Goal: Check status: Check status

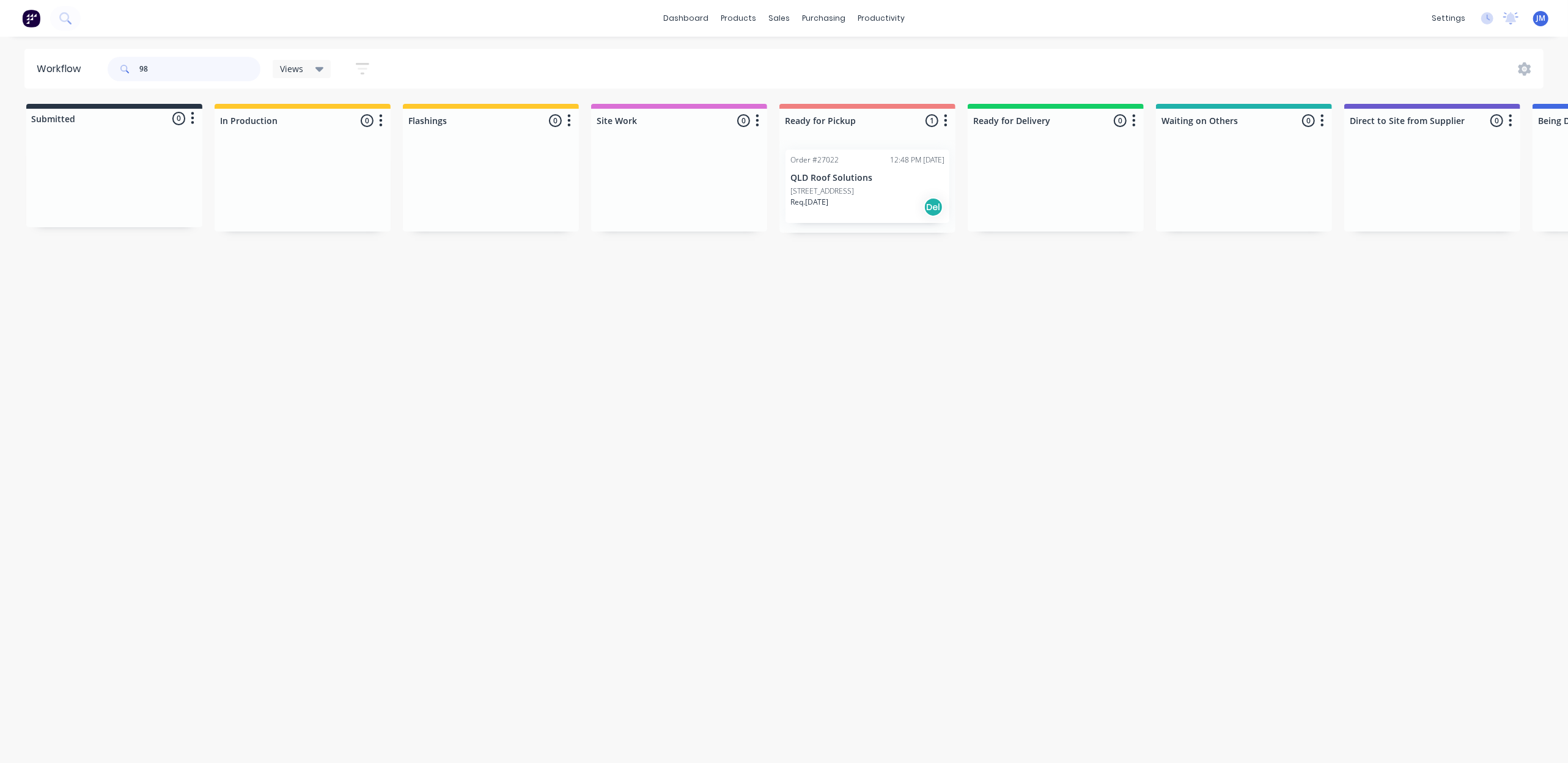
type input "9"
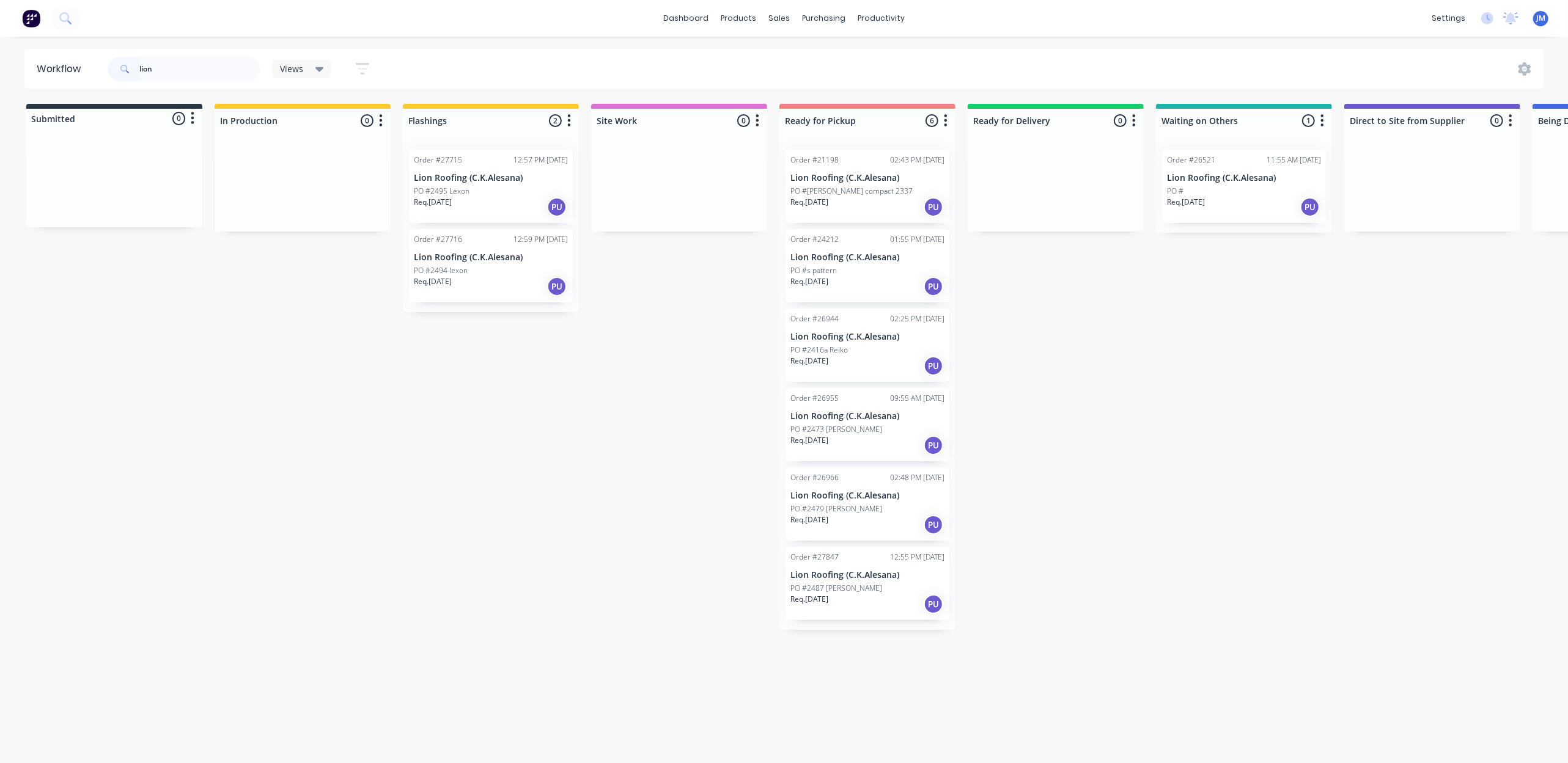
click at [1252, 188] on div "PO #" at bounding box center [1243, 191] width 154 height 11
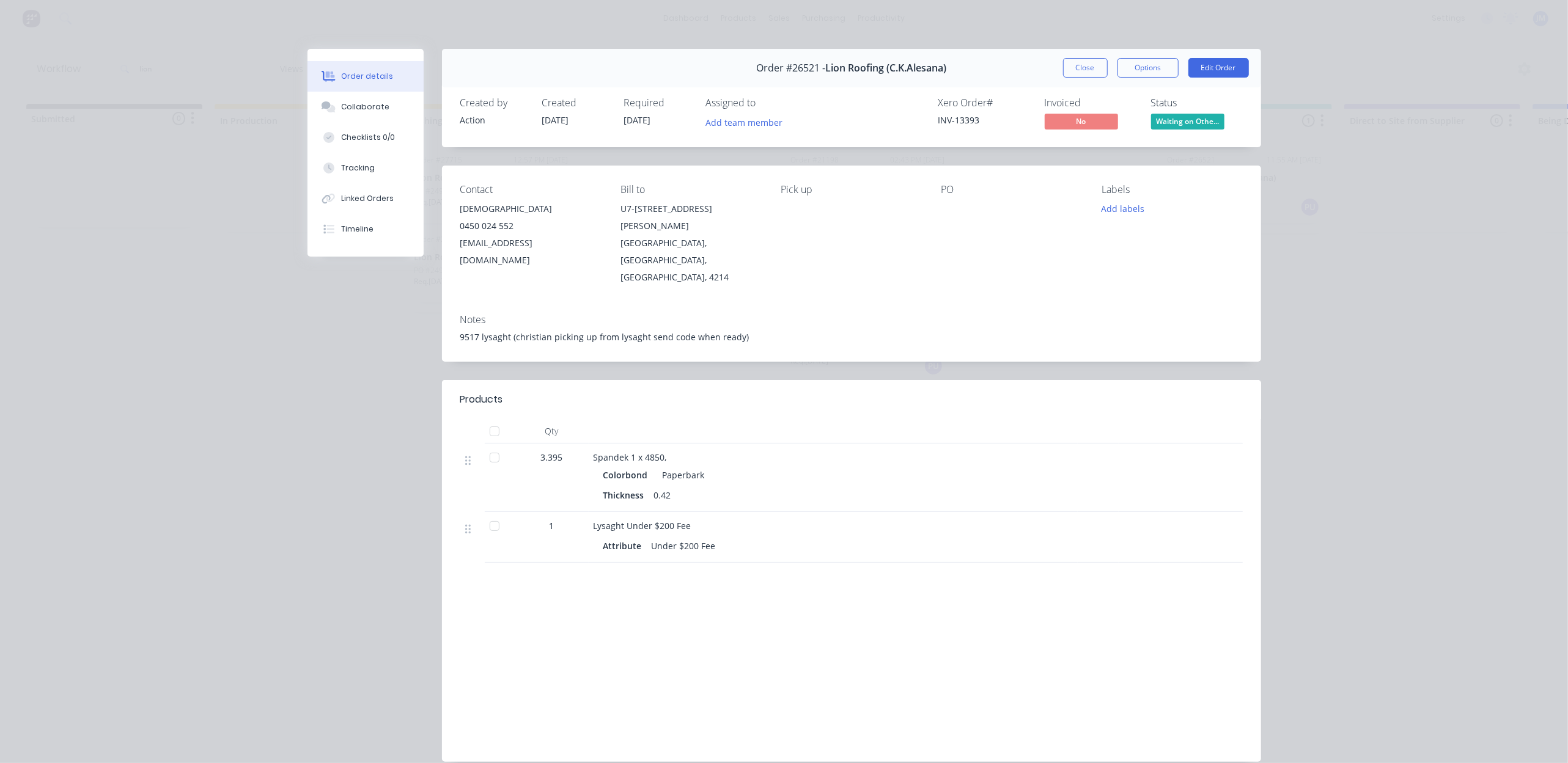
drag, startPoint x: 1074, startPoint y: 72, endPoint x: 1023, endPoint y: 88, distance: 53.5
click at [1074, 72] on button "Close" at bounding box center [1085, 68] width 45 height 20
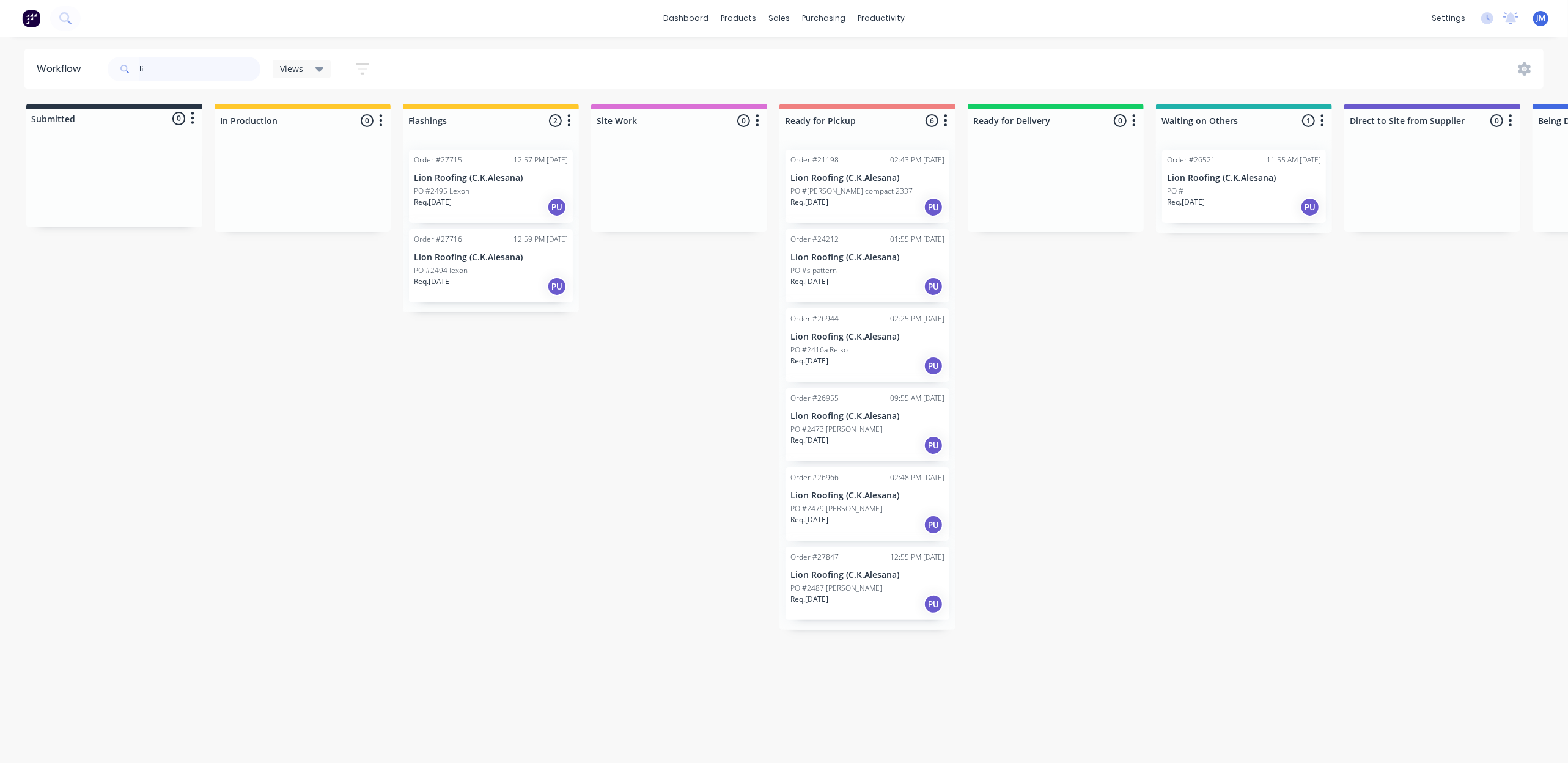
type input "l"
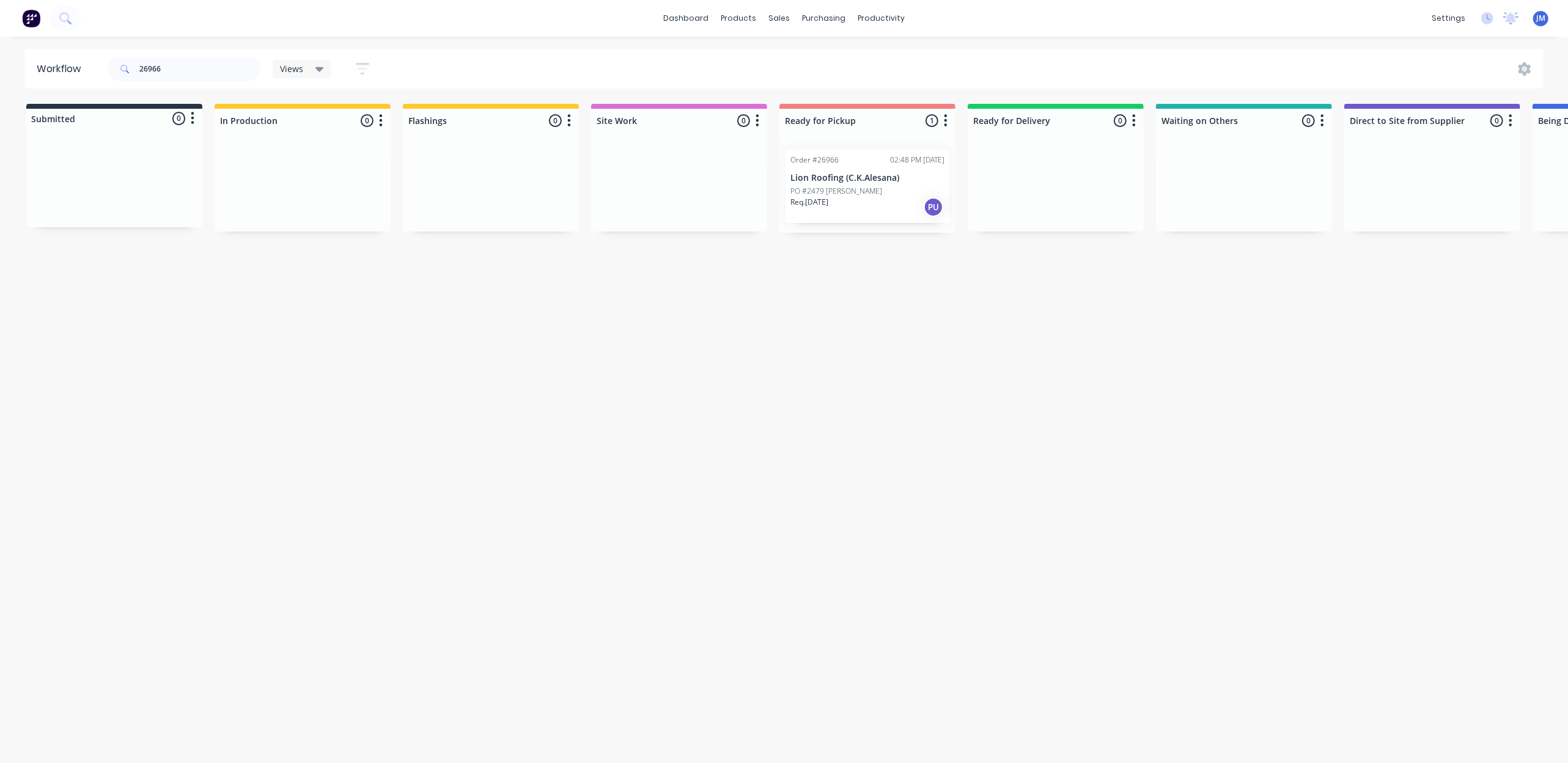
click at [870, 203] on div "Req. [DATE] PU" at bounding box center [867, 207] width 154 height 21
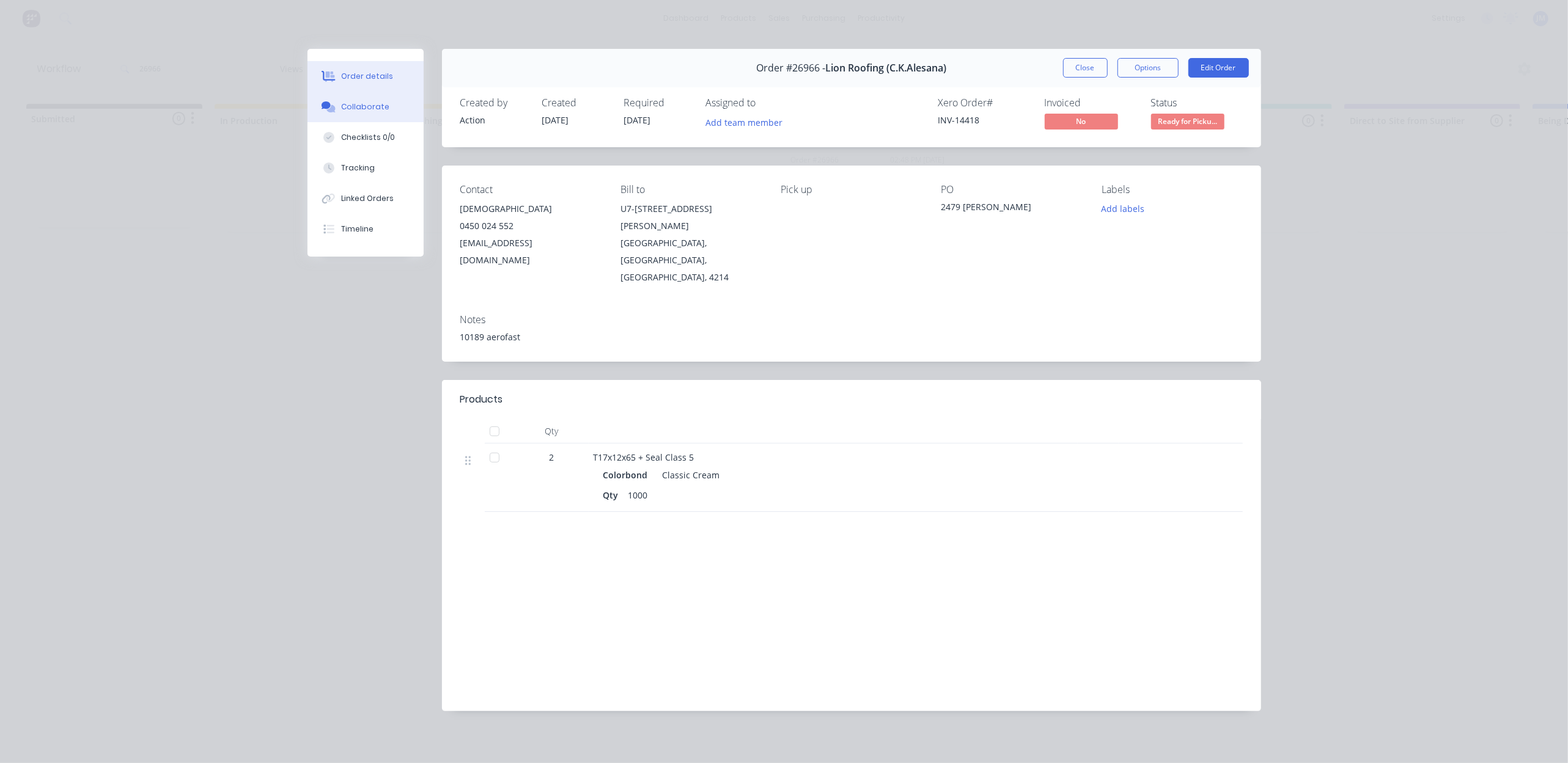
drag, startPoint x: 392, startPoint y: 109, endPoint x: 378, endPoint y: 120, distance: 17.8
click at [392, 108] on button "Collaborate" at bounding box center [365, 107] width 116 height 31
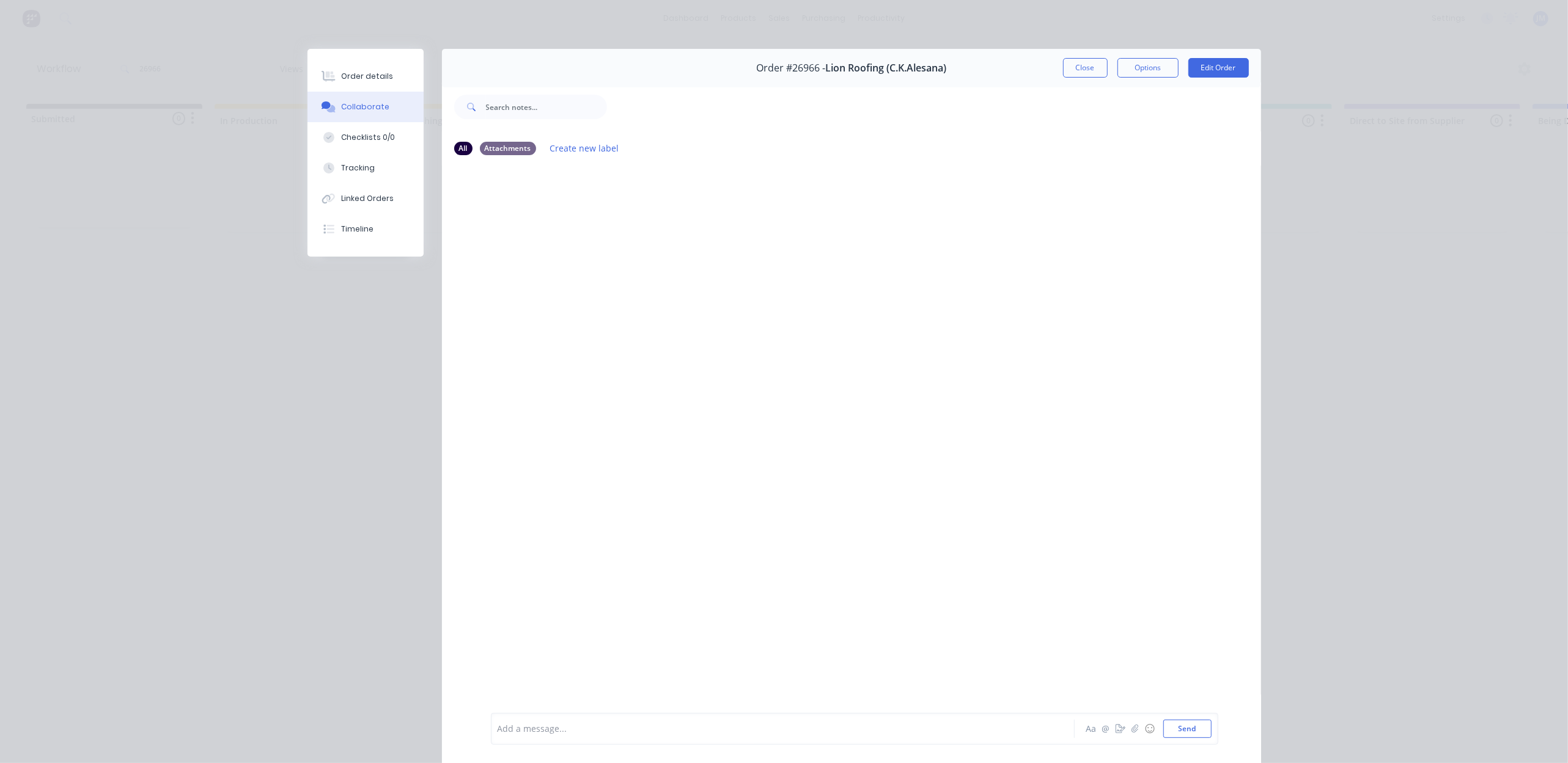
drag, startPoint x: 379, startPoint y: 80, endPoint x: 376, endPoint y: 94, distance: 14.3
click at [378, 79] on div "Order details" at bounding box center [367, 77] width 52 height 11
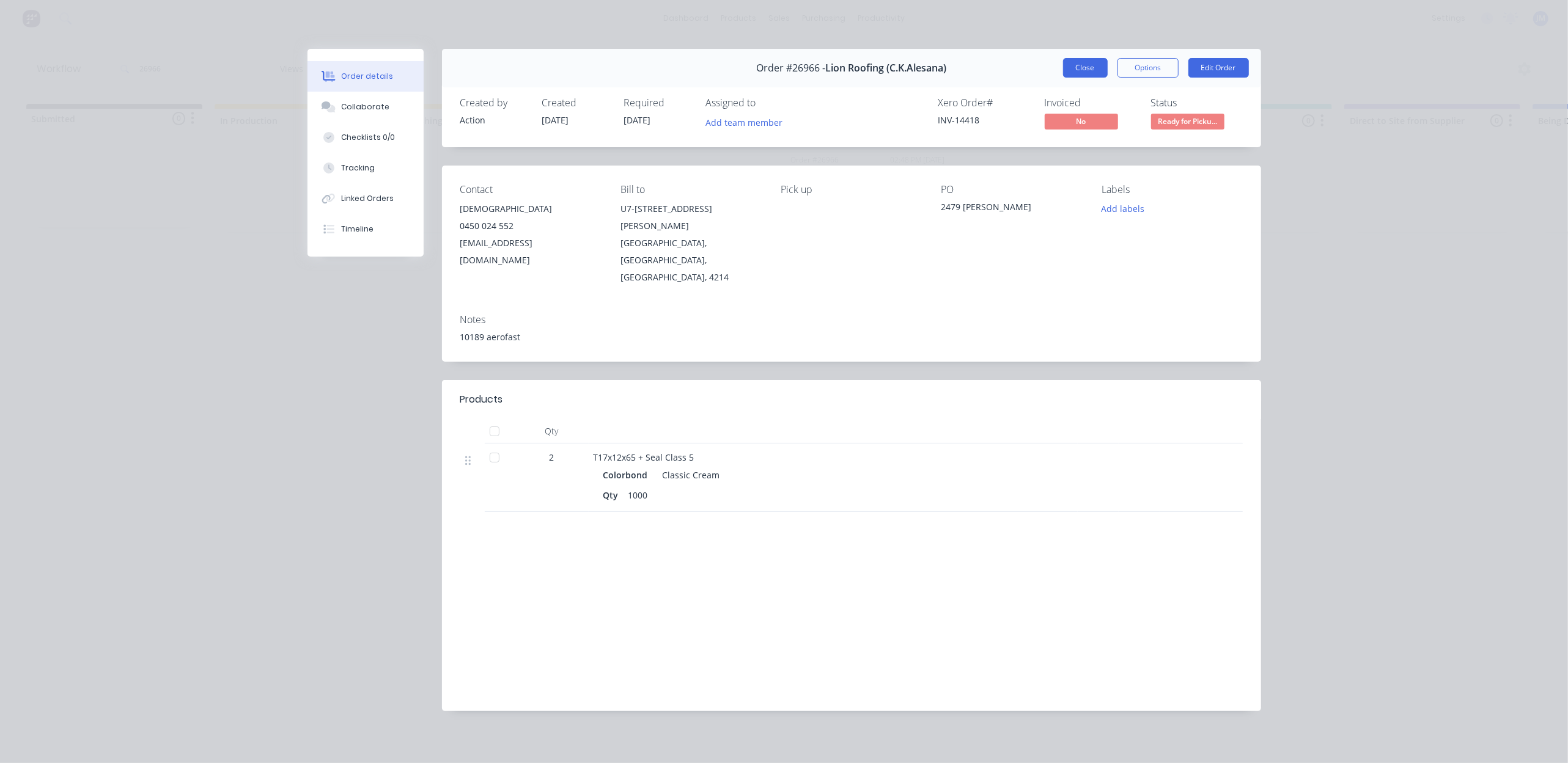
click at [1083, 71] on button "Close" at bounding box center [1085, 68] width 45 height 20
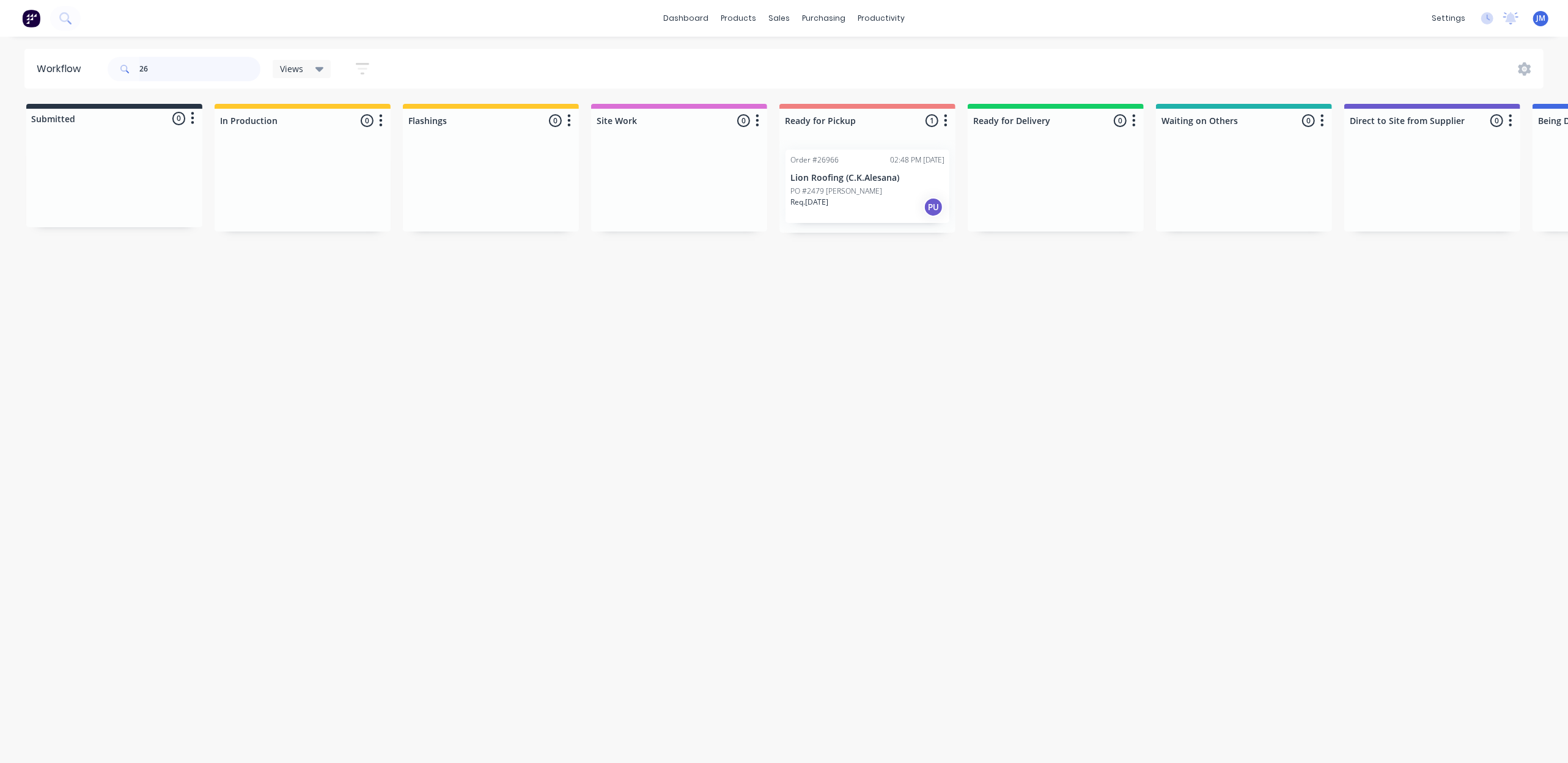
type input "2"
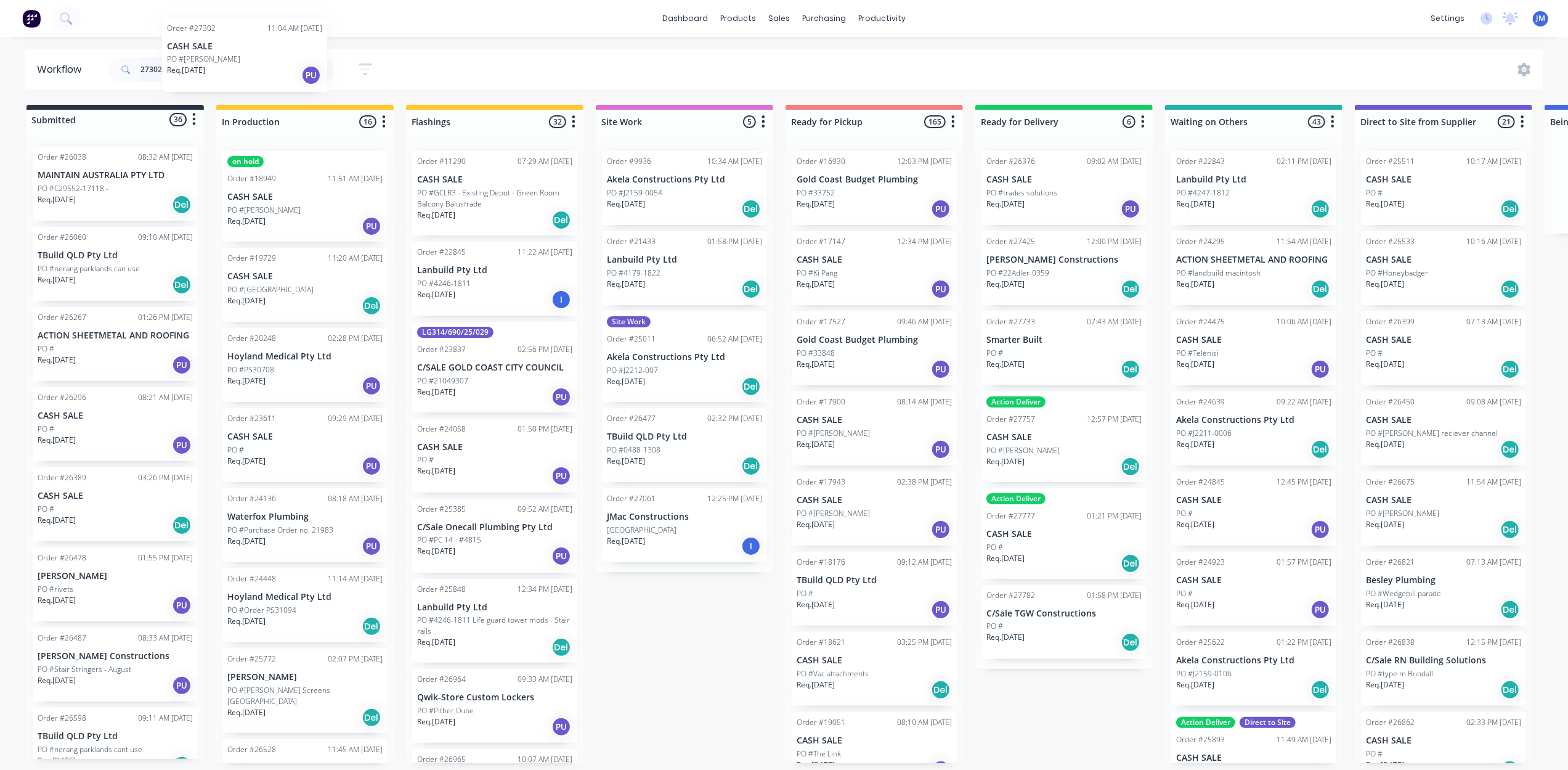
drag, startPoint x: 328, startPoint y: 212, endPoint x: 258, endPoint y: 79, distance: 150.3
click at [258, 79] on div "Workflow 27302 Views Save new view None (Default) edit Show/Hide statuses Show …" at bounding box center [784, 397] width 1568 height 696
click at [181, 73] on input "27302" at bounding box center [201, 69] width 122 height 25
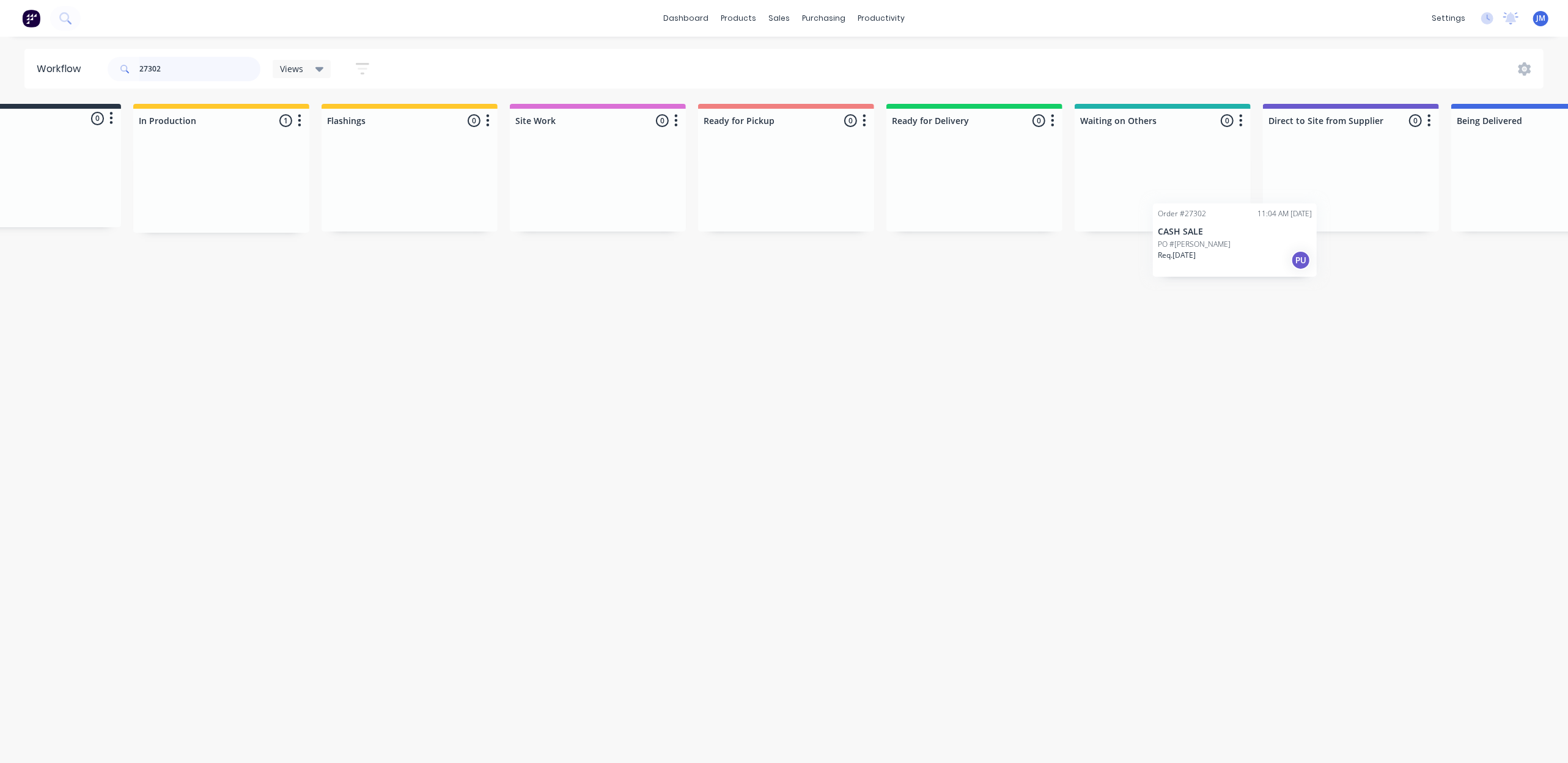
scroll to position [0, 82]
drag, startPoint x: 619, startPoint y: 221, endPoint x: 1166, endPoint y: 159, distance: 550.5
click at [1179, 154] on div "Submitted 0 Status colour #273444 hex #273444 Save Cancel Summaries Total order…" at bounding box center [1017, 168] width 2215 height 129
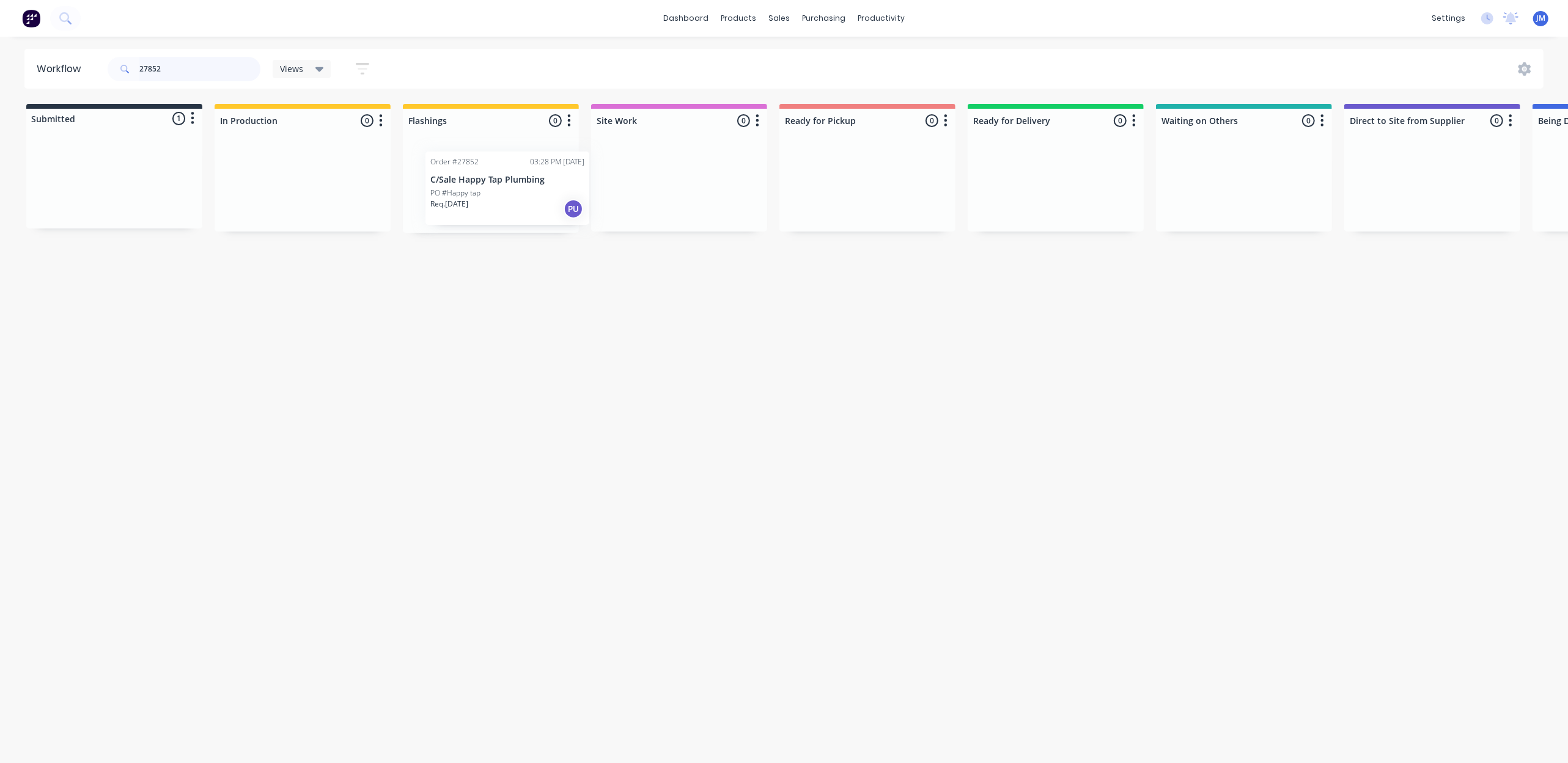
drag, startPoint x: 122, startPoint y: 199, endPoint x: 511, endPoint y: 181, distance: 389.4
click at [511, 193] on div "Submitted 1 Status colour #273444 hex #273444 Save Cancel Summaries Total order…" at bounding box center [1099, 168] width 2215 height 129
drag, startPoint x: 272, startPoint y: 187, endPoint x: 796, endPoint y: 202, distance: 524.2
click at [796, 202] on div "Submitted 0 Status colour #273444 hex #273444 Save Cancel Summaries Total order…" at bounding box center [1099, 168] width 2215 height 129
type input "2"
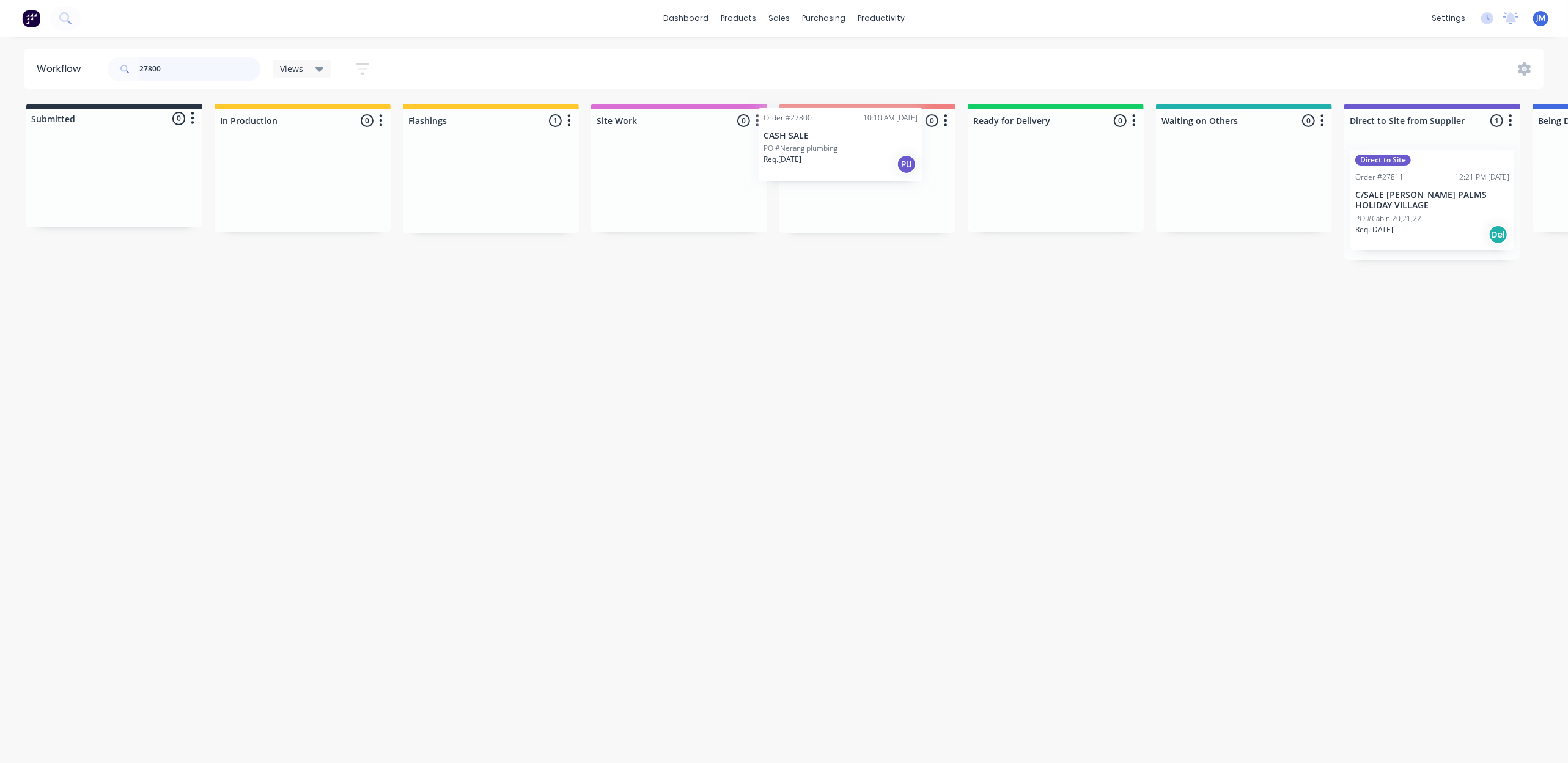
drag, startPoint x: 484, startPoint y: 208, endPoint x: 821, endPoint y: 163, distance: 340.0
click at [836, 166] on div "Submitted 0 Status colour #273444 hex #273444 Save Cancel Summaries Total order…" at bounding box center [1099, 182] width 2215 height 156
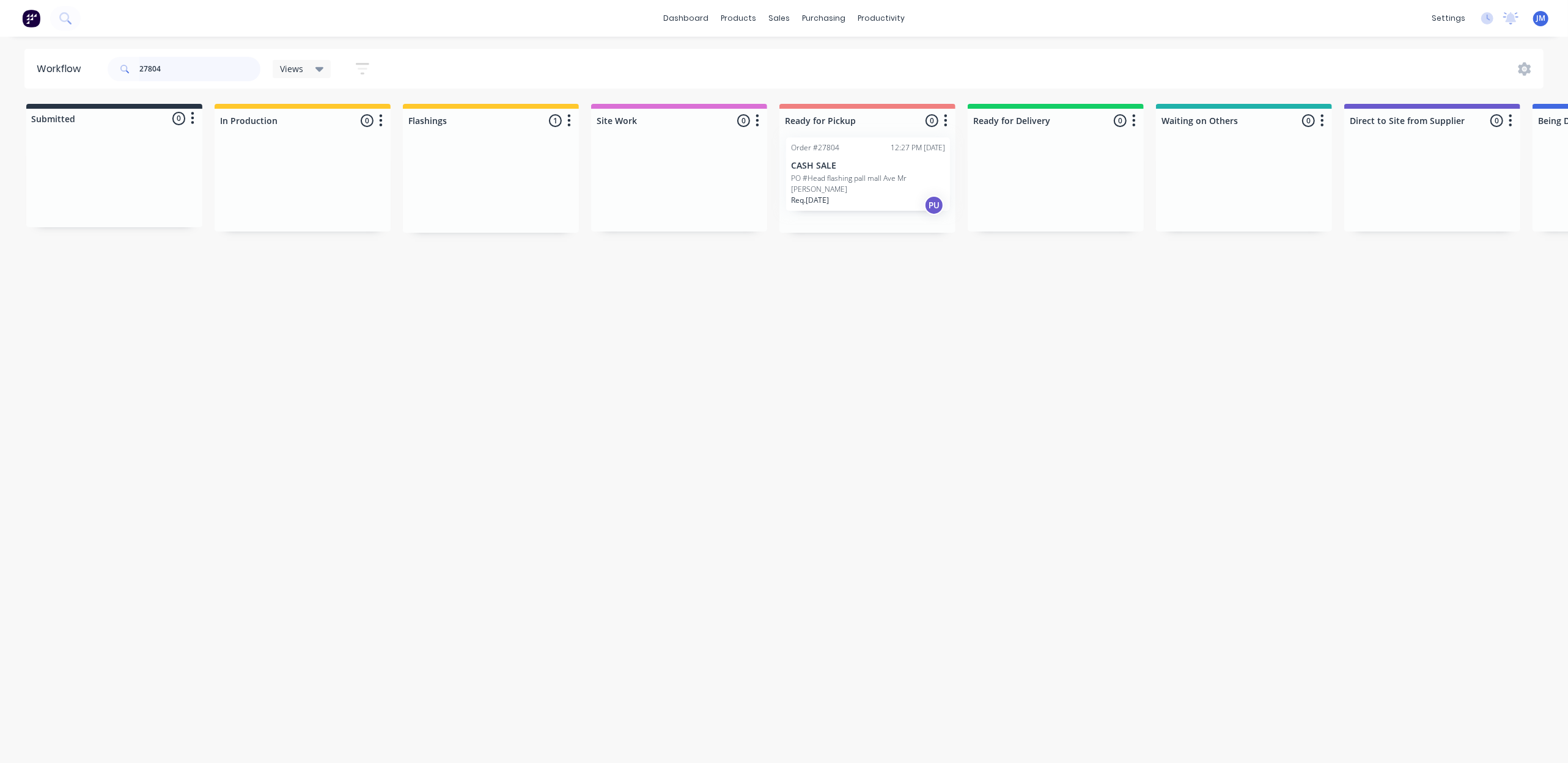
drag, startPoint x: 477, startPoint y: 202, endPoint x: 808, endPoint y: 172, distance: 332.4
click at [808, 172] on div "Submitted 0 Status colour #273444 hex #273444 Save Cancel Summaries Total order…" at bounding box center [1099, 168] width 2215 height 129
click at [922, 316] on div "Mark as Picked Up" at bounding box center [959, 314] width 123 height 25
click at [204, 59] on input "27845" at bounding box center [200, 68] width 121 height 24
drag, startPoint x: 495, startPoint y: 196, endPoint x: 883, endPoint y: 186, distance: 388.1
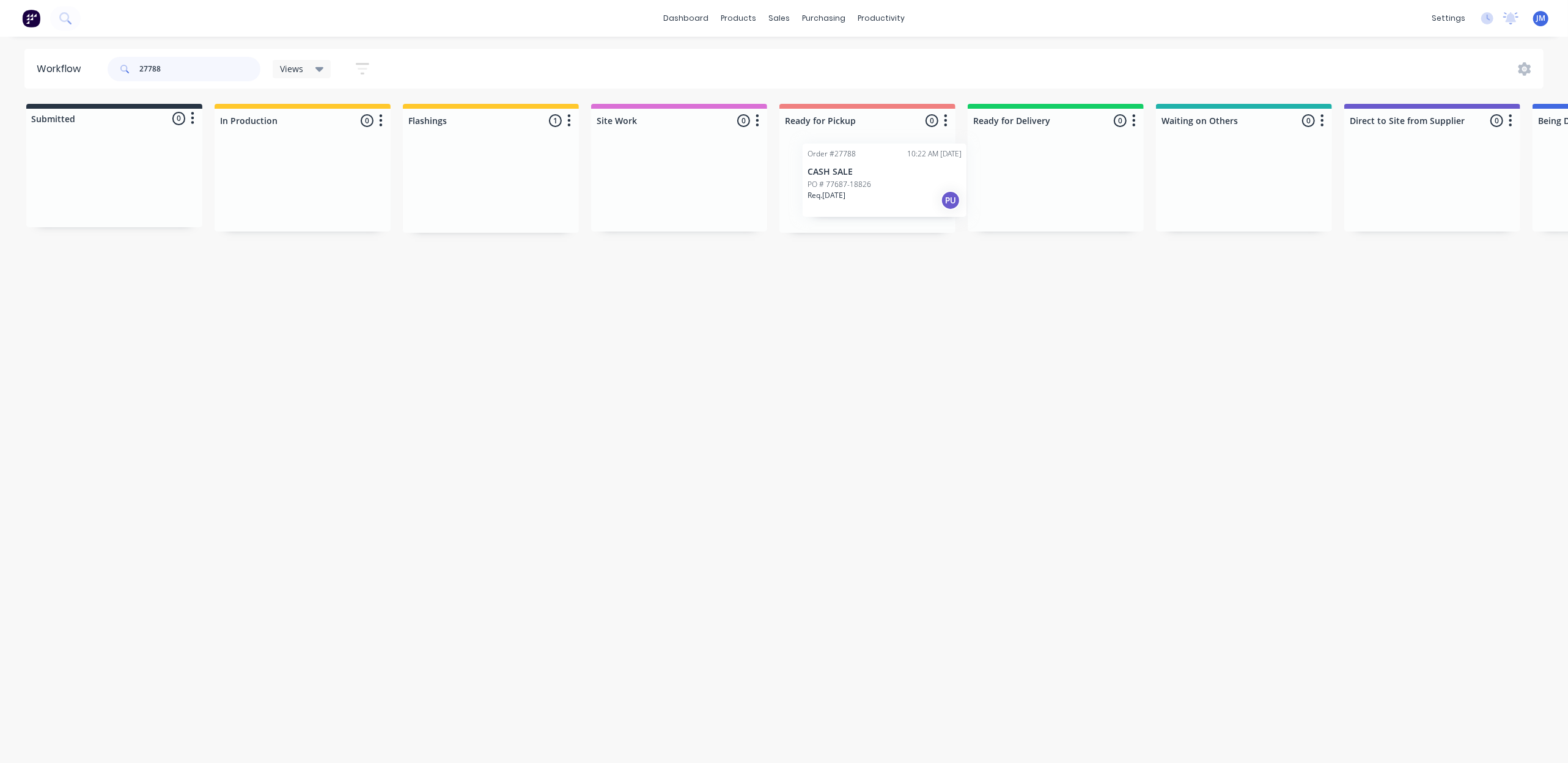
click at [893, 188] on div "Submitted 0 Status colour #273444 hex #273444 Save Cancel Summaries Total order…" at bounding box center [1099, 168] width 2215 height 129
drag, startPoint x: 484, startPoint y: 193, endPoint x: 852, endPoint y: 172, distance: 368.6
click at [856, 170] on div "Submitted 0 Status colour #273444 hex #273444 Save Cancel Summaries Total order…" at bounding box center [1099, 168] width 2215 height 129
type input "25893"
click at [1201, 200] on div "Action Deliver Direct to Site Order #25893 11:49 AM [DATE] CASH SALE PO #[STREE…" at bounding box center [1243, 194] width 164 height 90
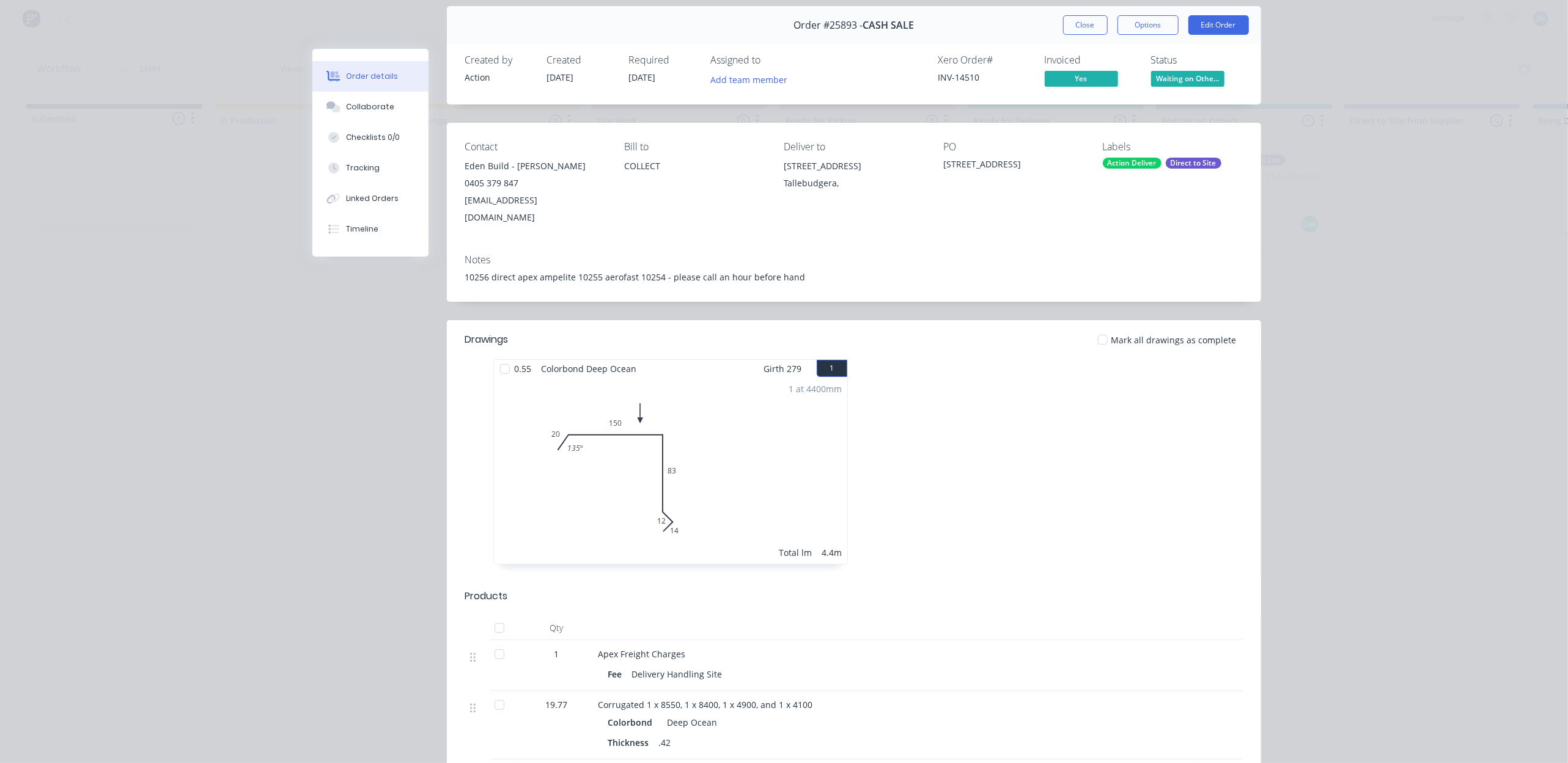
scroll to position [81, 0]
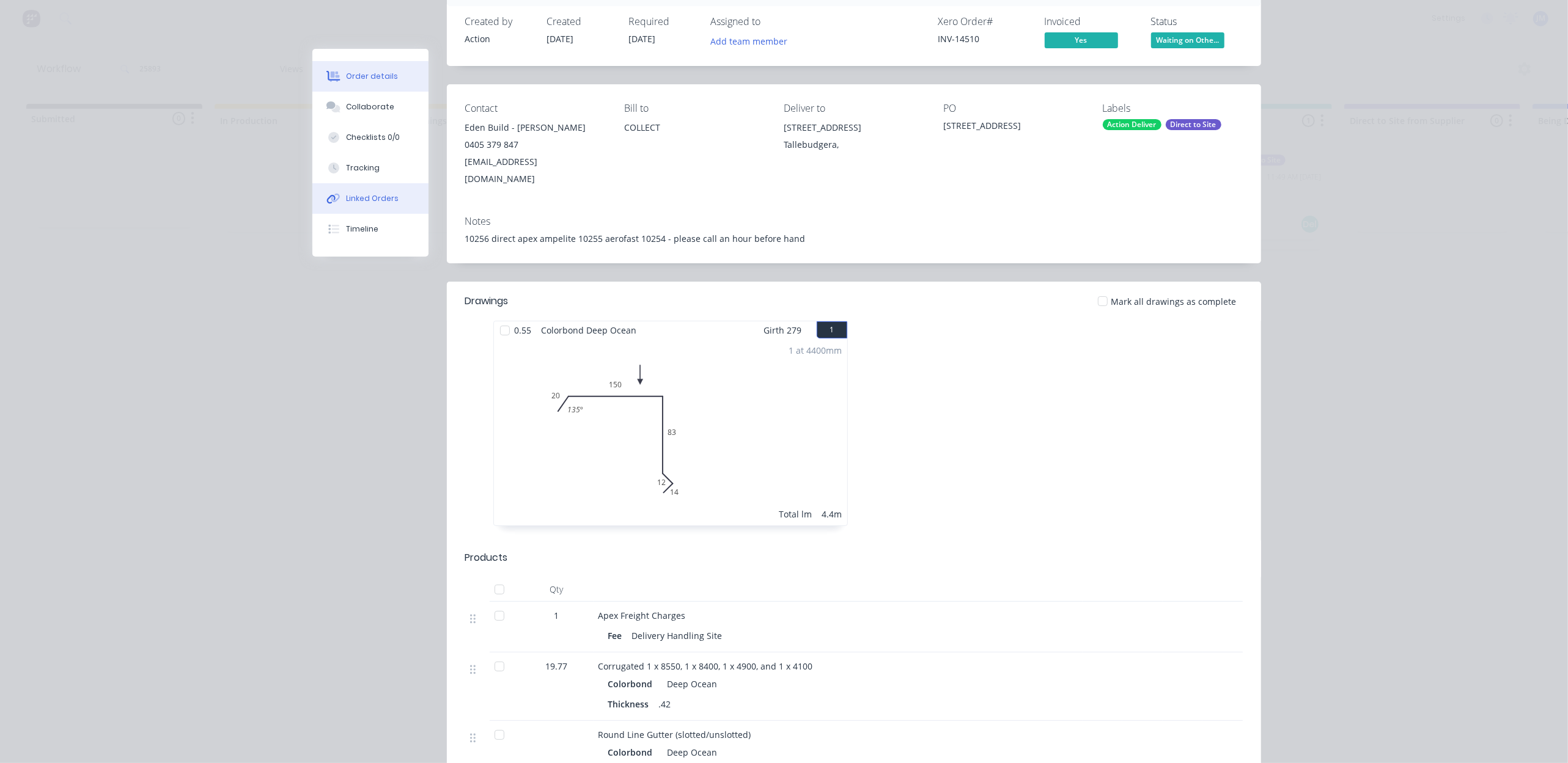
click at [362, 195] on div "Linked Orders" at bounding box center [372, 199] width 52 height 11
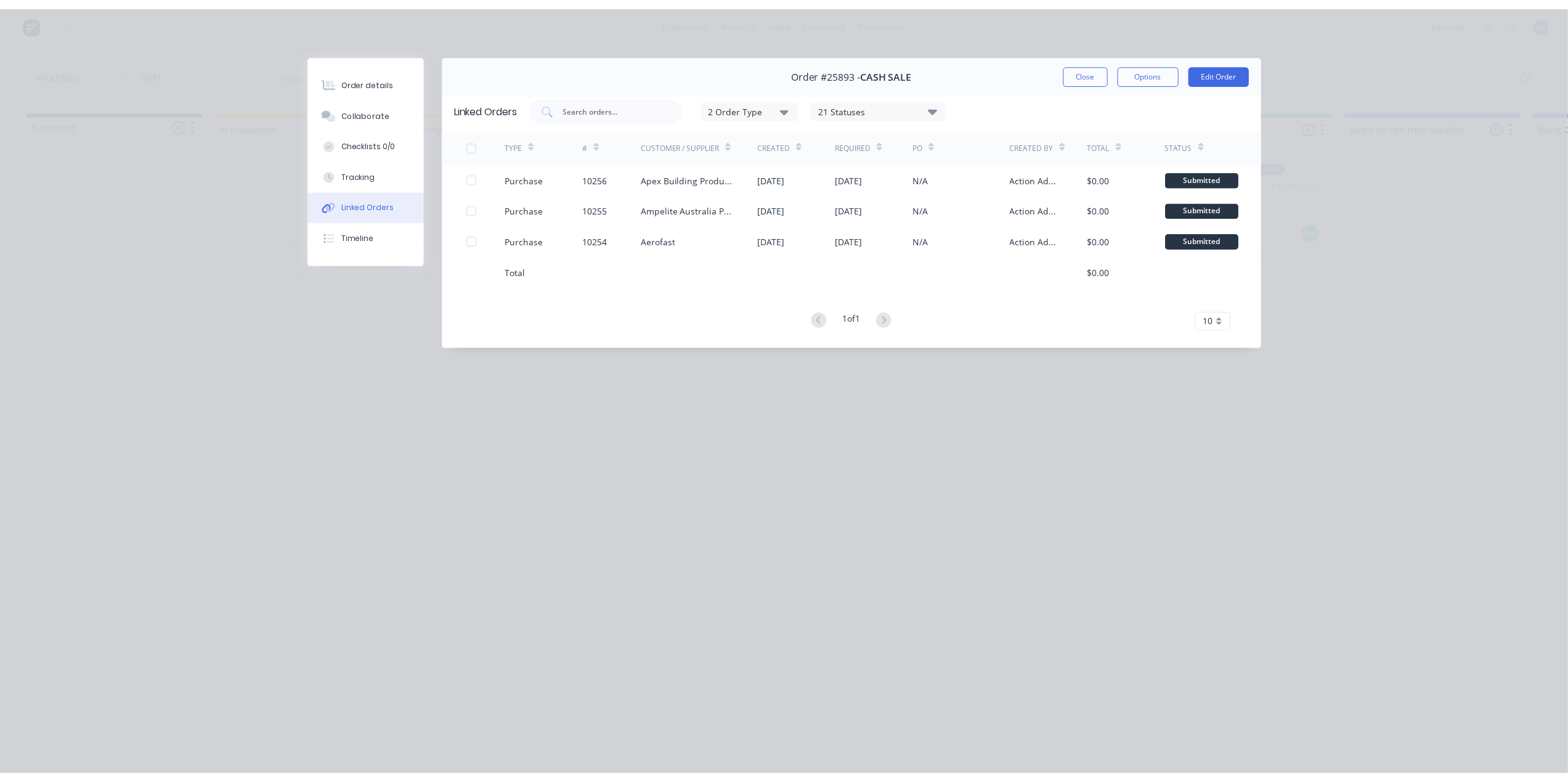
scroll to position [0, 0]
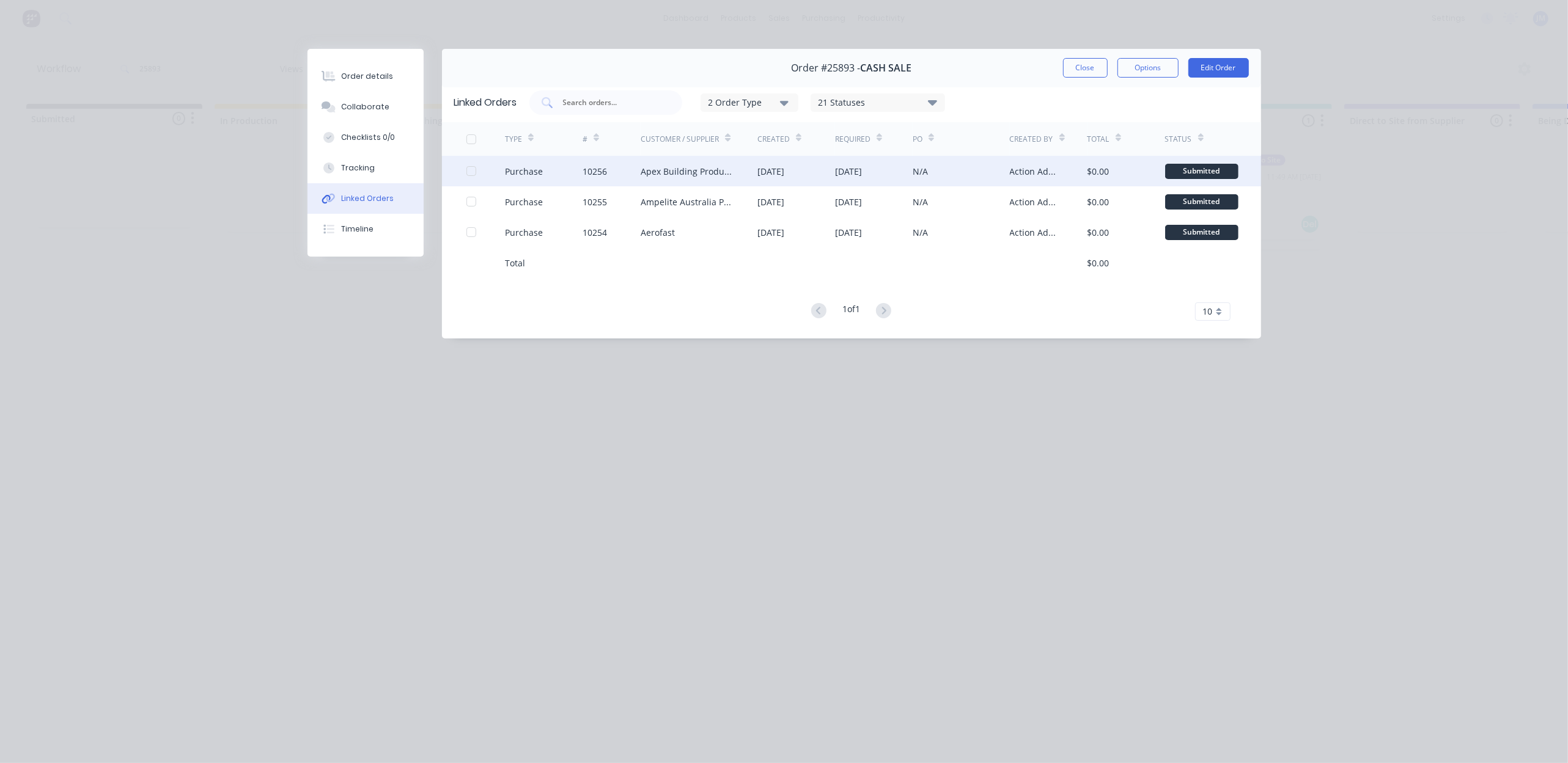
click at [578, 171] on div "Purchase" at bounding box center [543, 171] width 78 height 31
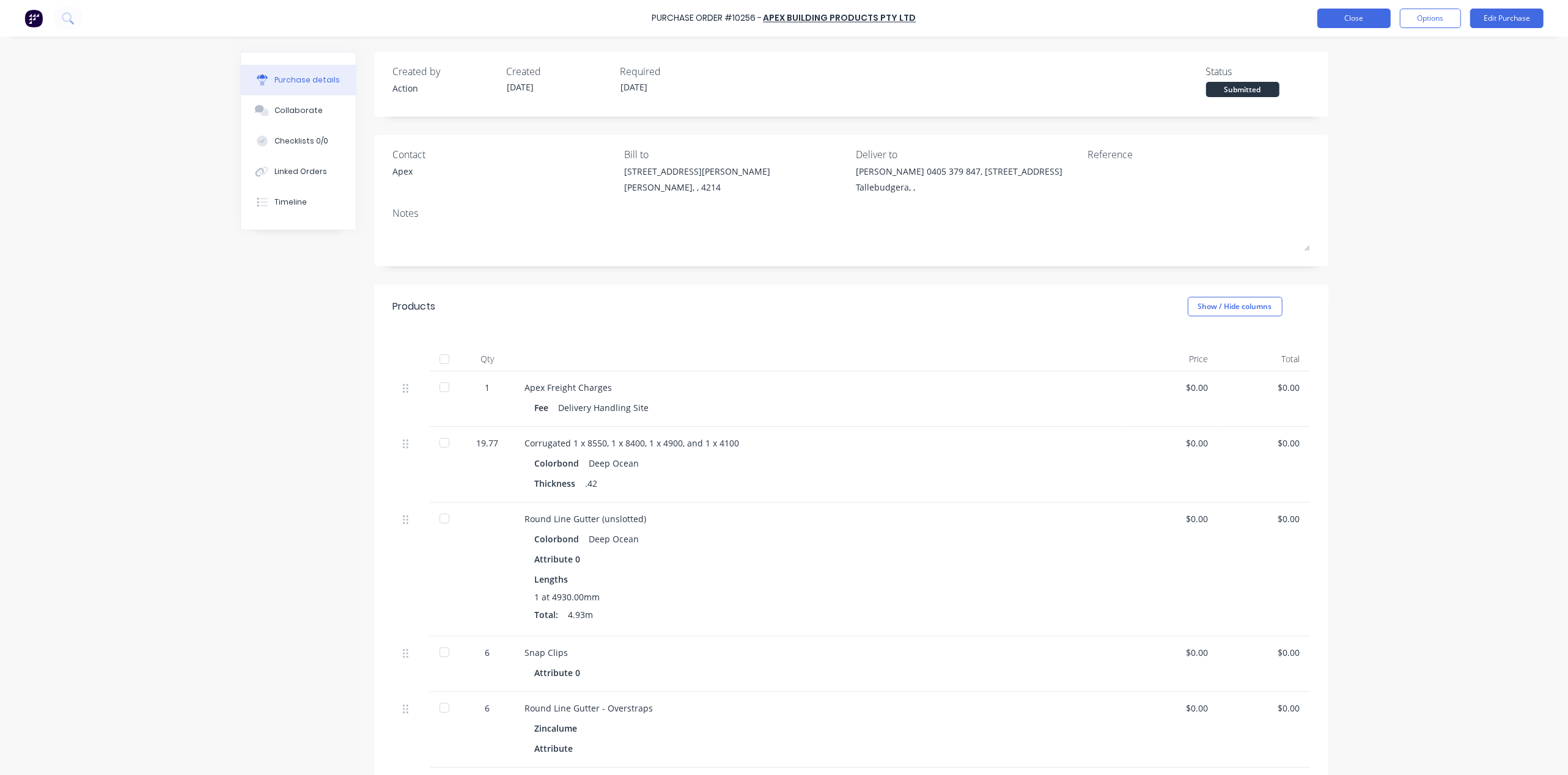
click at [1330, 15] on button "Close" at bounding box center [1354, 18] width 73 height 20
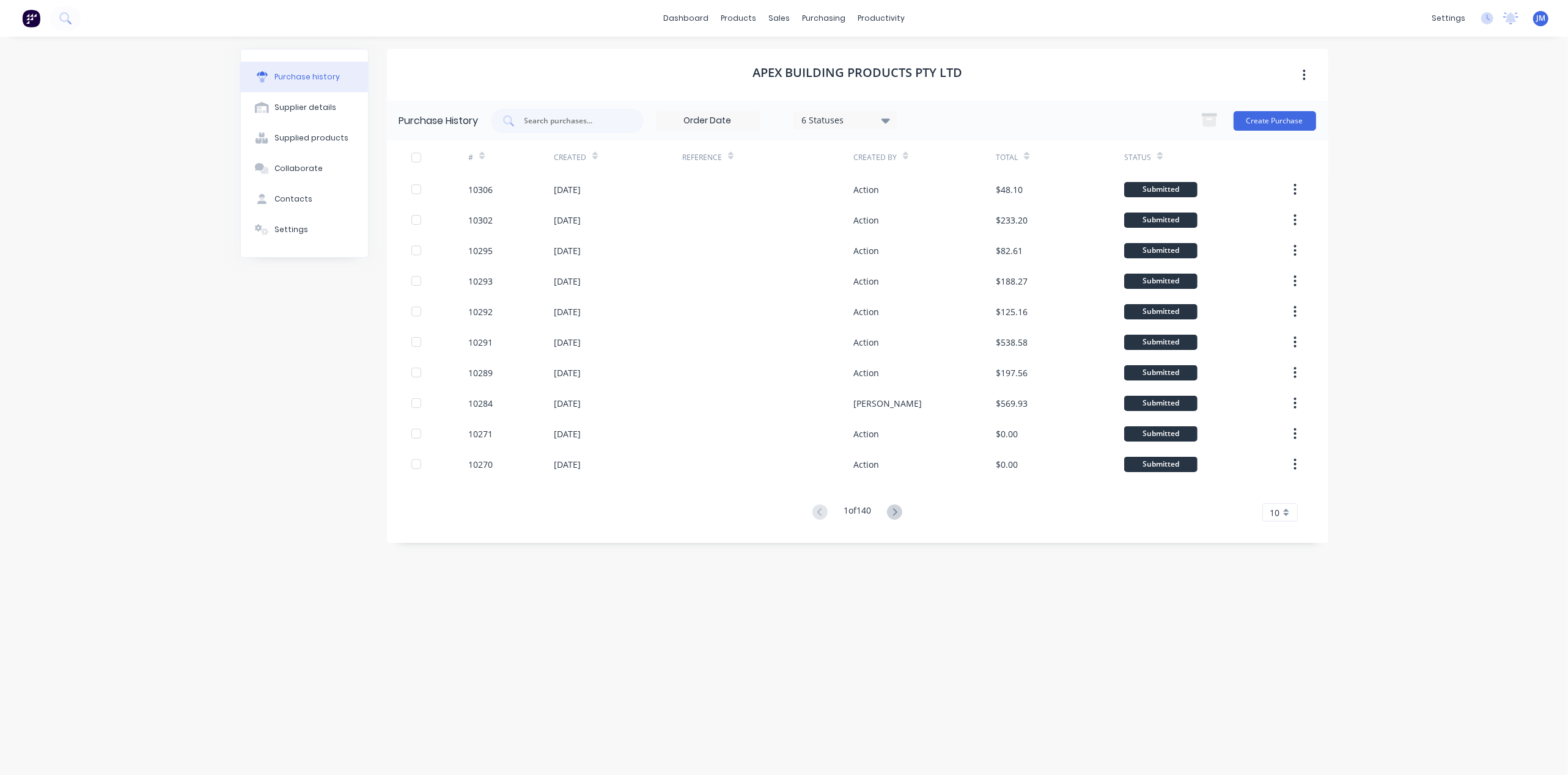
click at [301, 75] on div "Purchase history" at bounding box center [307, 77] width 66 height 11
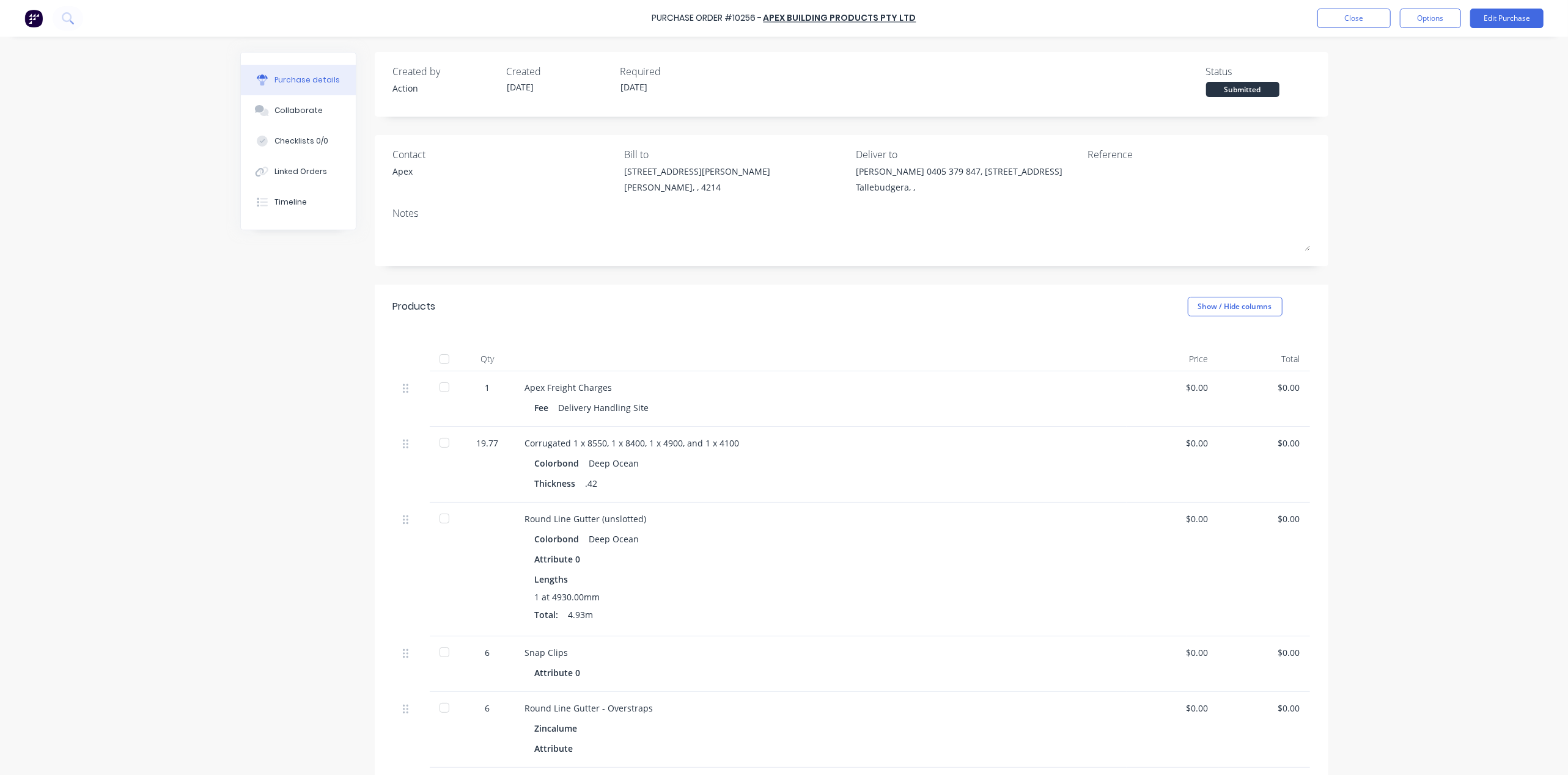
click at [309, 88] on button "Purchase details" at bounding box center [298, 80] width 115 height 31
click at [331, 179] on button "Linked Orders" at bounding box center [298, 172] width 115 height 31
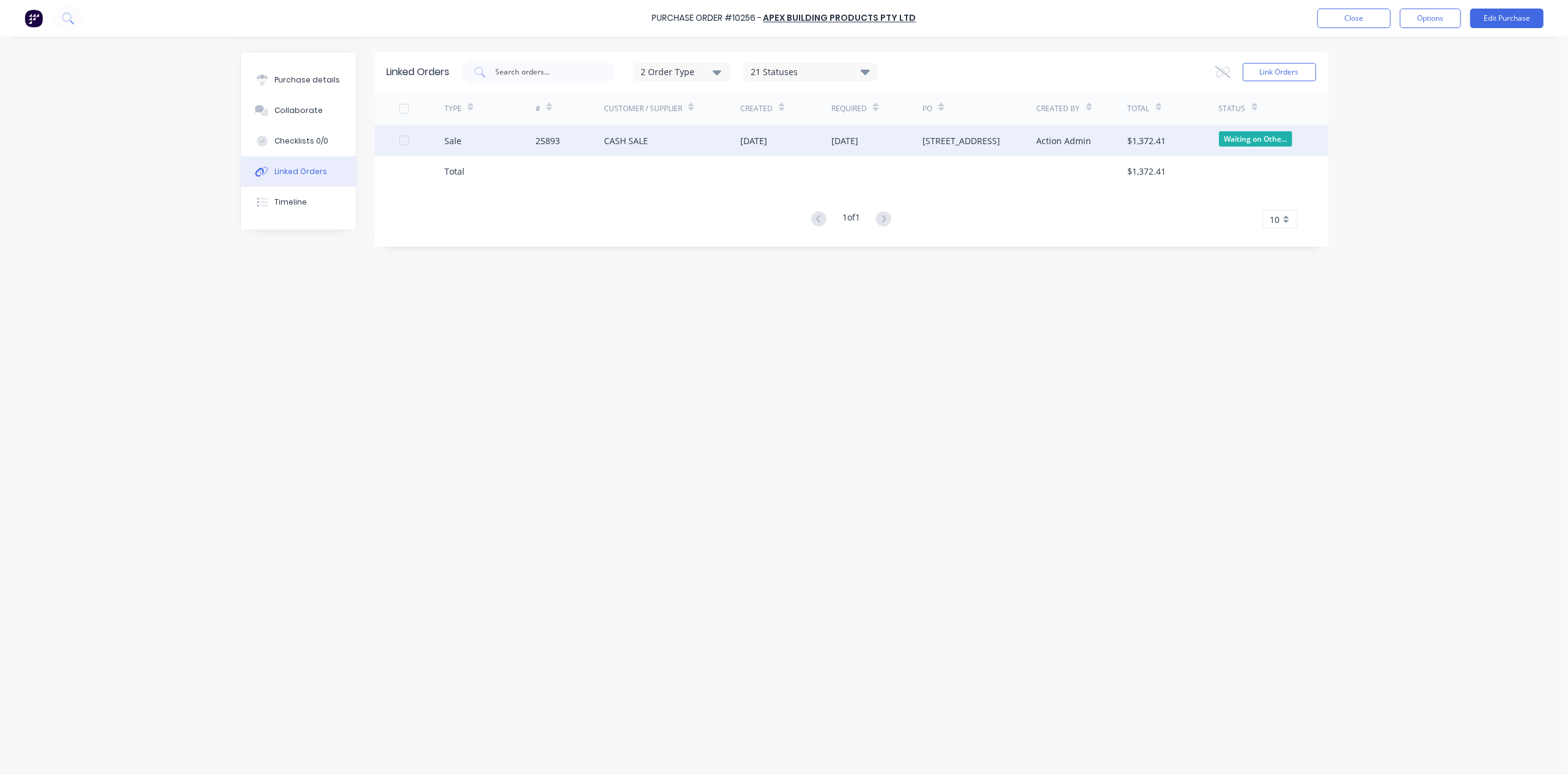
click at [753, 150] on div "[DATE]" at bounding box center [786, 140] width 91 height 31
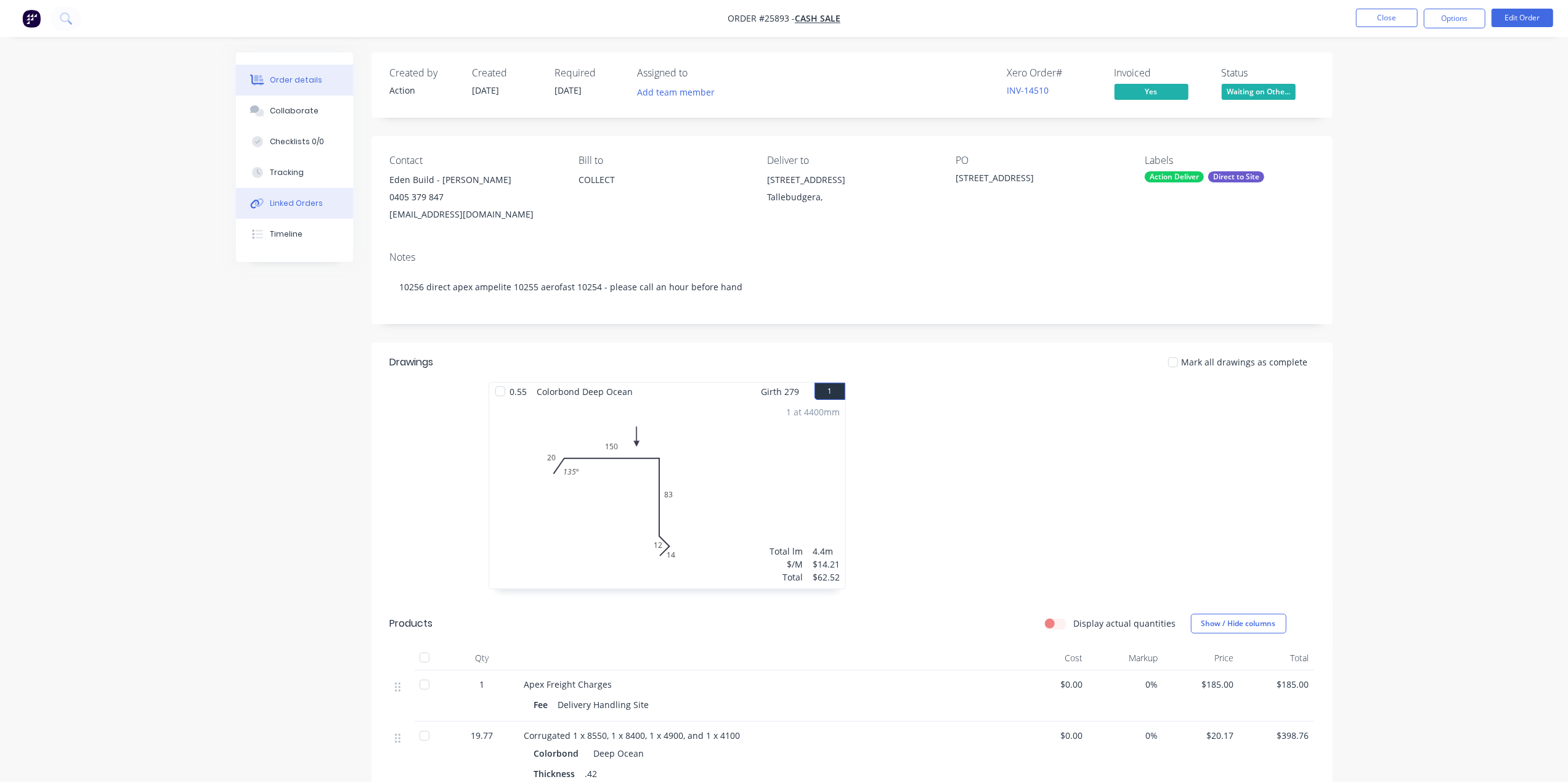
click at [333, 198] on button "Linked Orders" at bounding box center [294, 204] width 117 height 31
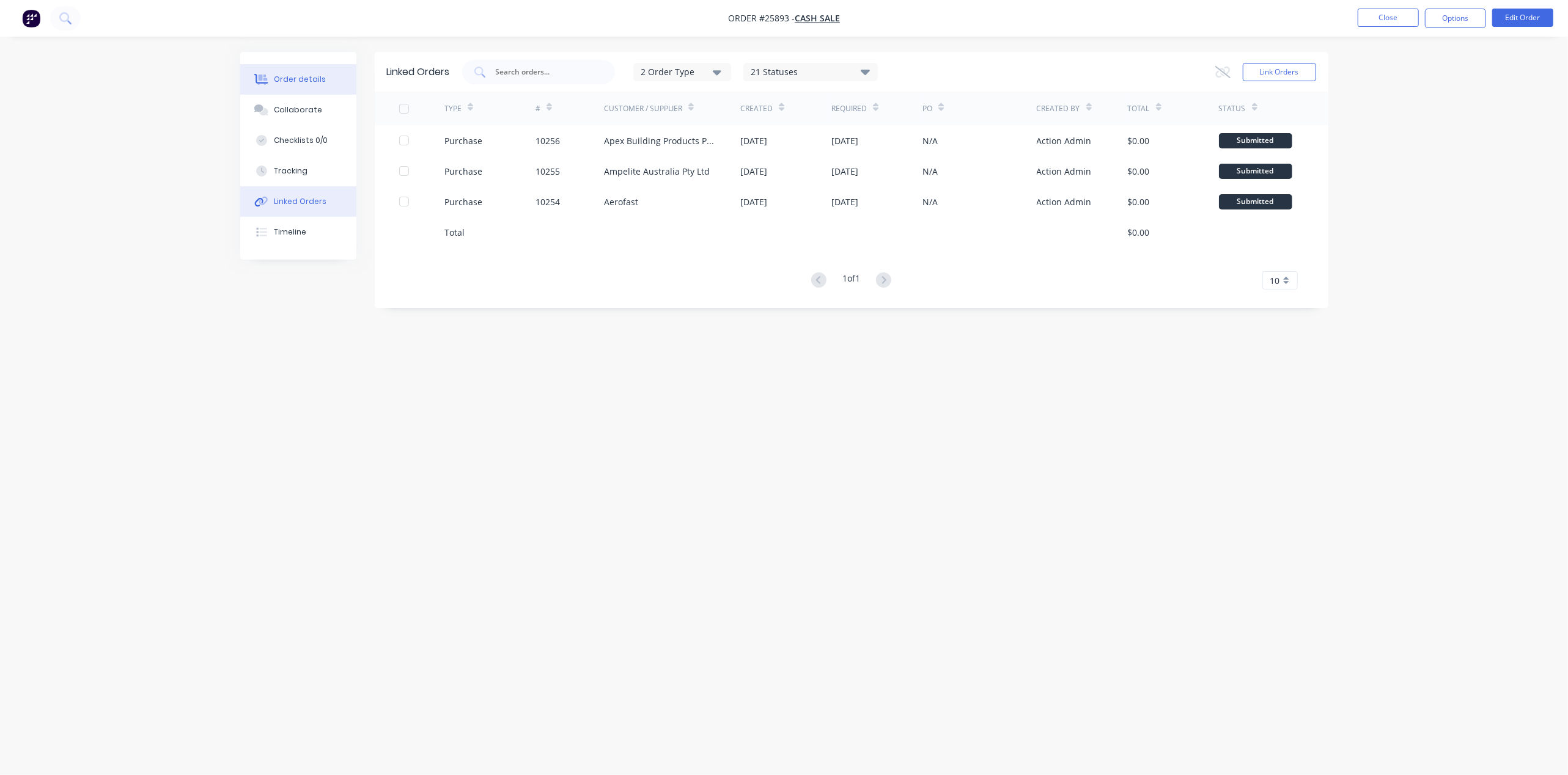
click at [316, 88] on button "Order details" at bounding box center [298, 80] width 116 height 31
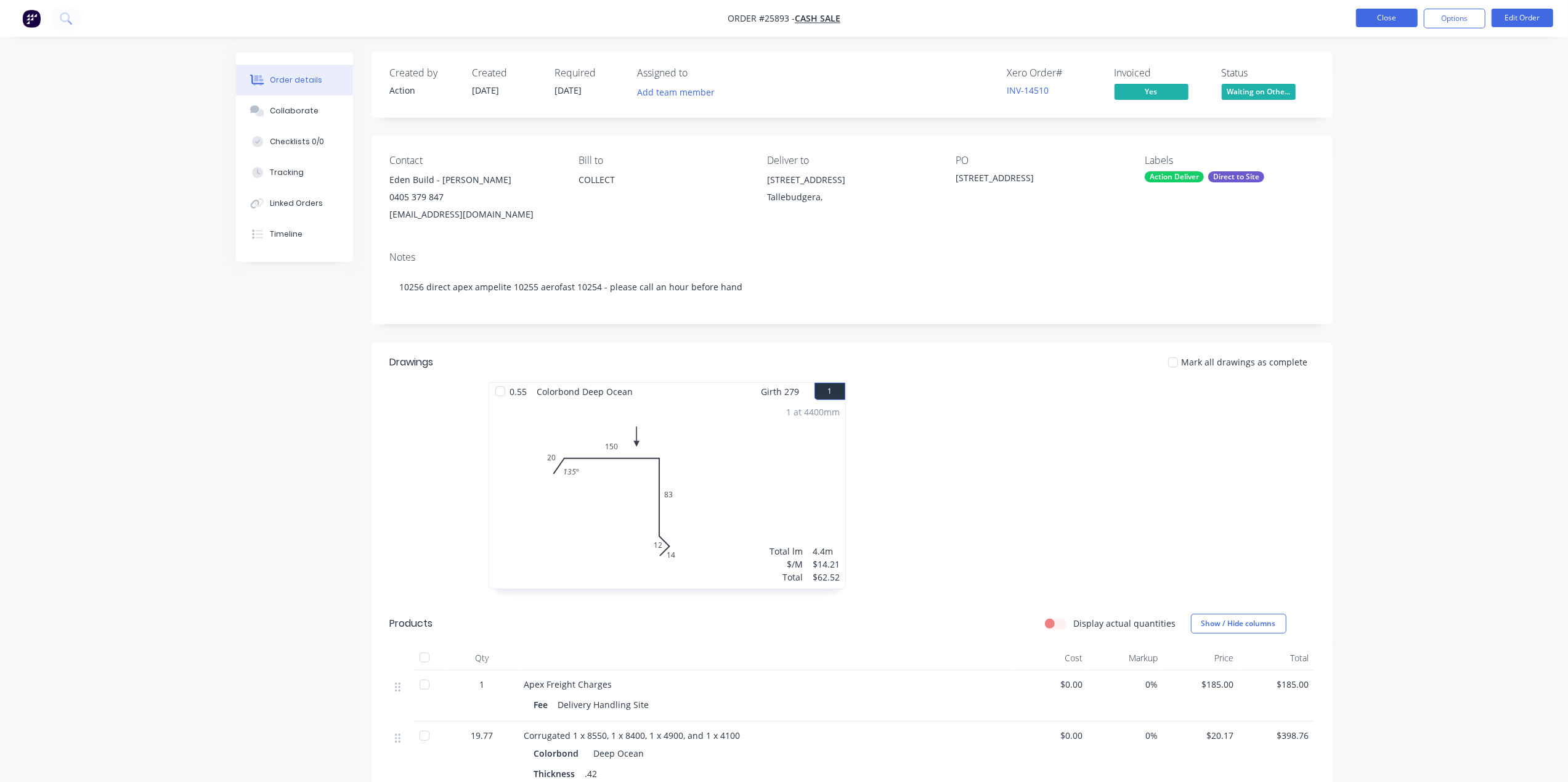
click at [1383, 13] on button "Close" at bounding box center [1387, 18] width 62 height 18
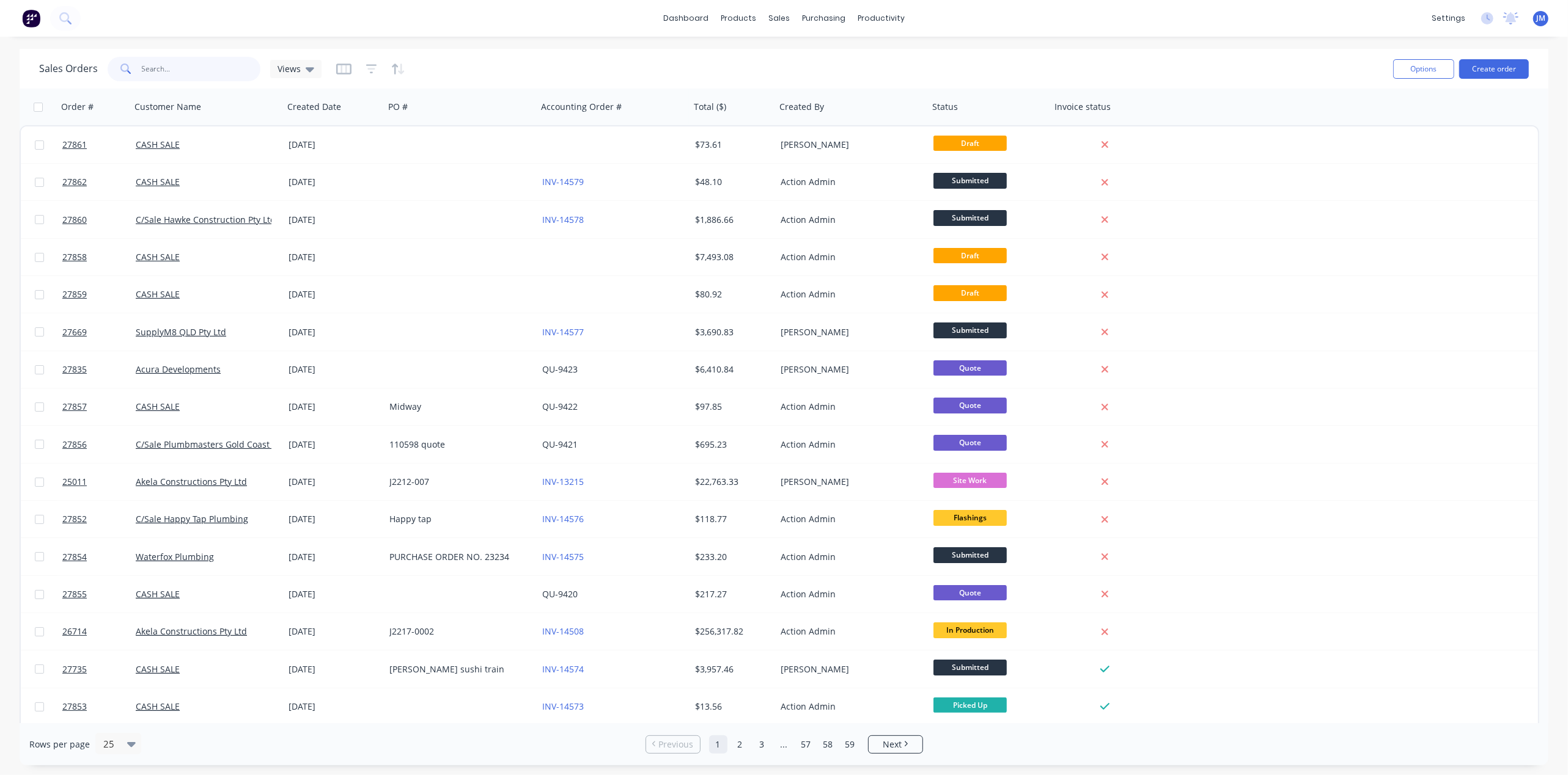
click at [181, 71] on input "text" at bounding box center [201, 68] width 119 height 24
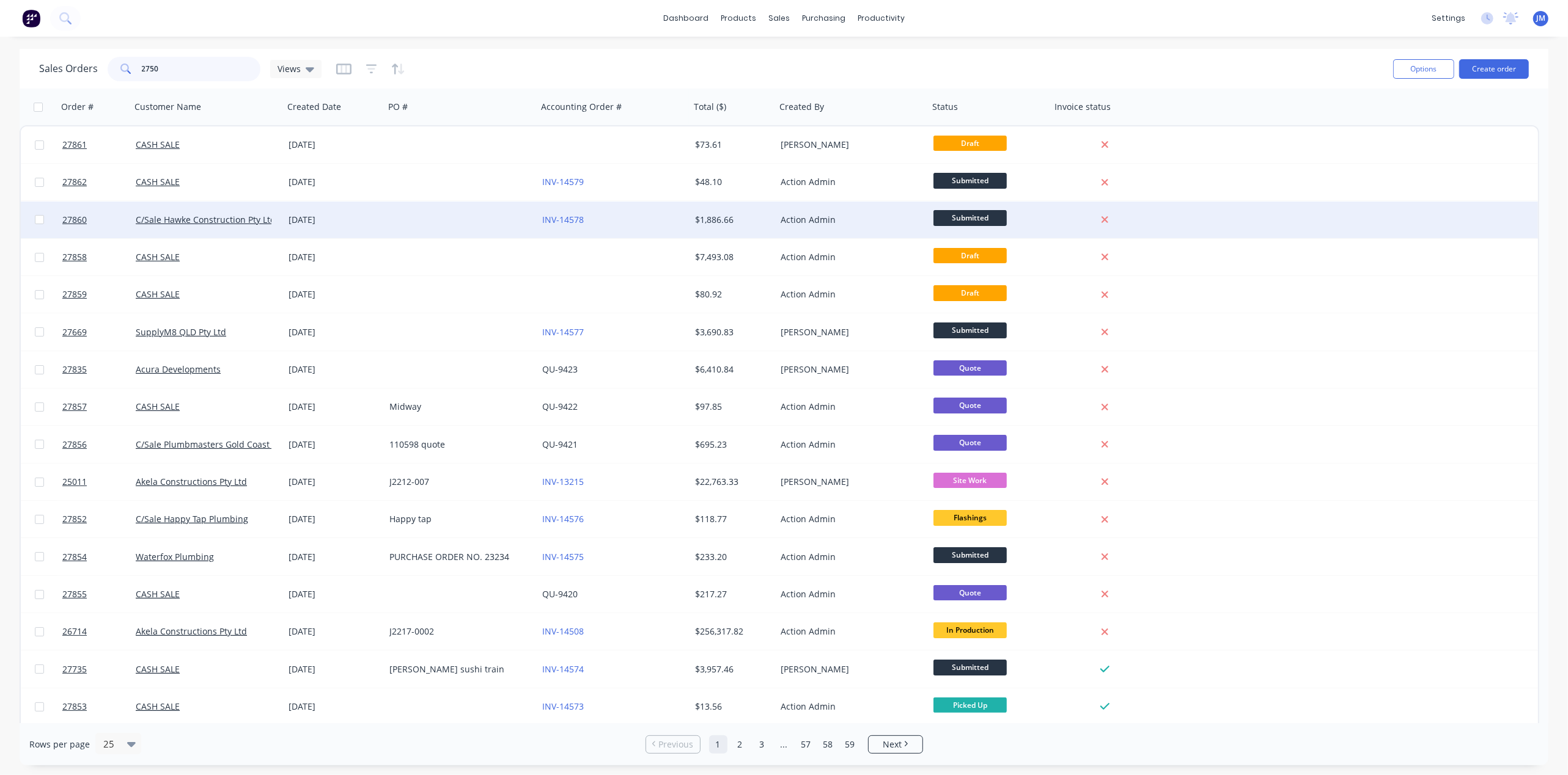
type input "27509"
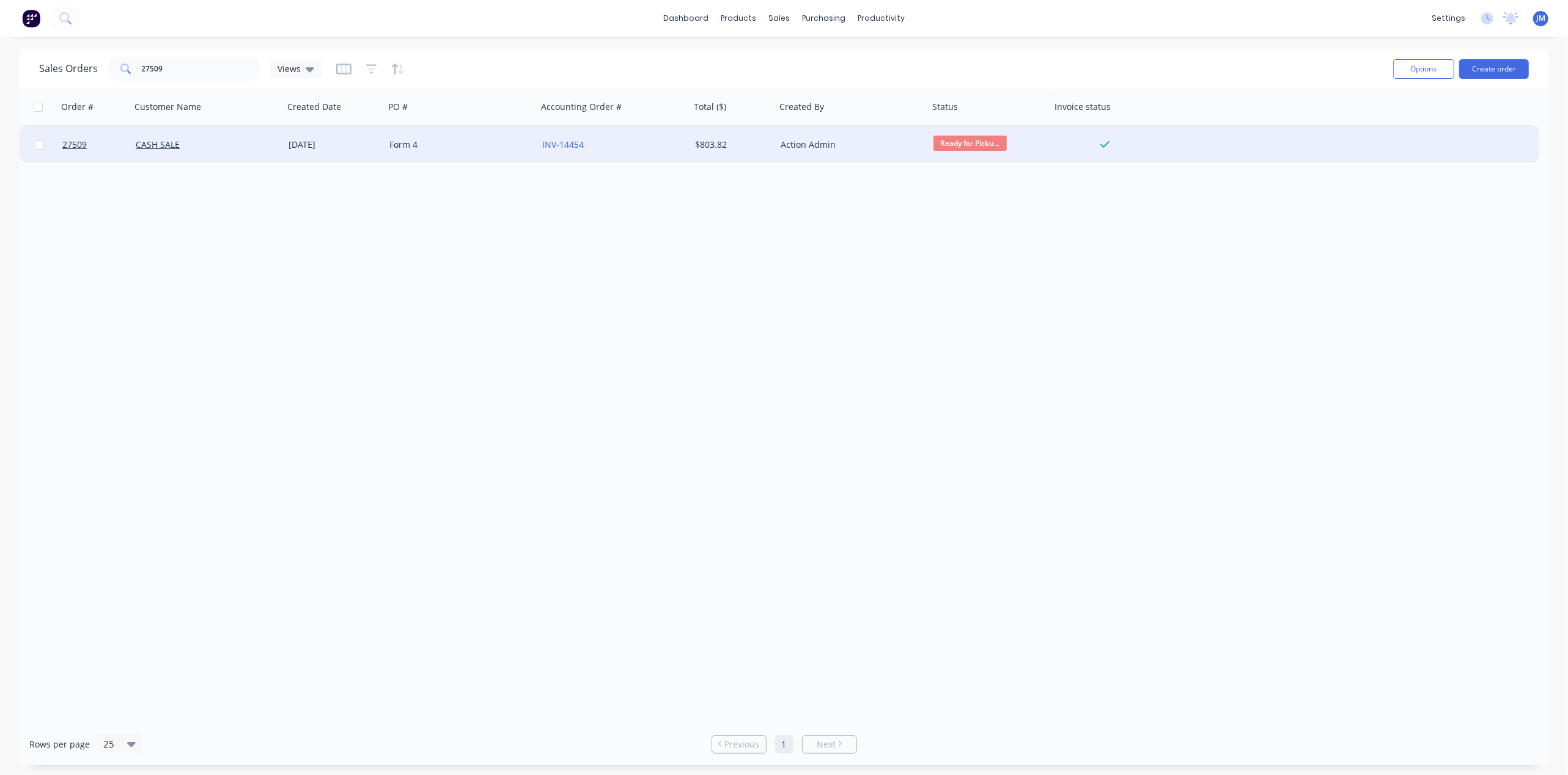
click at [467, 147] on div "Form 4" at bounding box center [457, 145] width 135 height 13
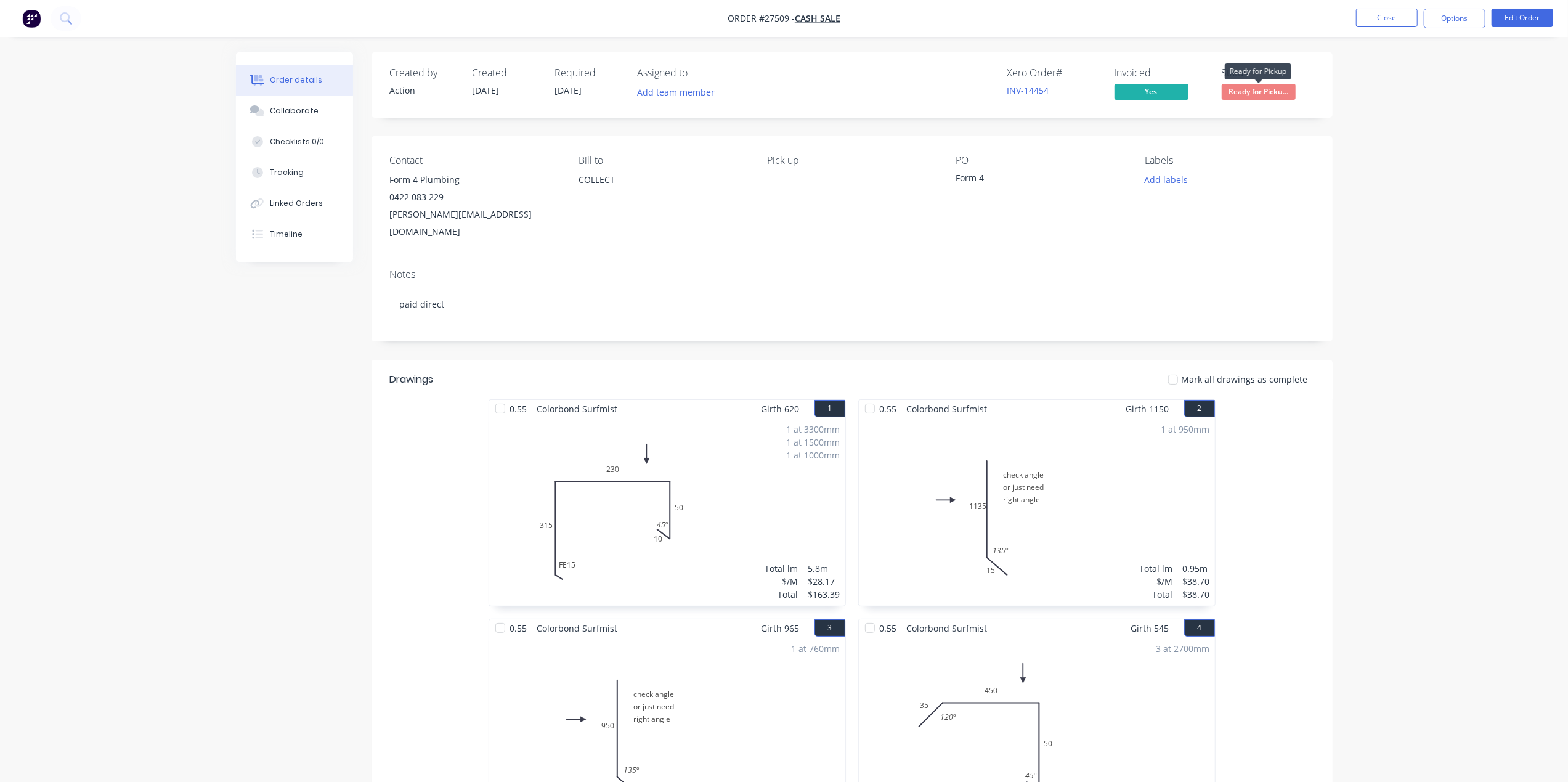
drag, startPoint x: 1235, startPoint y: 92, endPoint x: 1248, endPoint y: 106, distance: 19.1
click at [1235, 92] on span "Ready for Picku..." at bounding box center [1258, 92] width 74 height 15
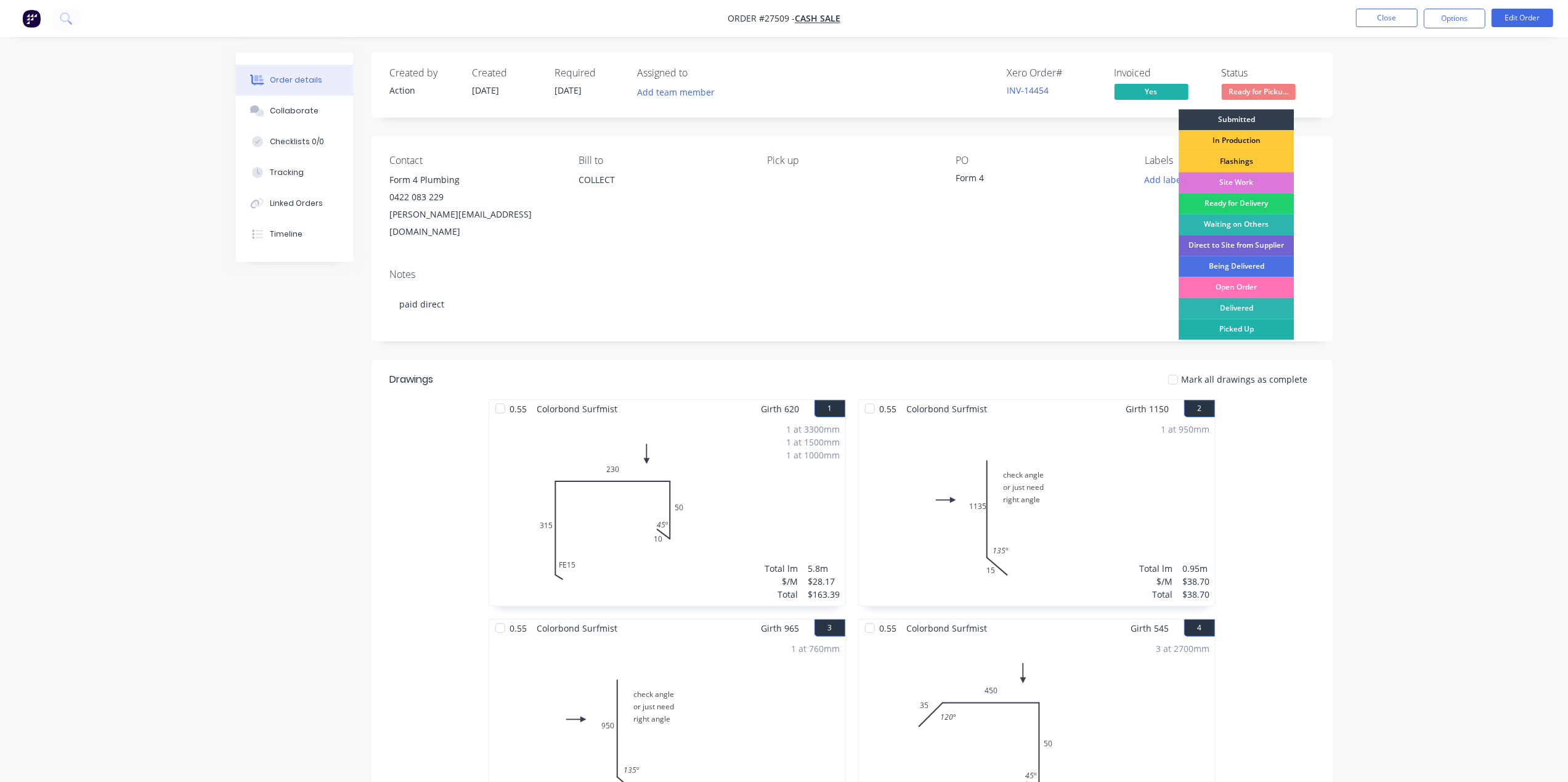
click at [1262, 325] on div "Picked Up" at bounding box center [1236, 329] width 115 height 21
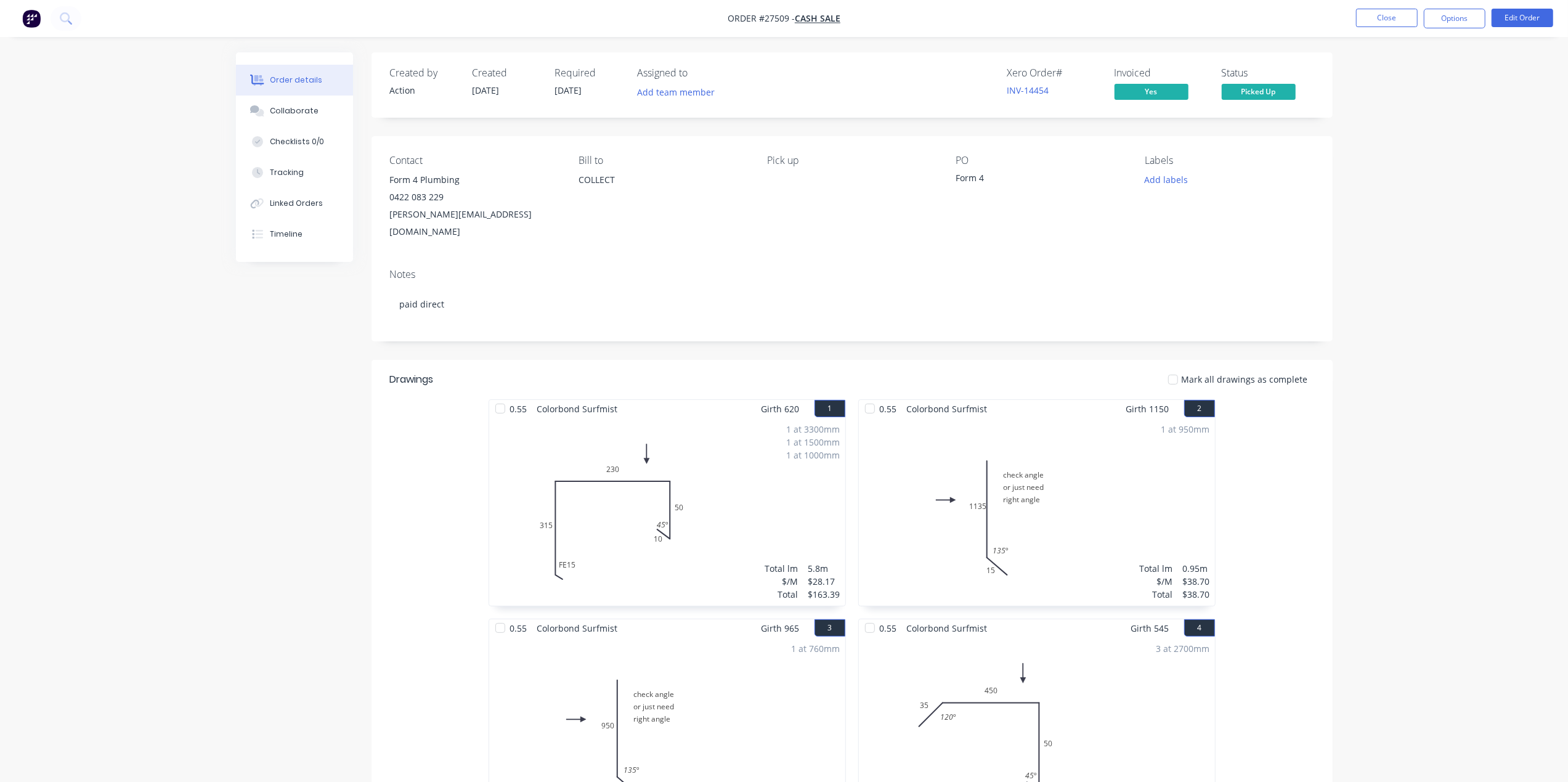
click at [1222, 84] on button "Picked Up" at bounding box center [1258, 93] width 74 height 18
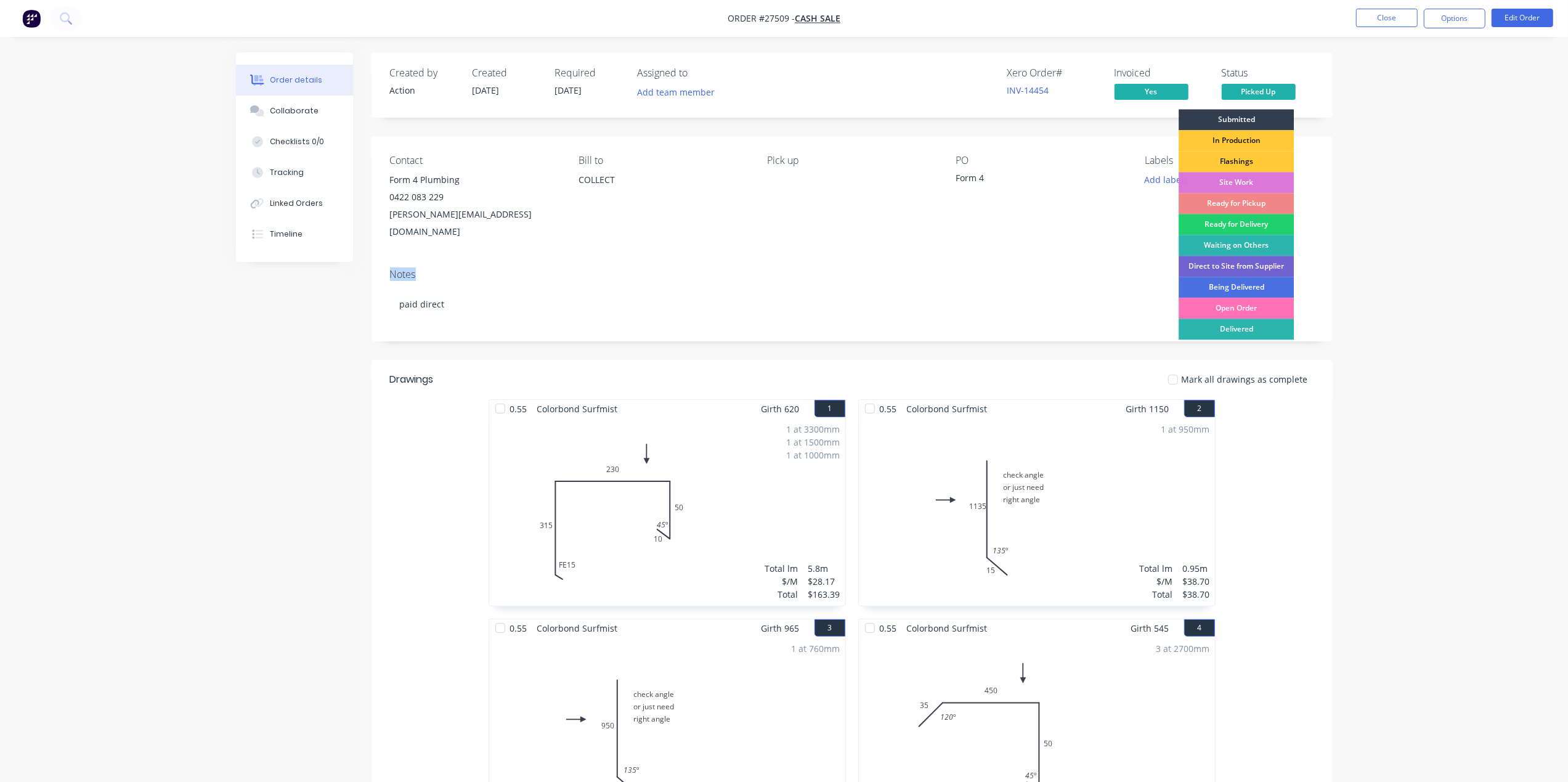
drag, startPoint x: 1422, startPoint y: 245, endPoint x: 1447, endPoint y: 204, distance: 48.0
click at [1432, 235] on div "Order details Collaborate Checklists 0/0 Tracking Linked Orders Timeline Order …" at bounding box center [784, 638] width 1568 height 1277
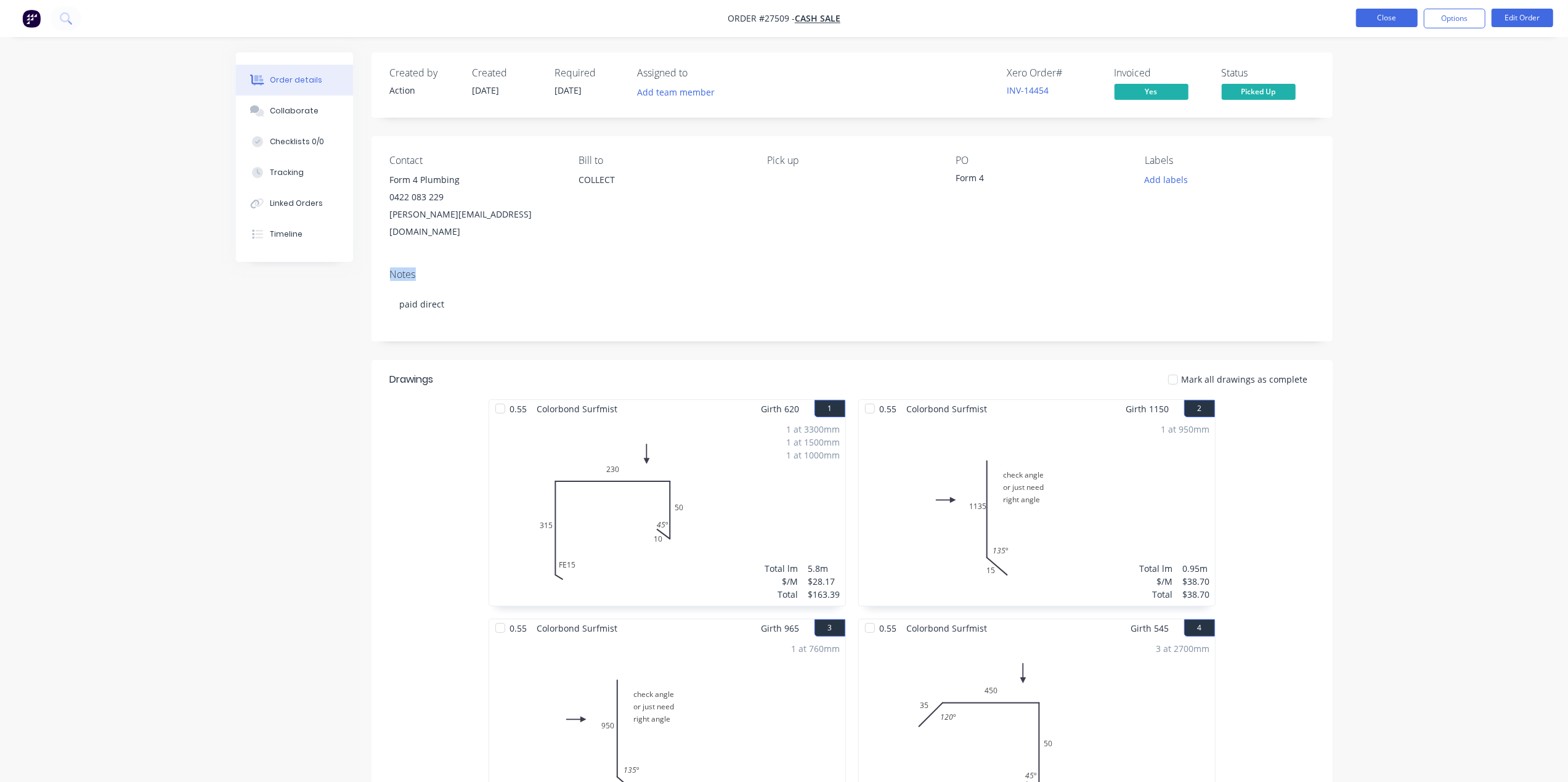
click at [1391, 23] on button "Close" at bounding box center [1387, 18] width 62 height 18
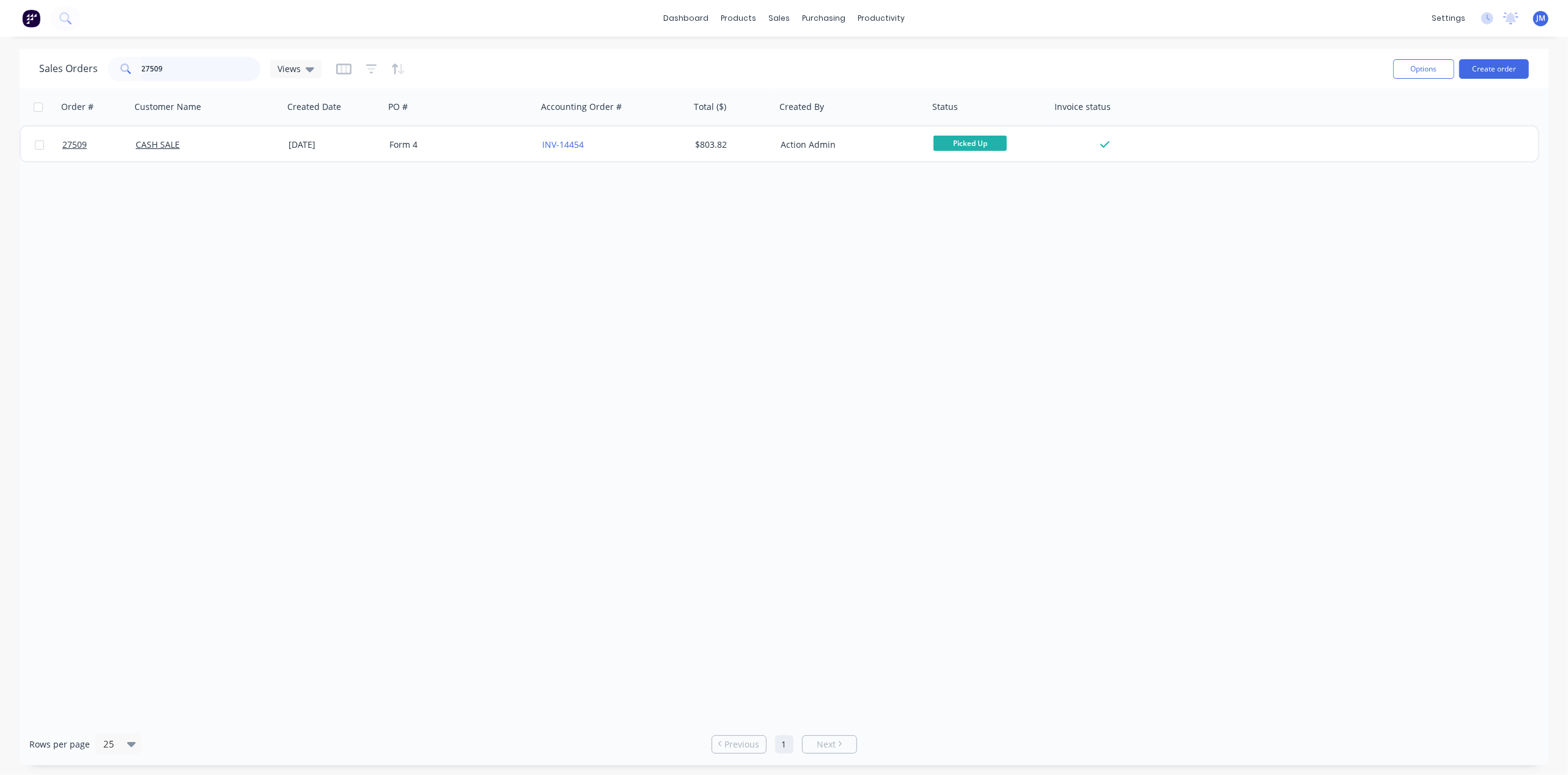
drag, startPoint x: 193, startPoint y: 80, endPoint x: 207, endPoint y: 78, distance: 14.1
click at [193, 79] on input "27509" at bounding box center [201, 68] width 119 height 24
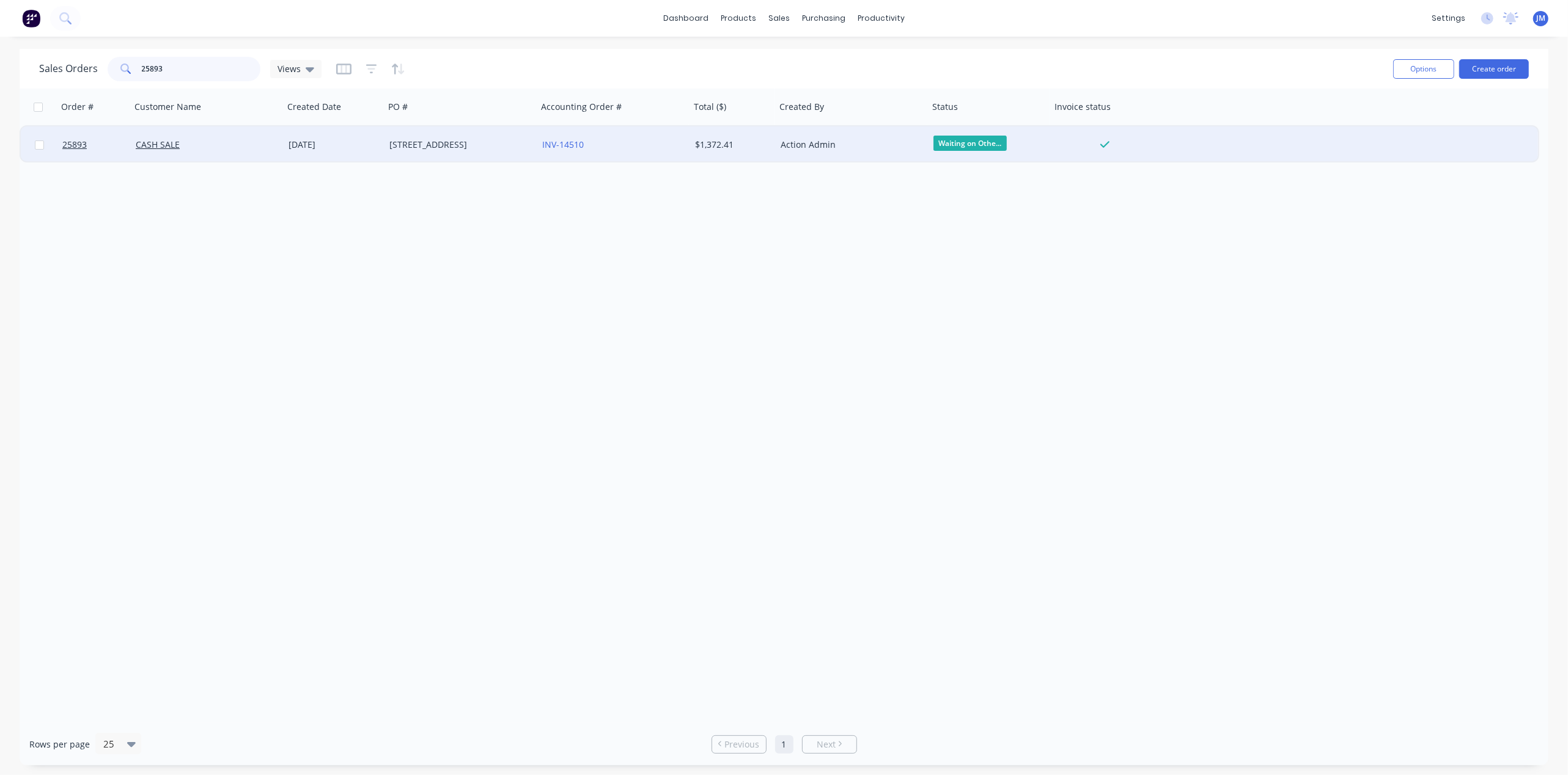
type input "25893"
click at [636, 145] on div "INV-14510" at bounding box center [610, 145] width 135 height 13
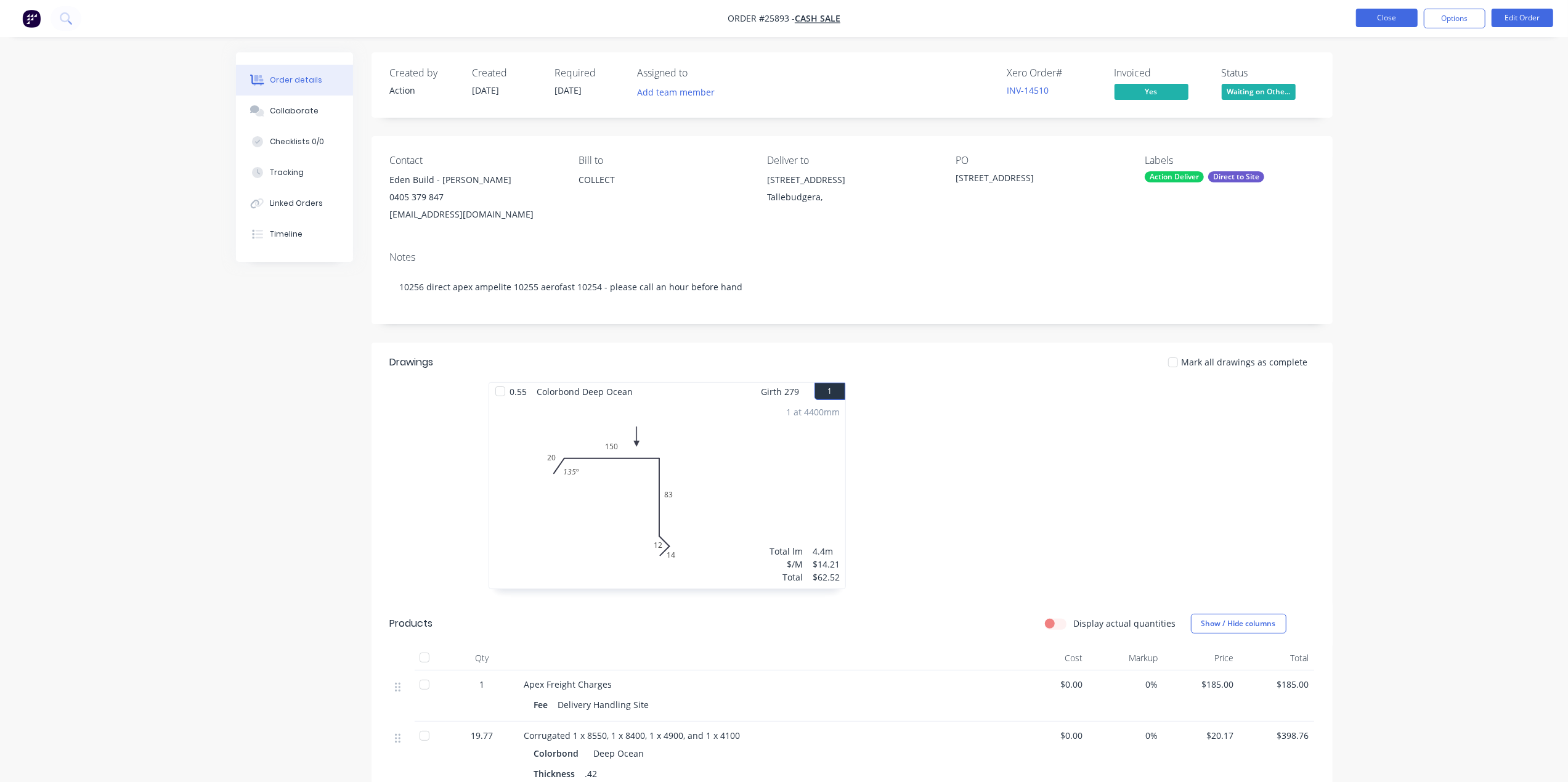
click at [1393, 23] on button "Close" at bounding box center [1387, 18] width 62 height 18
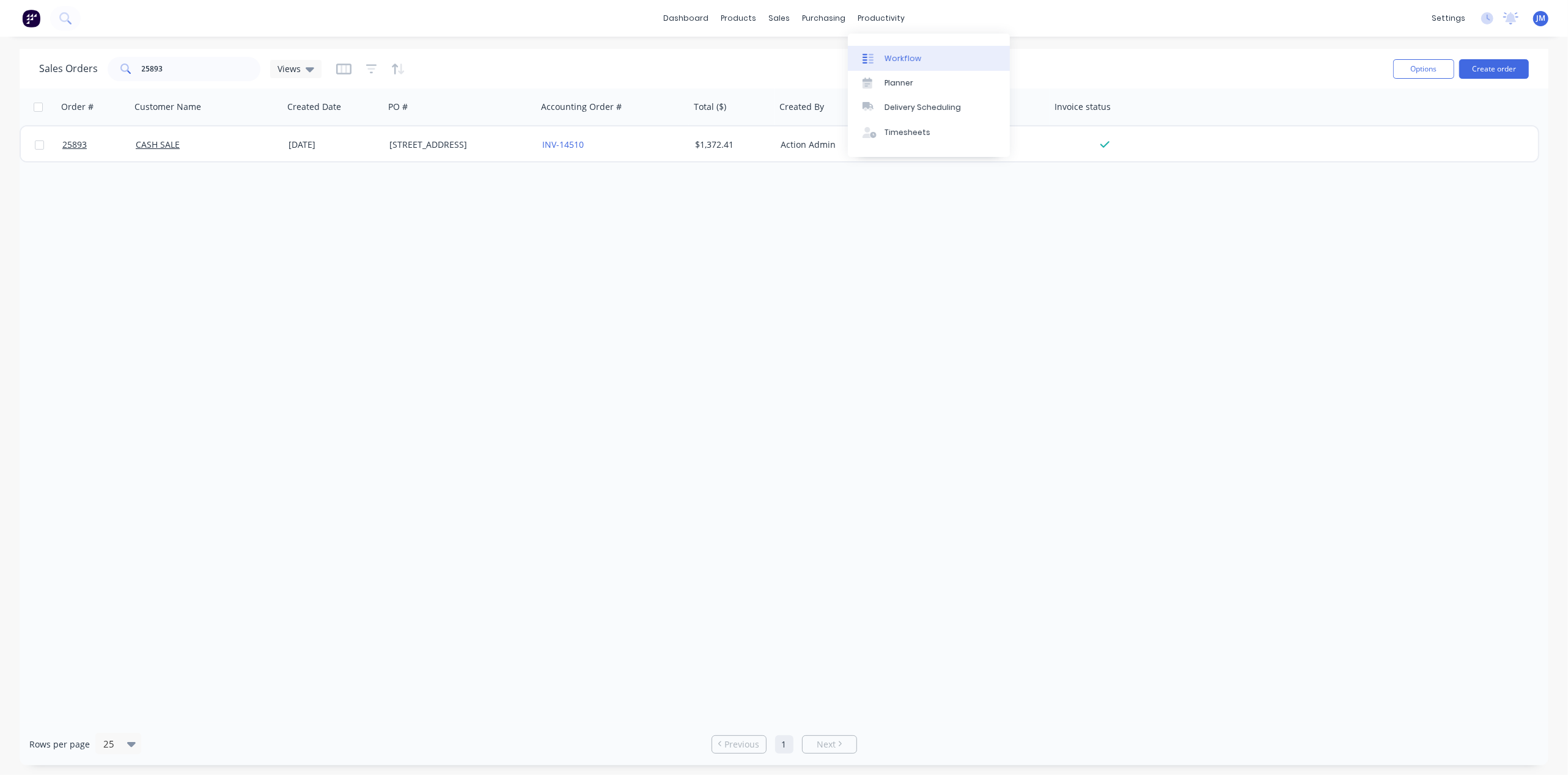
click at [895, 52] on link "Workflow" at bounding box center [929, 58] width 162 height 24
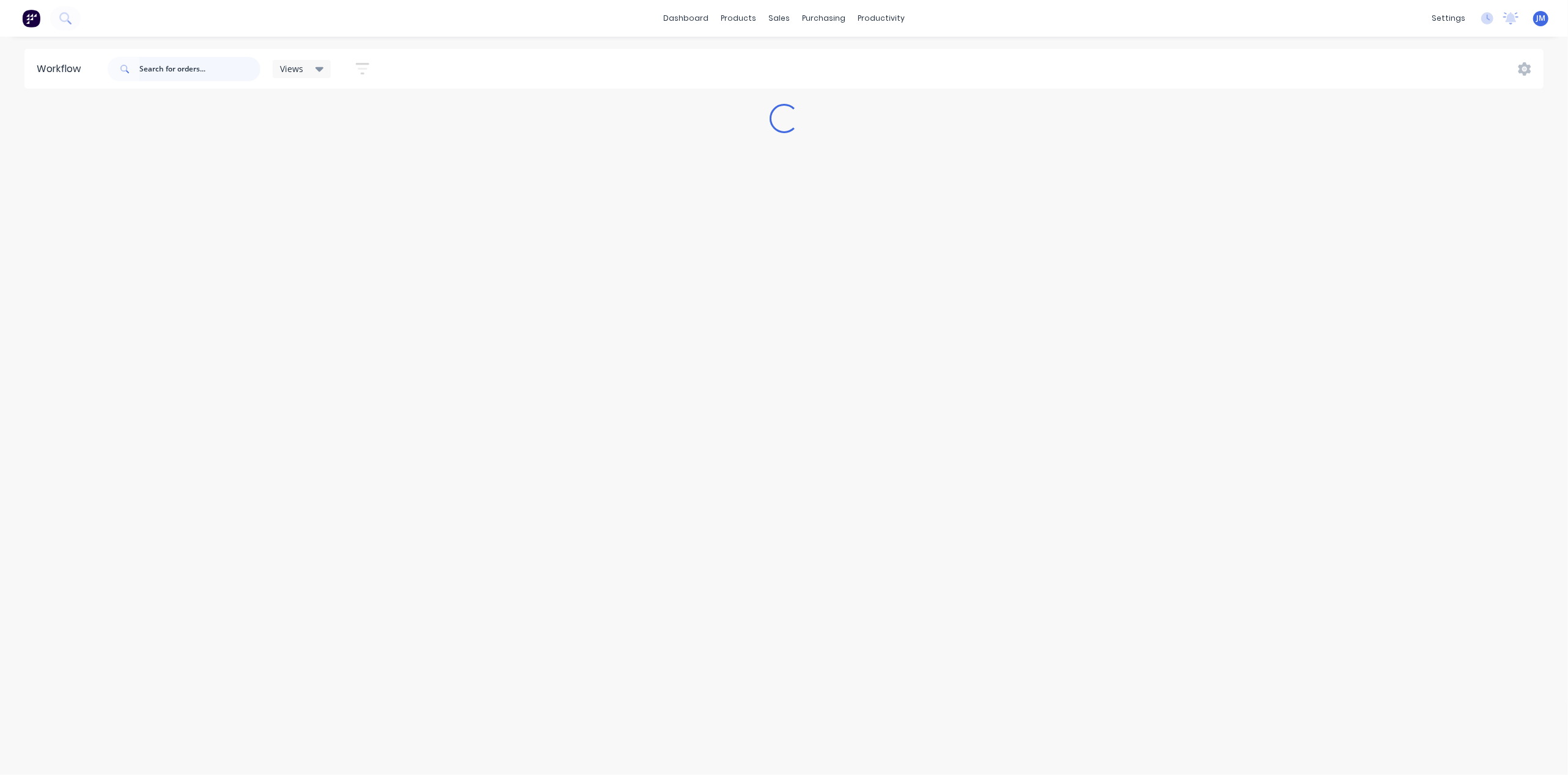
drag, startPoint x: 200, startPoint y: 75, endPoint x: 98, endPoint y: 17, distance: 117.3
click at [200, 72] on input "text" at bounding box center [200, 68] width 121 height 24
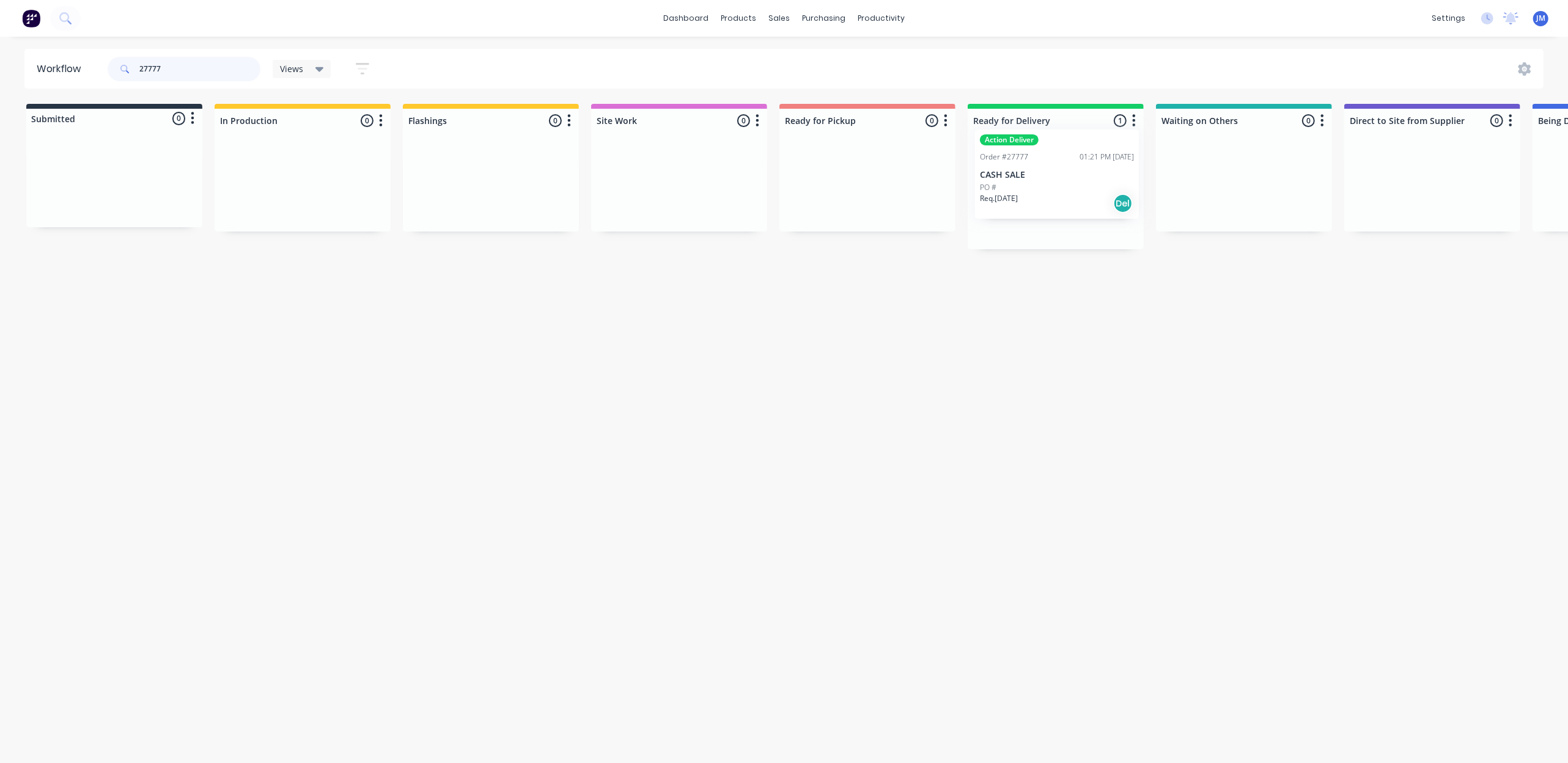
drag, startPoint x: 1071, startPoint y: 215, endPoint x: 1064, endPoint y: 197, distance: 19.3
click at [1064, 197] on div "Action Deliver Order #27777 01:21 PM [DATE] CASH SALE PO # Req. [DATE] Del" at bounding box center [1055, 194] width 176 height 110
type input "2"
type input "10264"
drag, startPoint x: 837, startPoint y: 59, endPoint x: 819, endPoint y: 64, distance: 18.7
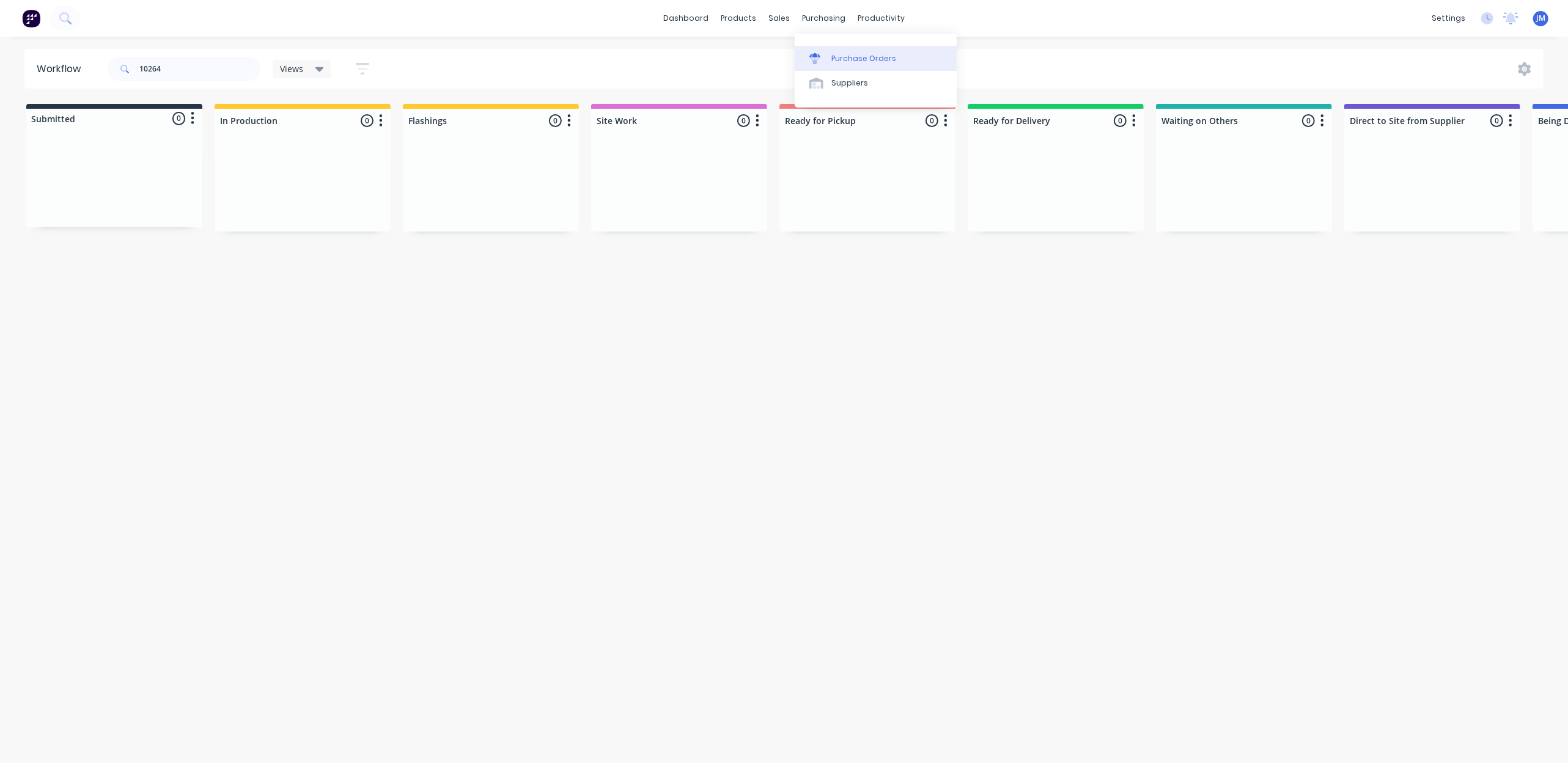
click at [835, 59] on div "Purchase Orders" at bounding box center [863, 59] width 65 height 11
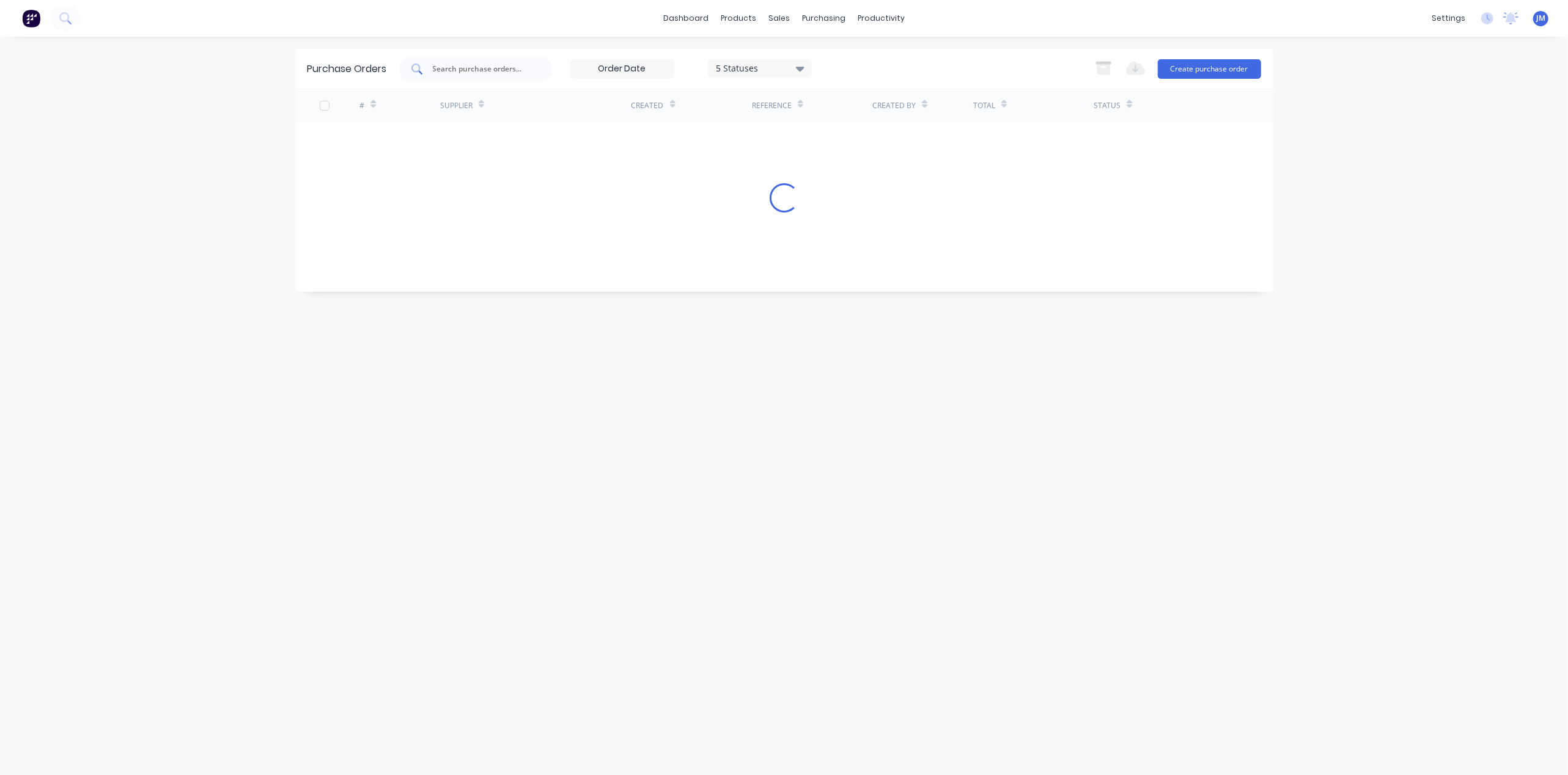
click at [489, 66] on input "text" at bounding box center [482, 69] width 101 height 13
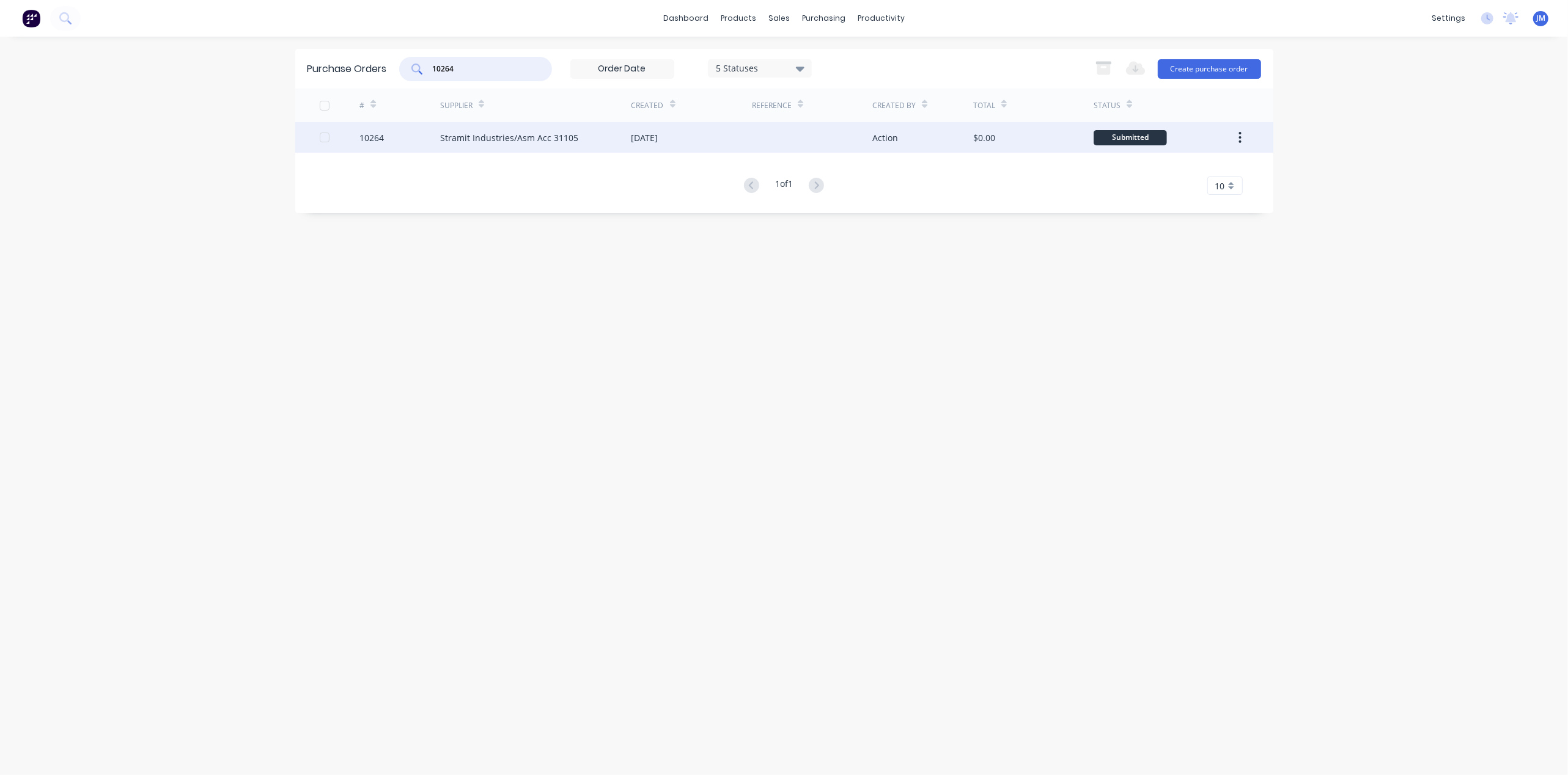
type input "10264"
click at [658, 135] on div "[DATE]" at bounding box center [645, 138] width 27 height 13
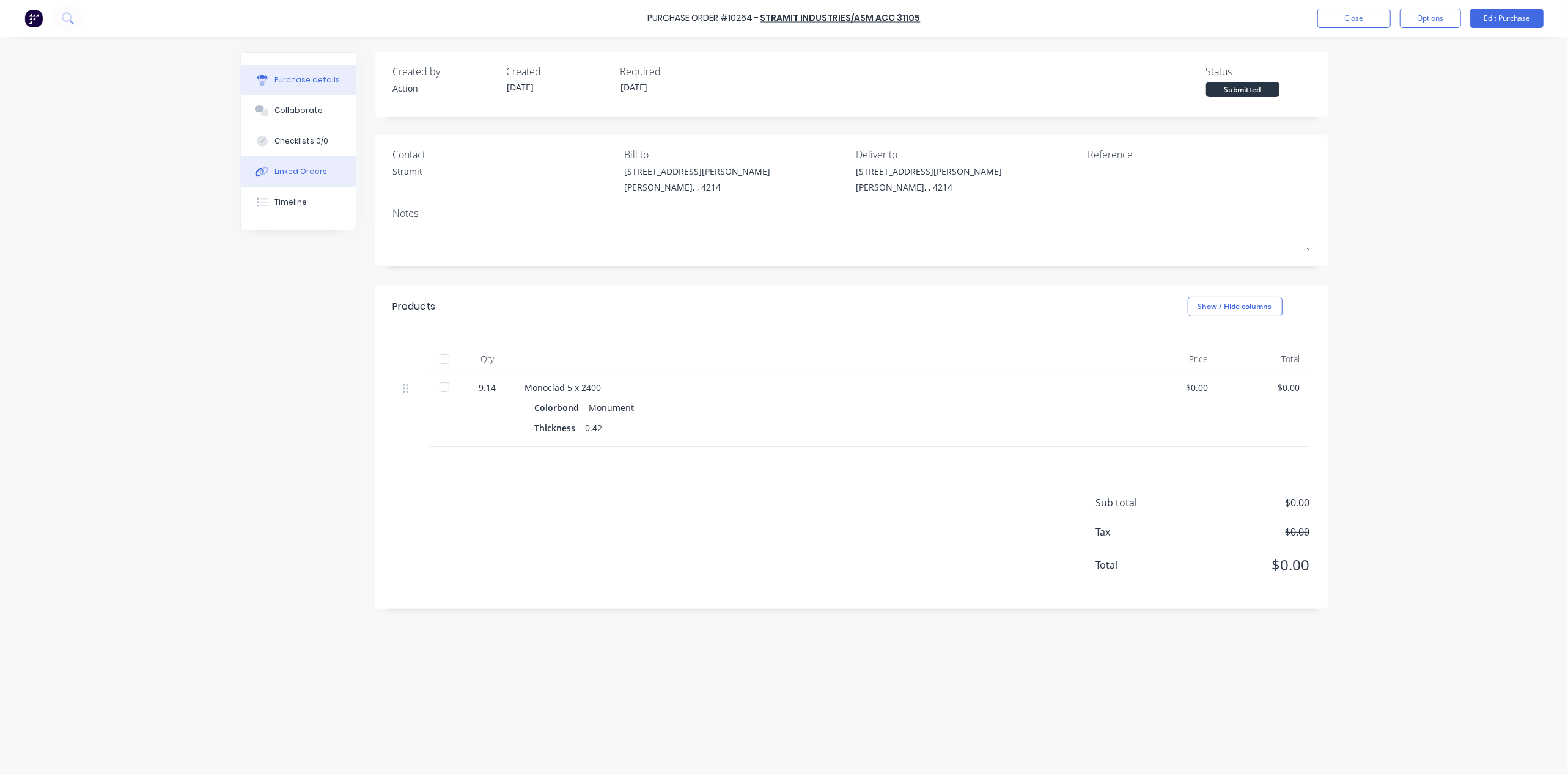
click at [298, 171] on div "Linked Orders" at bounding box center [300, 172] width 52 height 11
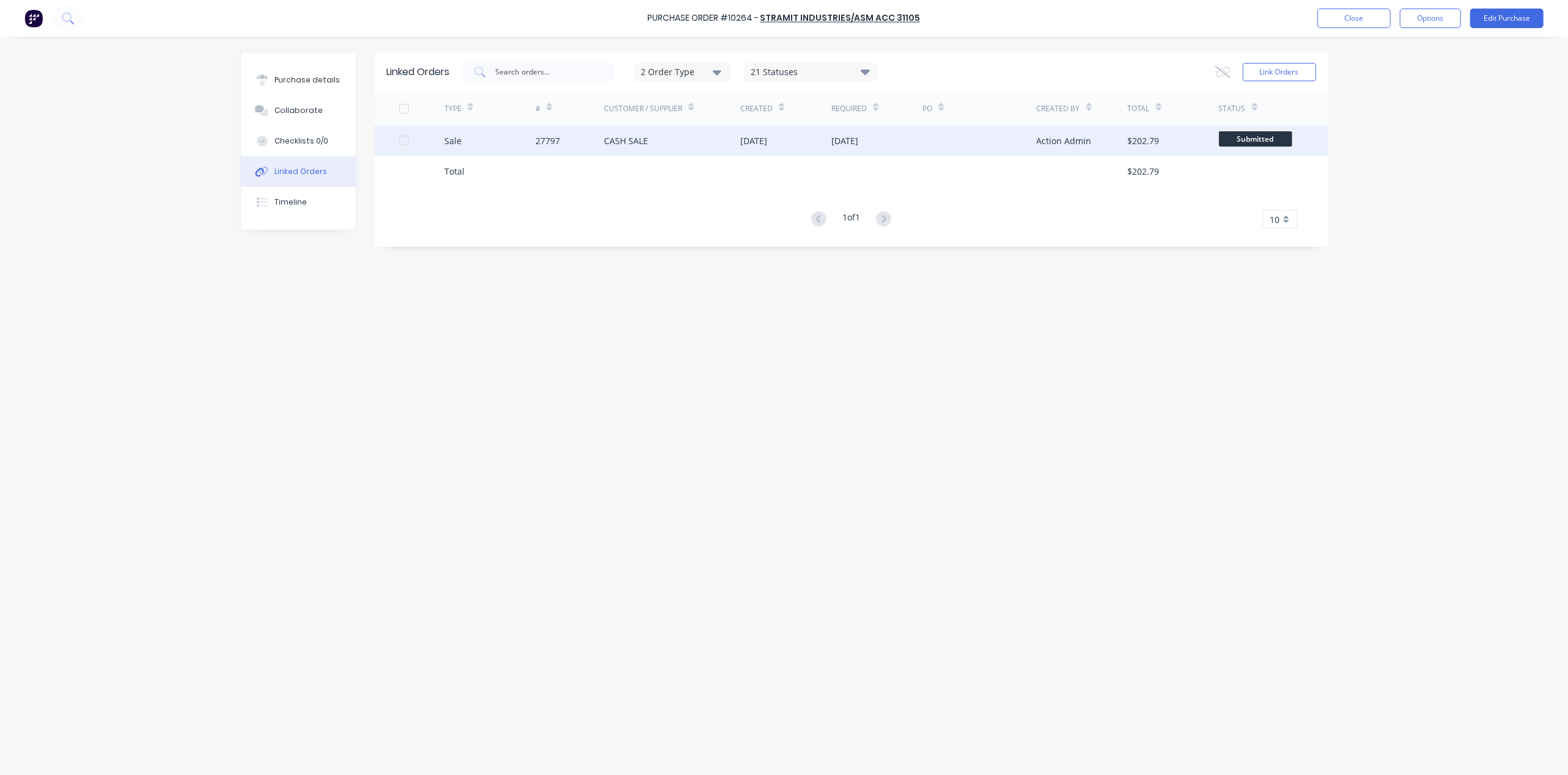
click at [668, 138] on div "CASH SALE" at bounding box center [673, 140] width 137 height 31
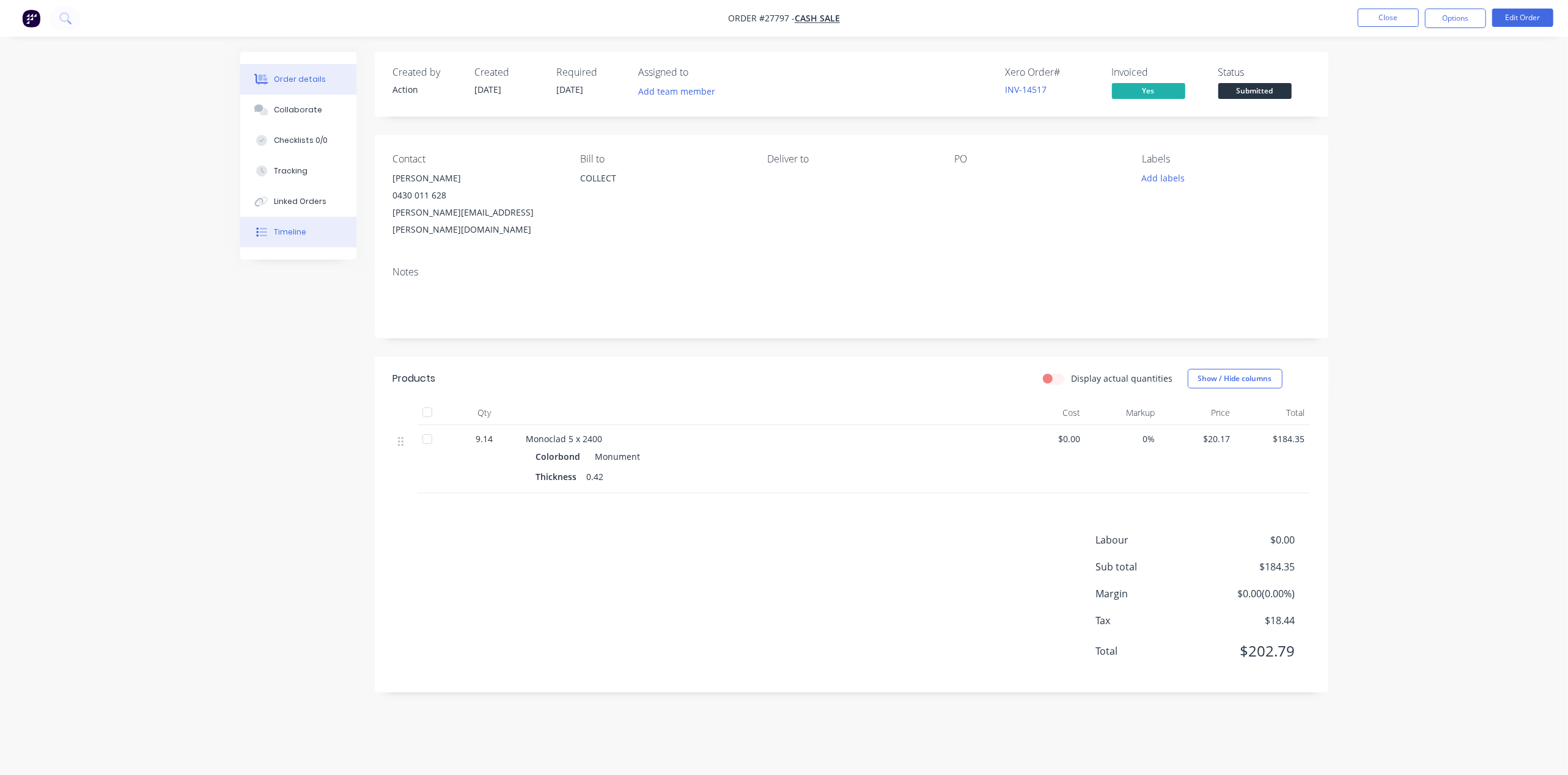
drag, startPoint x: 309, startPoint y: 220, endPoint x: 295, endPoint y: 223, distance: 14.3
click at [309, 219] on button "Timeline" at bounding box center [298, 232] width 116 height 31
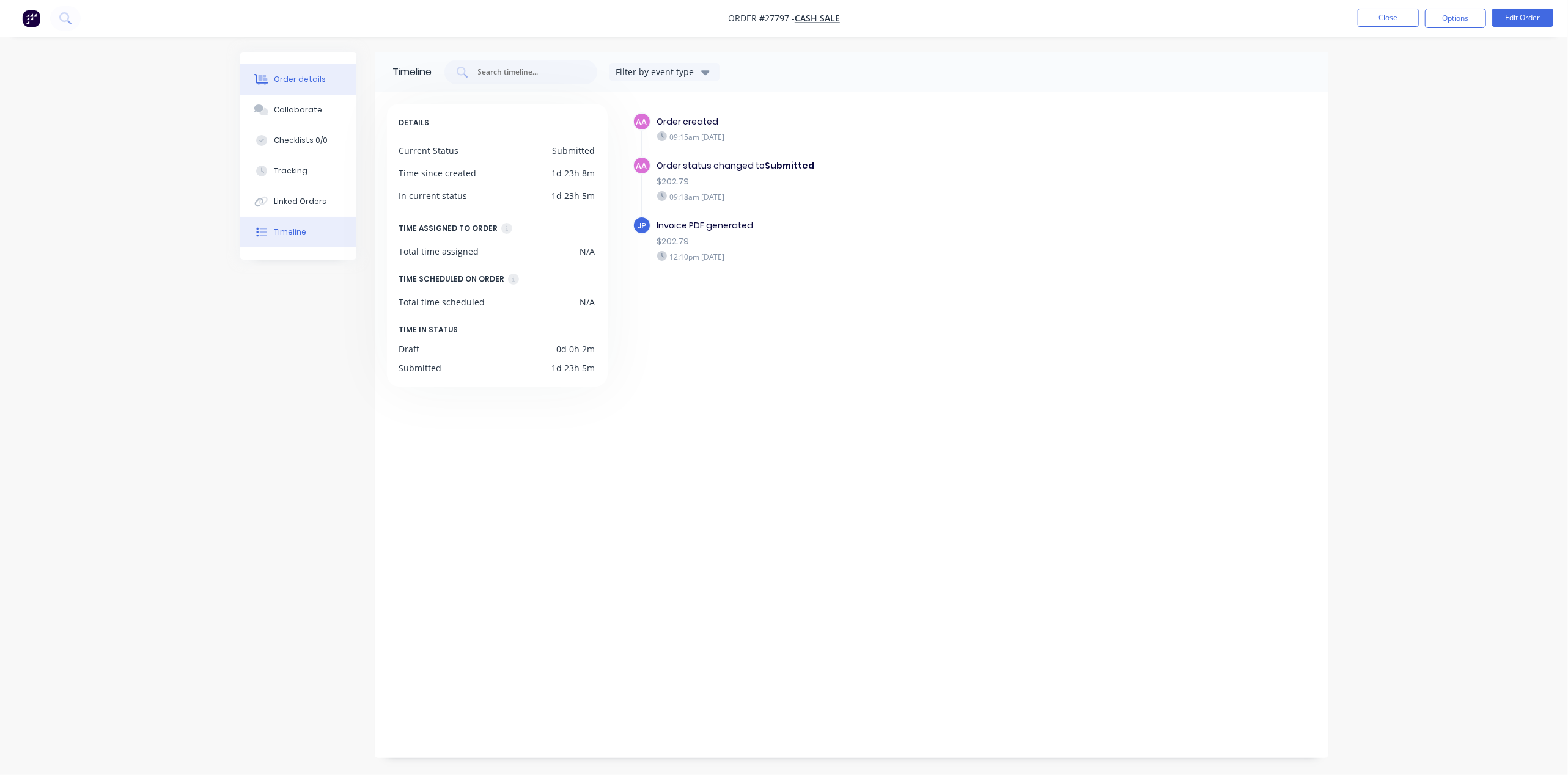
drag, startPoint x: 292, startPoint y: 83, endPoint x: 298, endPoint y: 91, distance: 10.0
click at [293, 82] on div "Order details" at bounding box center [300, 80] width 52 height 11
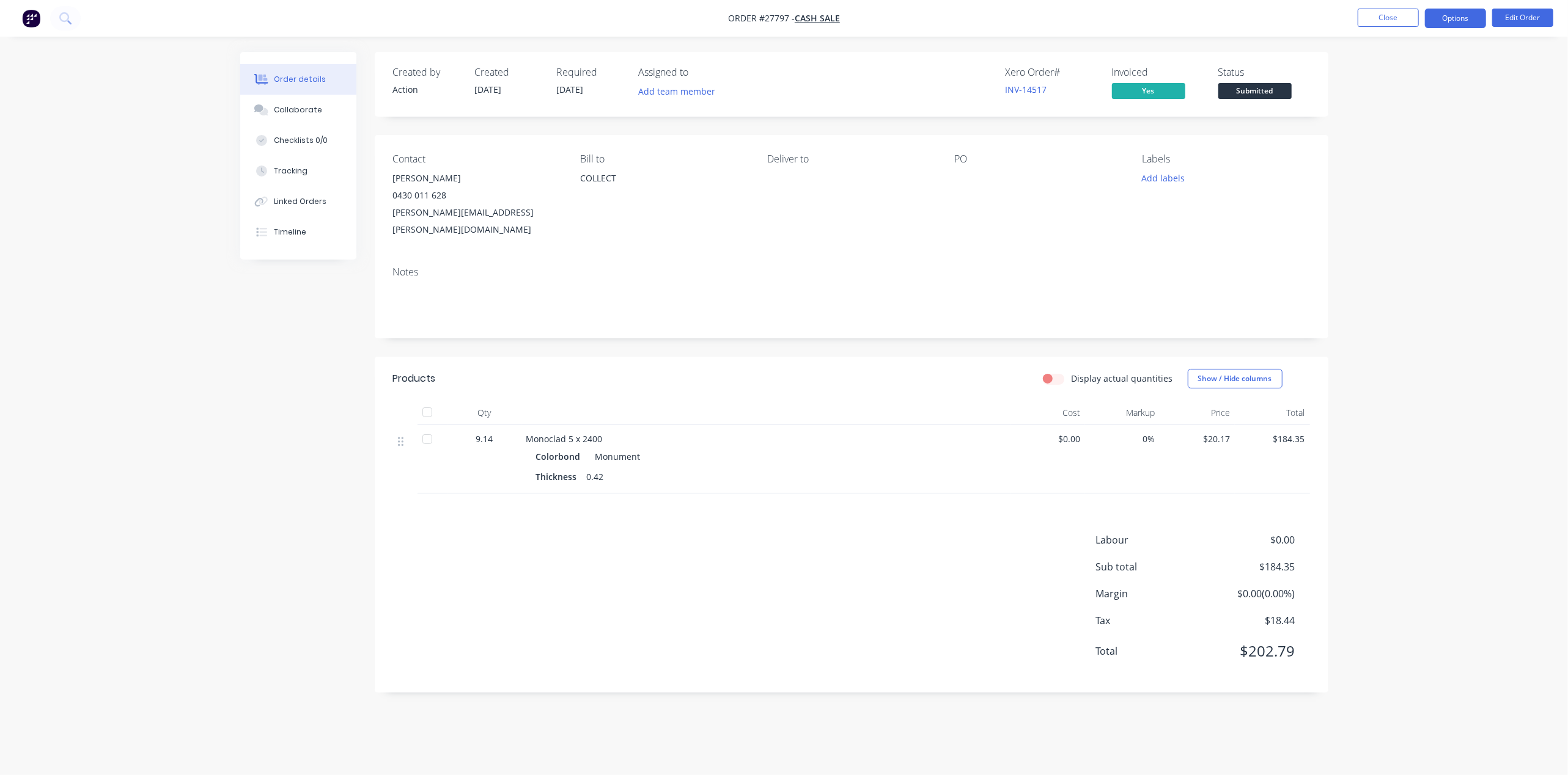
click at [1436, 22] on button "Options" at bounding box center [1456, 18] width 61 height 20
click at [1400, 145] on div "Work Order" at bounding box center [1418, 147] width 112 height 17
click at [1386, 120] on div "Without pricing" at bounding box center [1418, 123] width 112 height 17
click at [1274, 93] on span "Submitted" at bounding box center [1254, 91] width 73 height 15
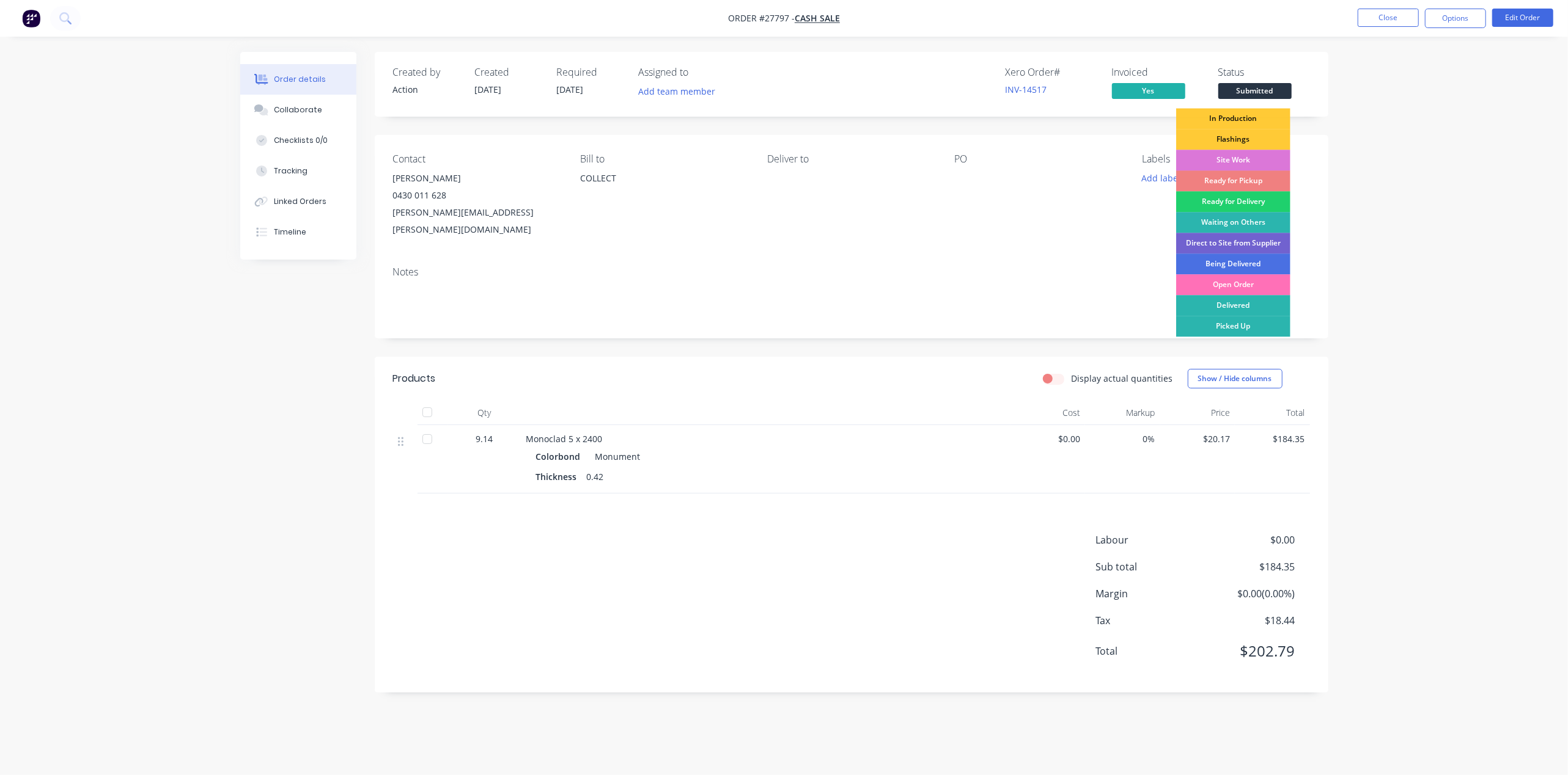
click at [1199, 176] on div "Ready for Pickup" at bounding box center [1233, 181] width 115 height 21
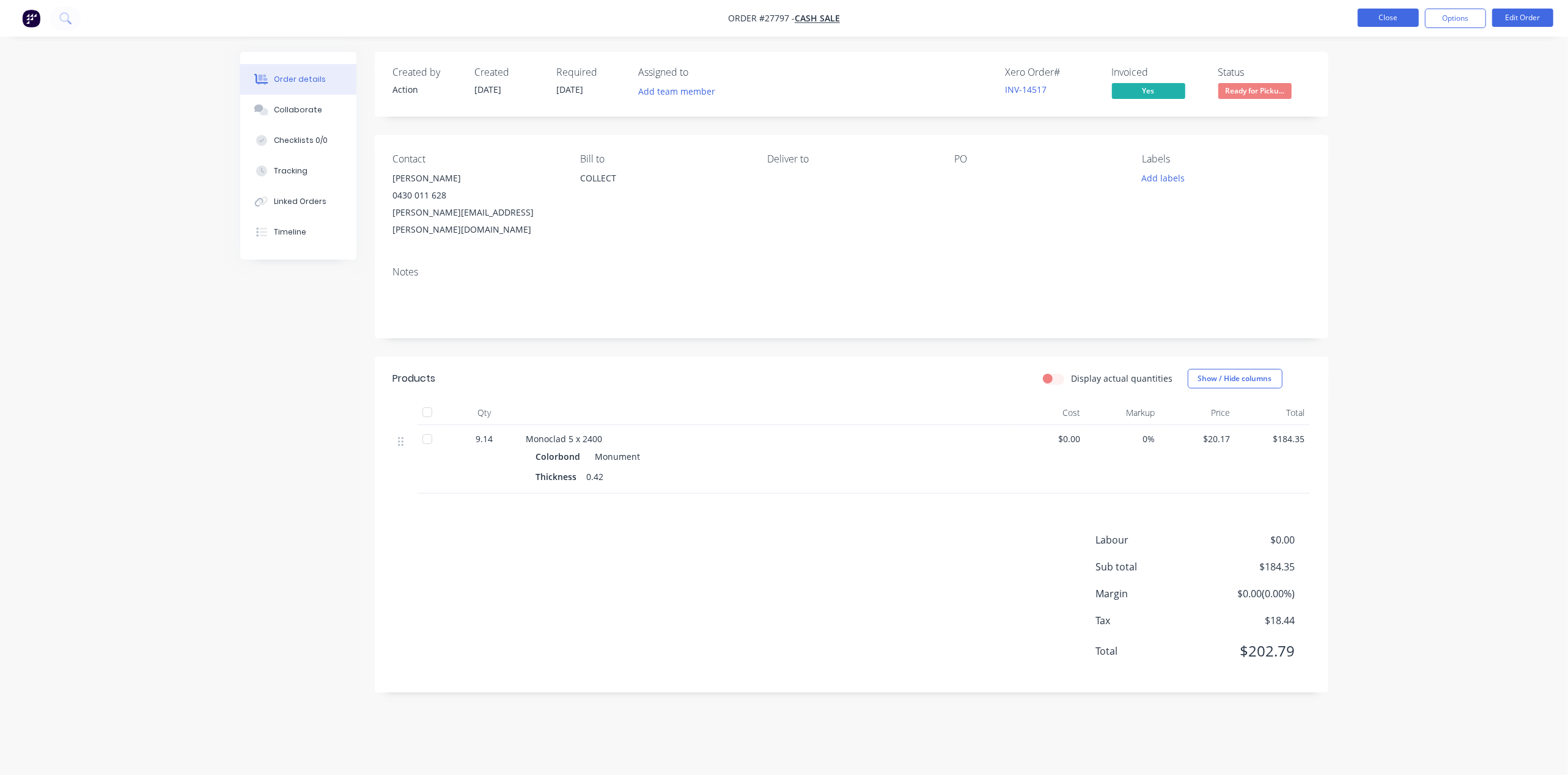
click at [1387, 20] on button "Close" at bounding box center [1388, 17] width 61 height 18
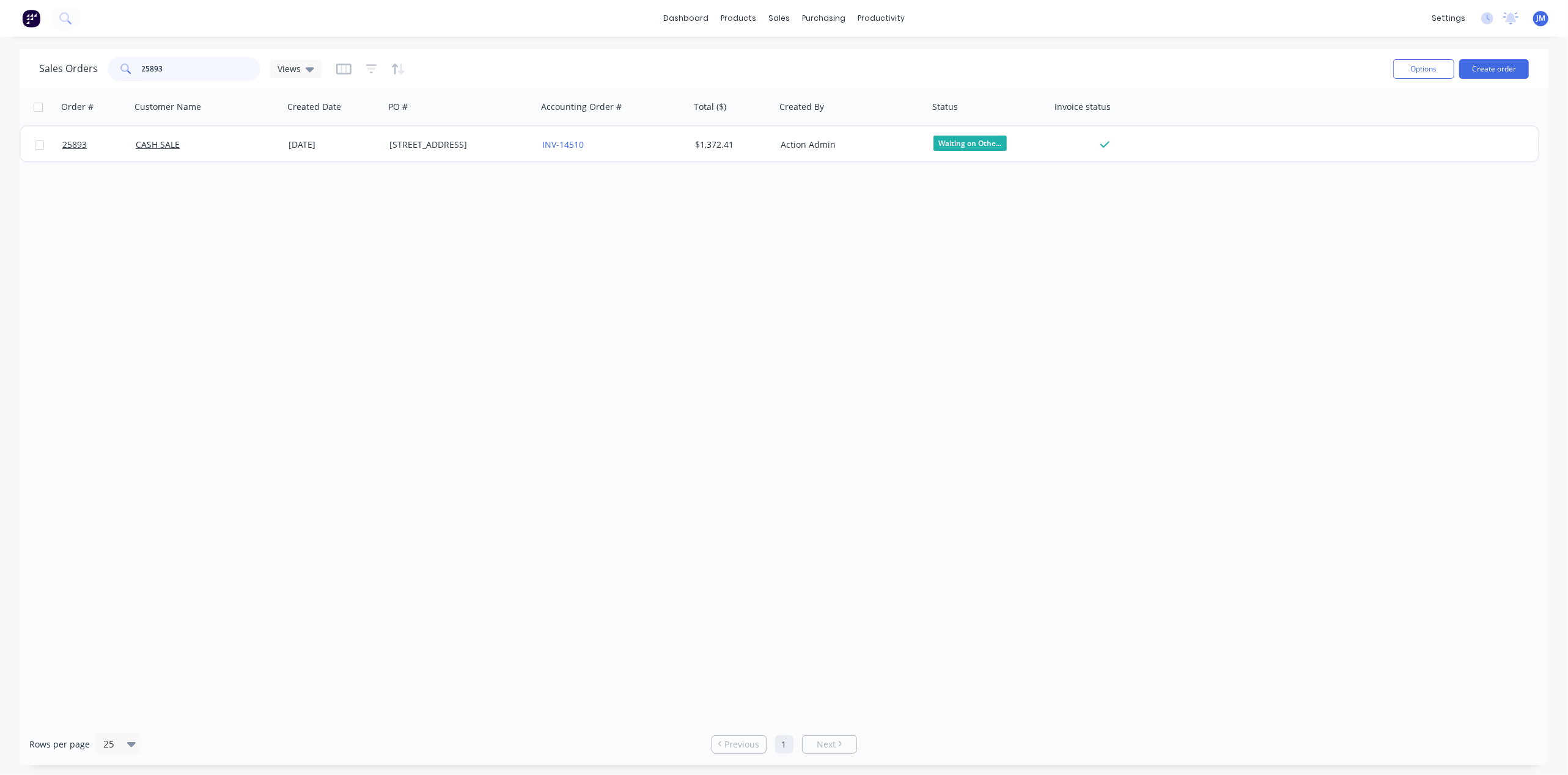
click at [179, 64] on input "25893" at bounding box center [201, 68] width 119 height 24
type input "2"
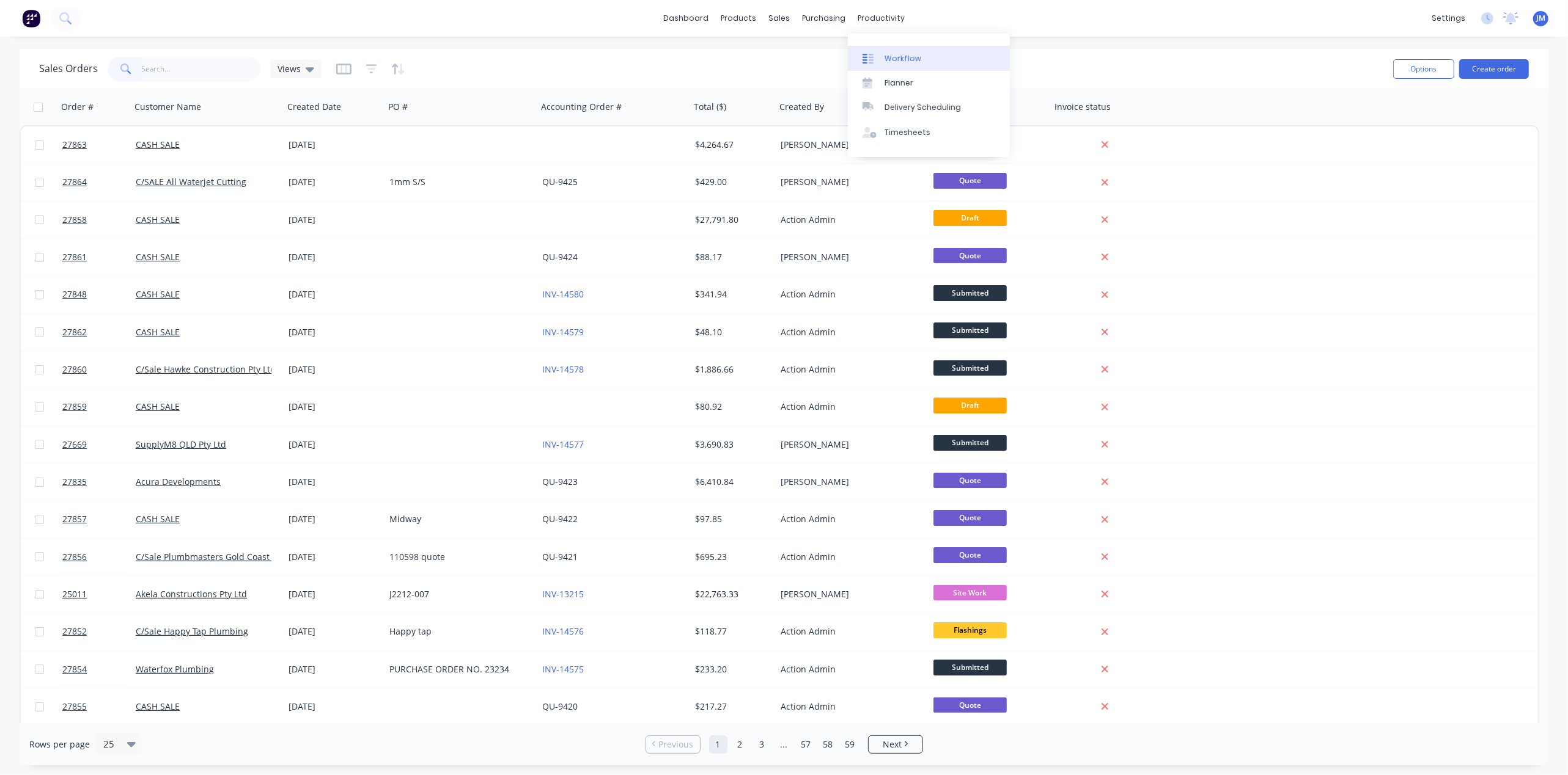
click at [880, 65] on link "Workflow" at bounding box center [929, 58] width 162 height 24
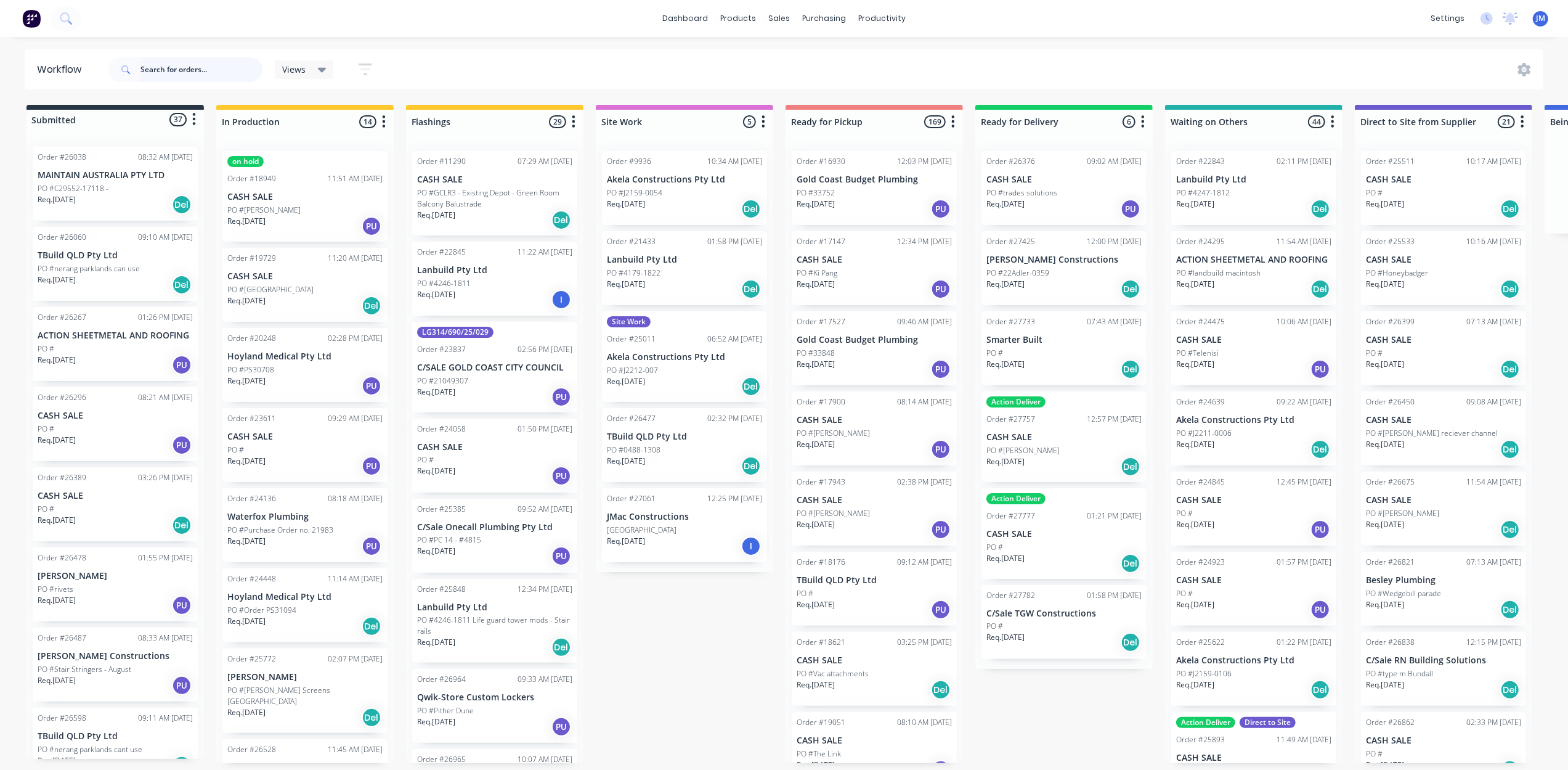
click at [184, 70] on input "text" at bounding box center [201, 69] width 122 height 25
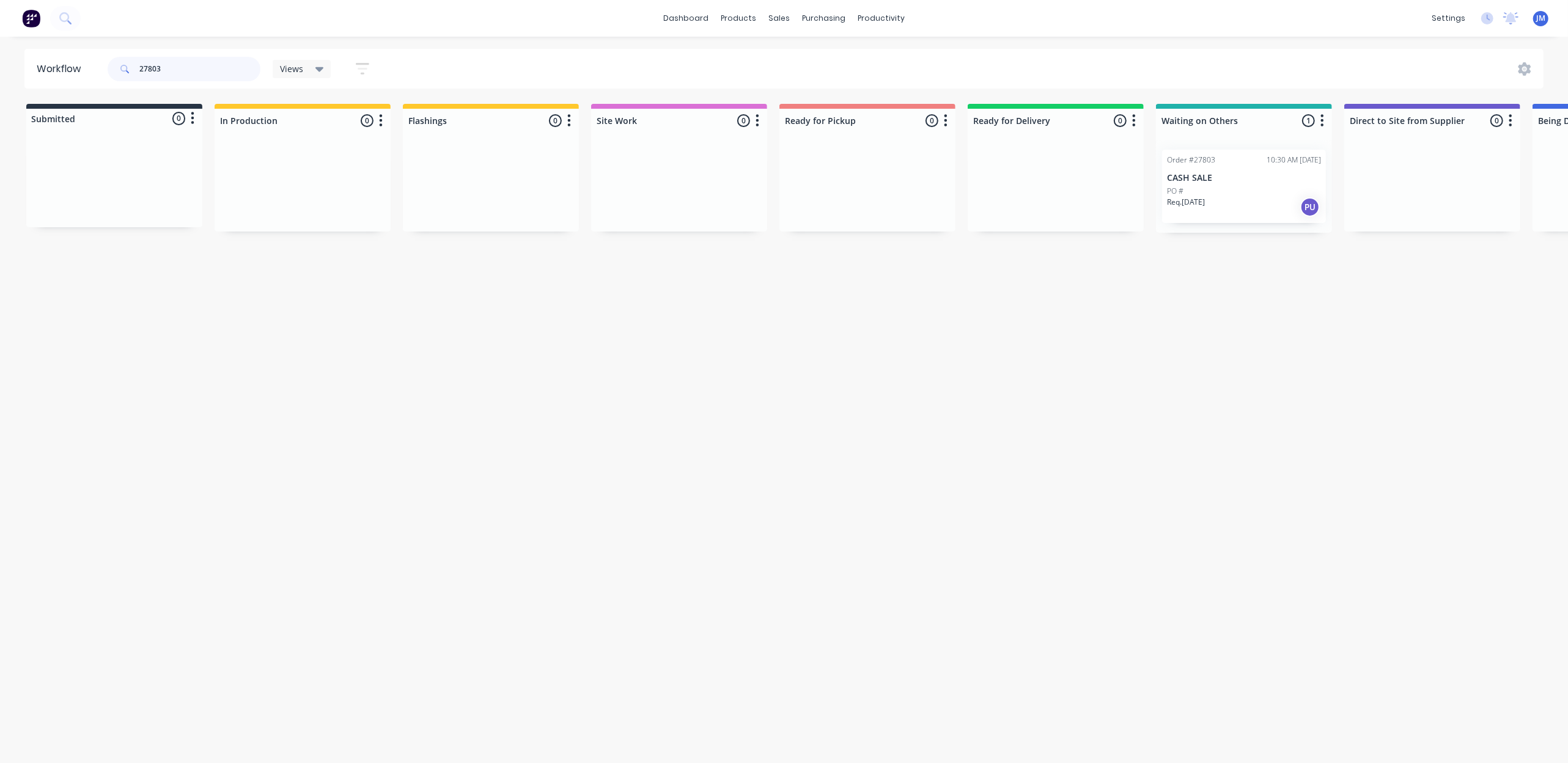
scroll to position [0, 3]
drag, startPoint x: 1250, startPoint y: 200, endPoint x: 900, endPoint y: 205, distance: 350.0
click at [900, 205] on div "Submitted 0 Status colour #273444 hex #273444 Save Cancel Summaries Total order…" at bounding box center [1095, 168] width 2215 height 129
type input "2"
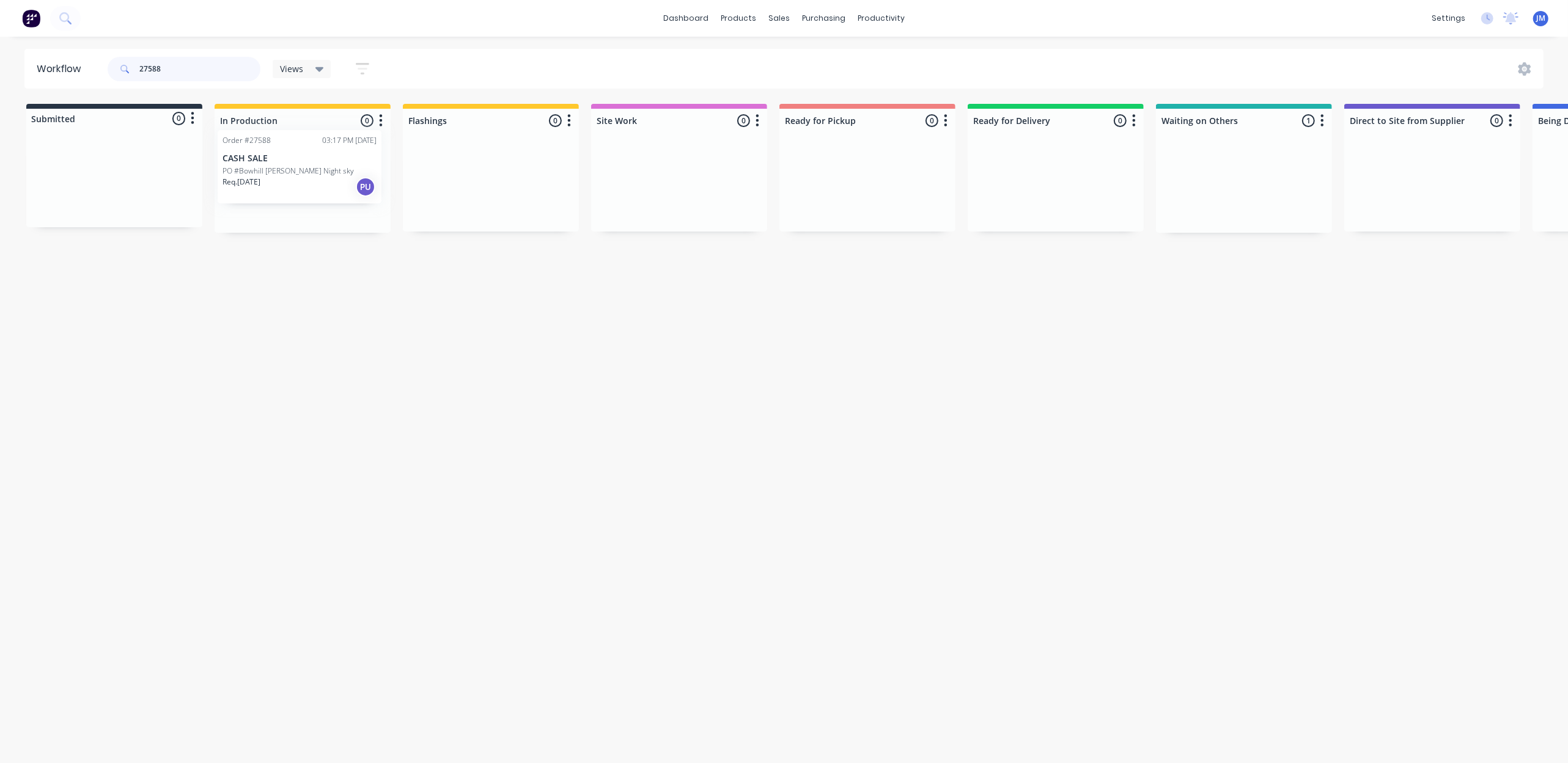
drag, startPoint x: 1188, startPoint y: 184, endPoint x: 211, endPoint y: 158, distance: 977.3
click at [214, 162] on div "Submitted 0 Status colour #273444 hex #273444 Save Cancel Summaries Total order…" at bounding box center [1099, 168] width 2215 height 129
drag, startPoint x: 1243, startPoint y: 213, endPoint x: 874, endPoint y: 212, distance: 369.0
click at [888, 220] on div "Submitted 0 Status colour #273444 hex #273444 Save Cancel Summaries Total order…" at bounding box center [1095, 173] width 2215 height 139
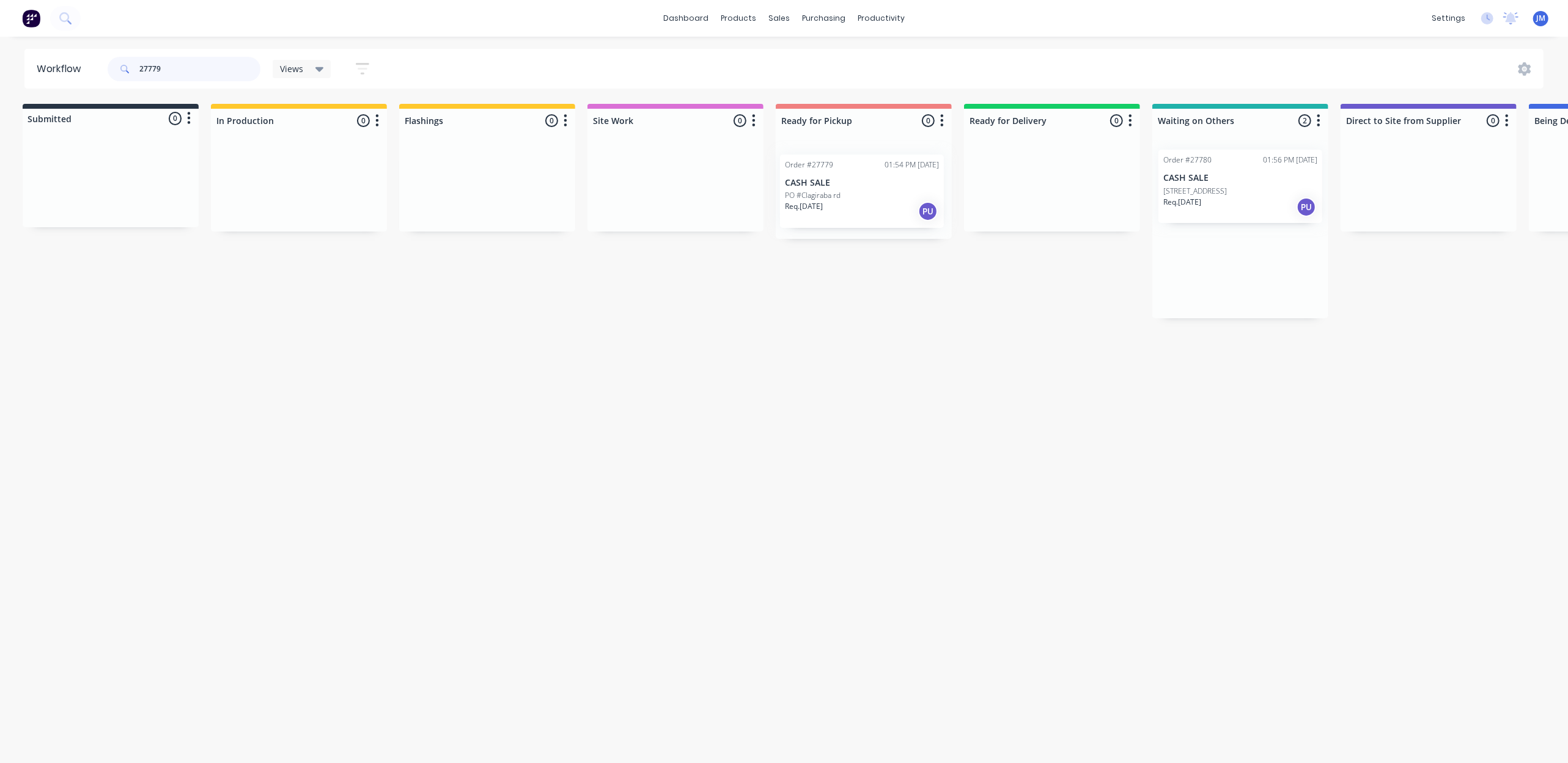
drag, startPoint x: 1229, startPoint y: 187, endPoint x: 868, endPoint y: 191, distance: 361.0
click at [868, 191] on div "Submitted 0 Status colour #273444 hex #273444 Save Cancel Summaries Total order…" at bounding box center [1095, 211] width 2215 height 214
type input "2"
drag, startPoint x: 1240, startPoint y: 199, endPoint x: 852, endPoint y: 207, distance: 388.1
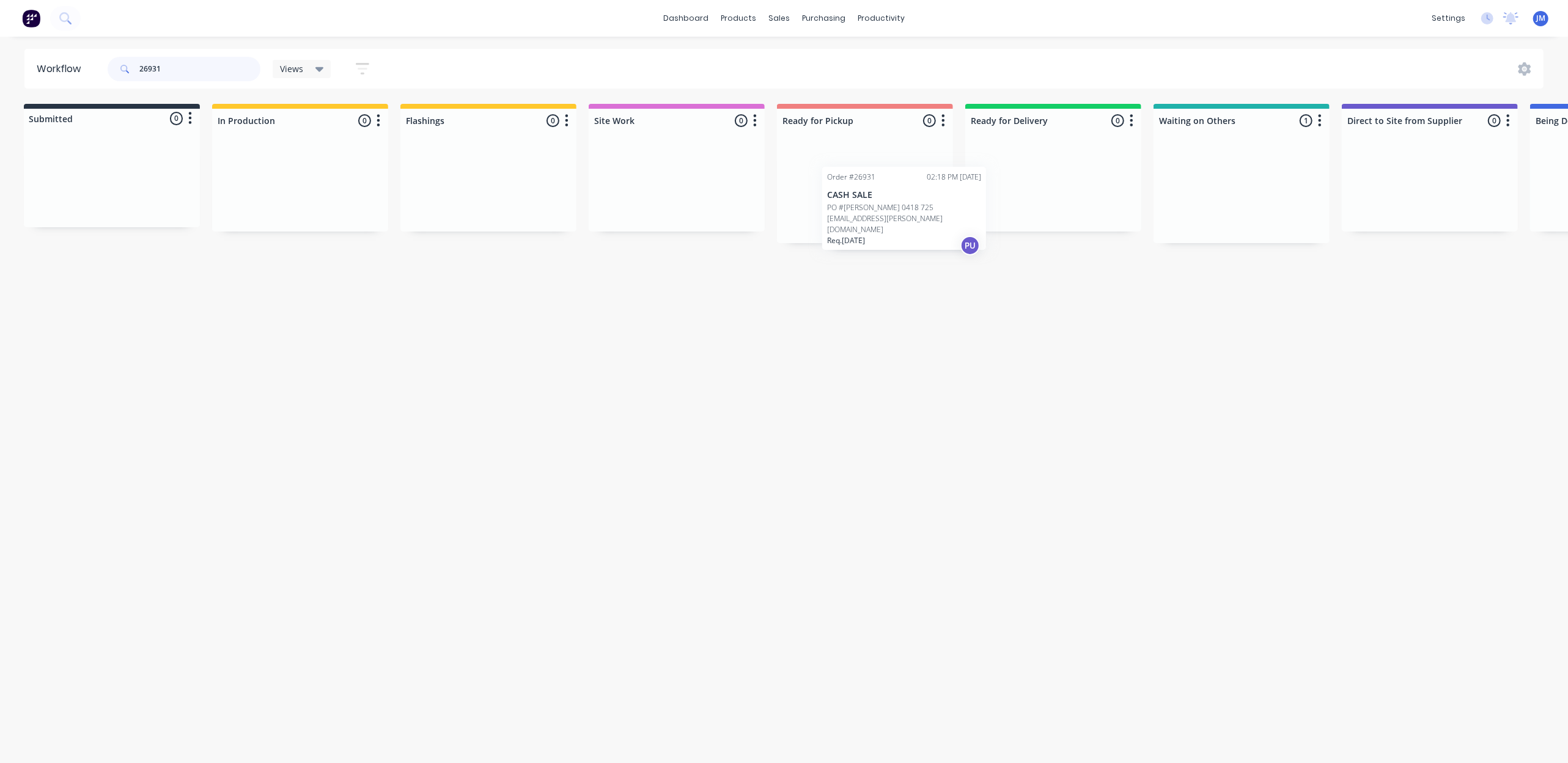
click at [868, 209] on div "Submitted 0 Status colour #273444 hex #273444 Save Cancel Summaries Total order…" at bounding box center [1096, 174] width 2215 height 140
click at [203, 66] on input "26931" at bounding box center [200, 68] width 121 height 24
type input "2"
drag, startPoint x: 1196, startPoint y: 174, endPoint x: 775, endPoint y: 177, distance: 421.0
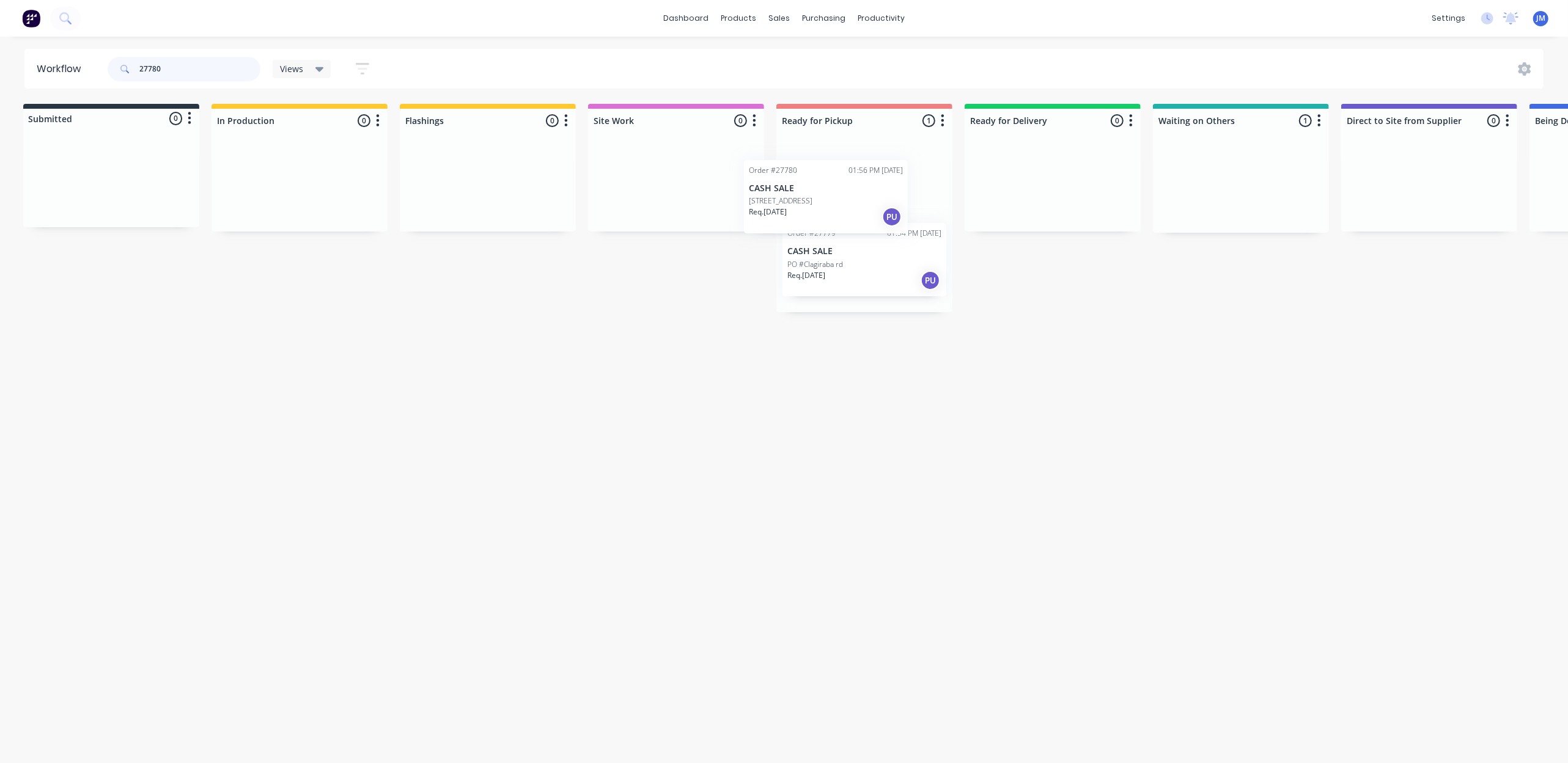
click at [773, 179] on div "Submitted 0 Status colour #273444 hex #273444 Save Cancel Summaries Total order…" at bounding box center [1095, 208] width 2215 height 208
drag, startPoint x: 648, startPoint y: 195, endPoint x: 881, endPoint y: 172, distance: 234.1
click at [888, 175] on div "Submitted 0 Status colour #273444 hex #273444 Save Cancel Summaries Total order…" at bounding box center [1099, 168] width 2215 height 129
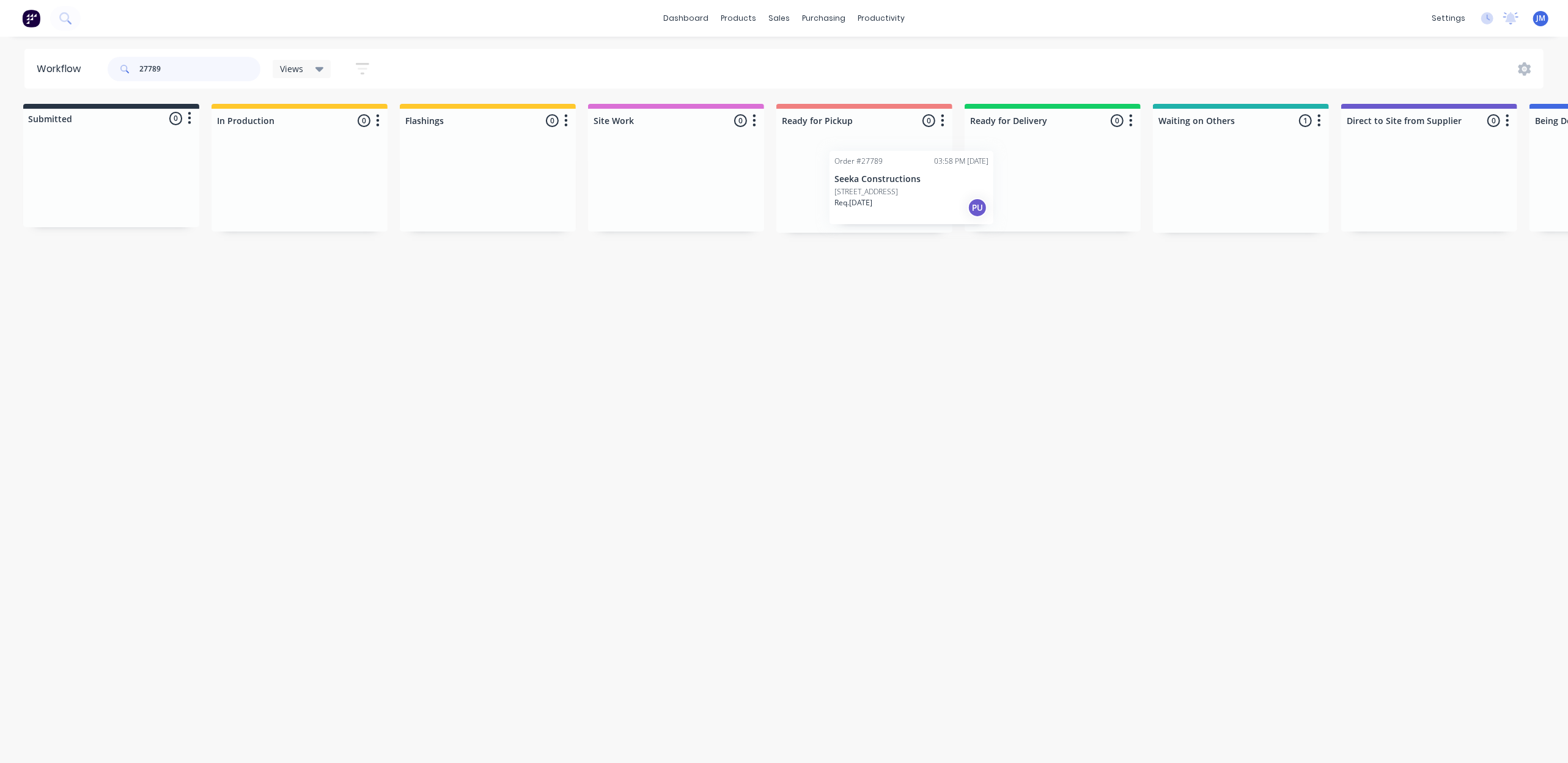
drag, startPoint x: 1084, startPoint y: 207, endPoint x: 907, endPoint y: 206, distance: 177.0
click at [912, 208] on div "Submitted 0 Status colour #273444 hex #273444 Save Cancel Summaries Total order…" at bounding box center [1095, 168] width 2215 height 129
drag, startPoint x: 1216, startPoint y: 199, endPoint x: 805, endPoint y: 145, distance: 414.5
click at [808, 162] on div "Submitted 0 Status colour #273444 hex #273444 Save Cancel Summaries Total order…" at bounding box center [1095, 168] width 2215 height 129
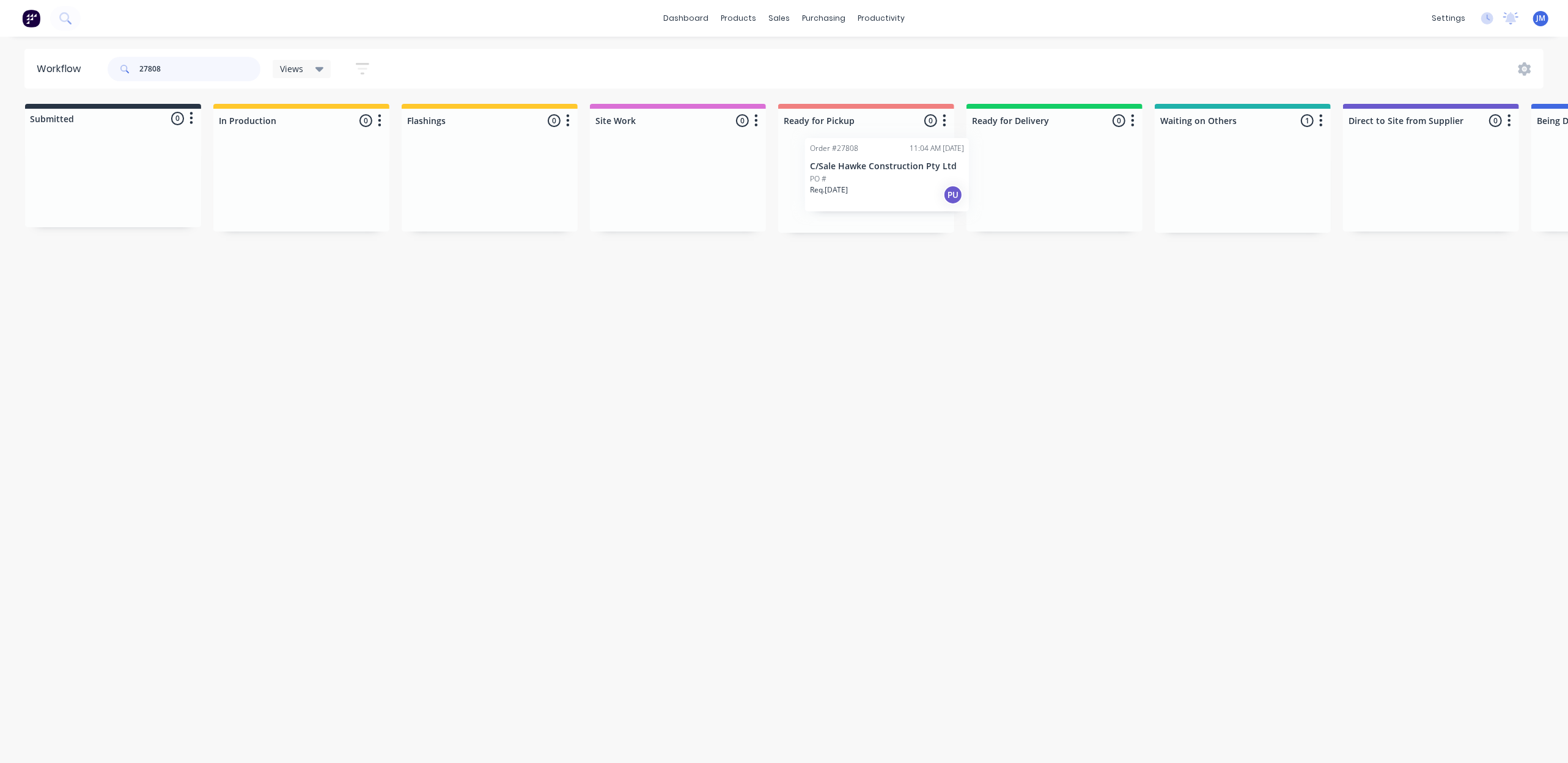
drag, startPoint x: 1194, startPoint y: 181, endPoint x: 829, endPoint y: 171, distance: 365.1
click at [829, 171] on div "Submitted 0 Status colour #273444 hex #273444 Save Cancel Summaries Total order…" at bounding box center [1097, 168] width 2215 height 129
drag, startPoint x: 1227, startPoint y: 208, endPoint x: 901, endPoint y: 203, distance: 326.0
click at [903, 203] on div "Submitted 0 Status colour #273444 hex #273444 Save Cancel Summaries Total order…" at bounding box center [1094, 168] width 2215 height 129
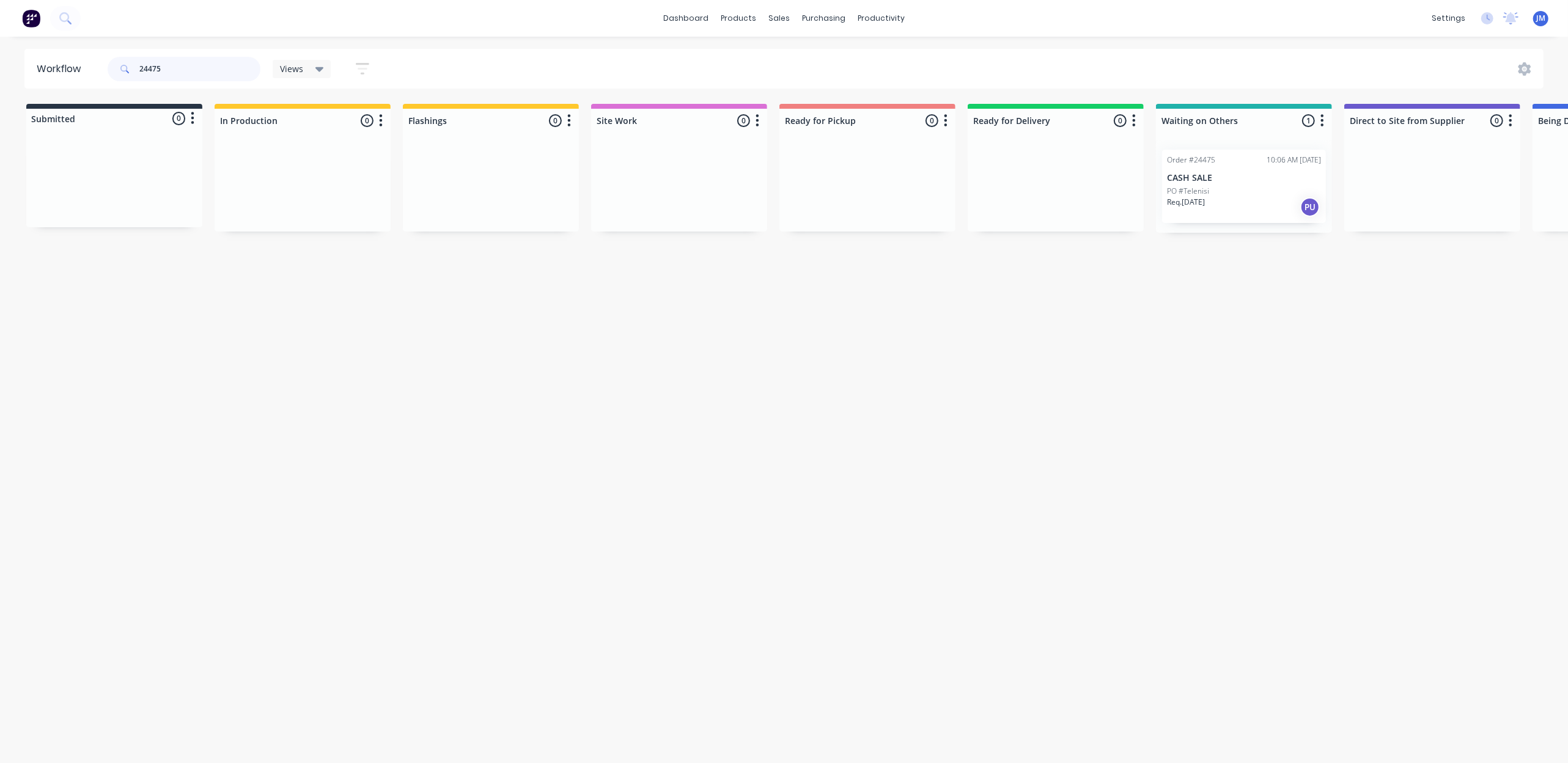
scroll to position [0, 6]
drag, startPoint x: 1219, startPoint y: 196, endPoint x: 818, endPoint y: 184, distance: 401.2
click at [822, 184] on div "Submitted 0 Status colour #273444 hex #273444 Save Cancel Summaries Total order…" at bounding box center [1093, 168] width 2215 height 129
drag, startPoint x: 1271, startPoint y: 179, endPoint x: 901, endPoint y: 179, distance: 370.0
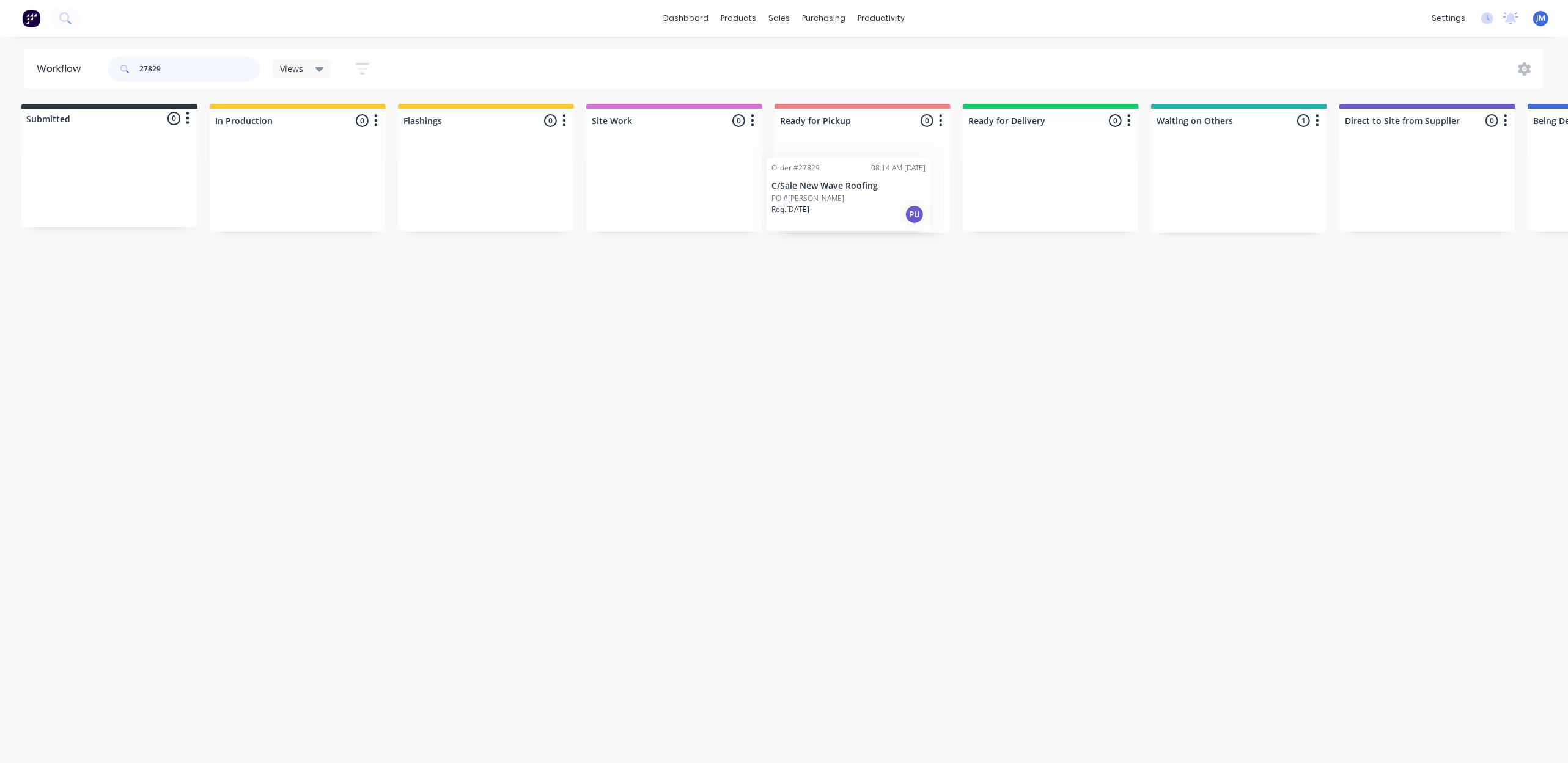
click at [901, 179] on div "Submitted 0 Status colour #273444 hex #273444 Save Cancel Summaries Total order…" at bounding box center [1094, 168] width 2215 height 129
drag, startPoint x: 1015, startPoint y: 210, endPoint x: 849, endPoint y: 179, distance: 168.9
click at [844, 189] on div "Submitted 0 Status colour #273444 hex #273444 Save Cancel Summaries Total order…" at bounding box center [1095, 168] width 2215 height 129
type input "2"
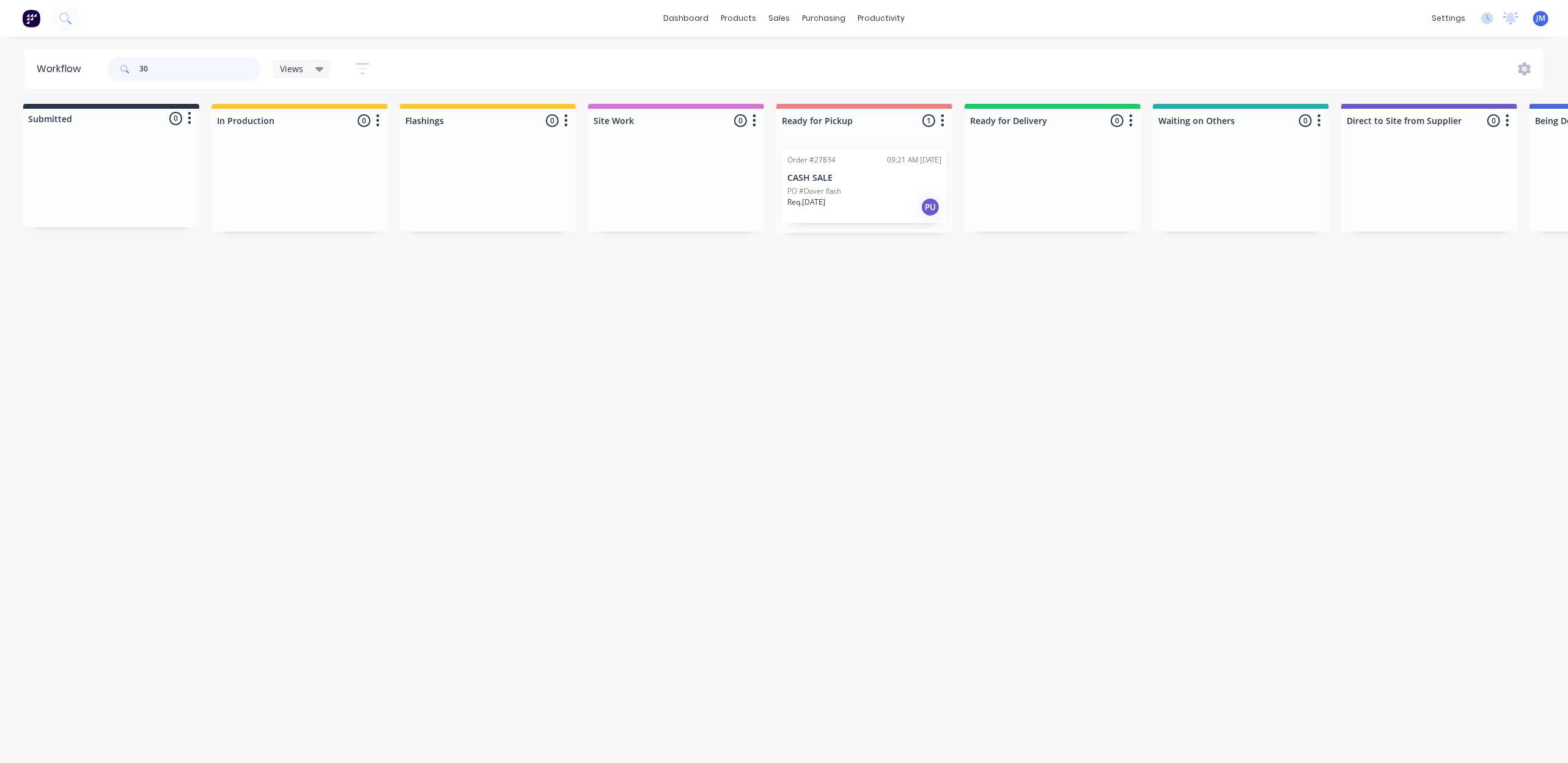
type input "3"
type input "2"
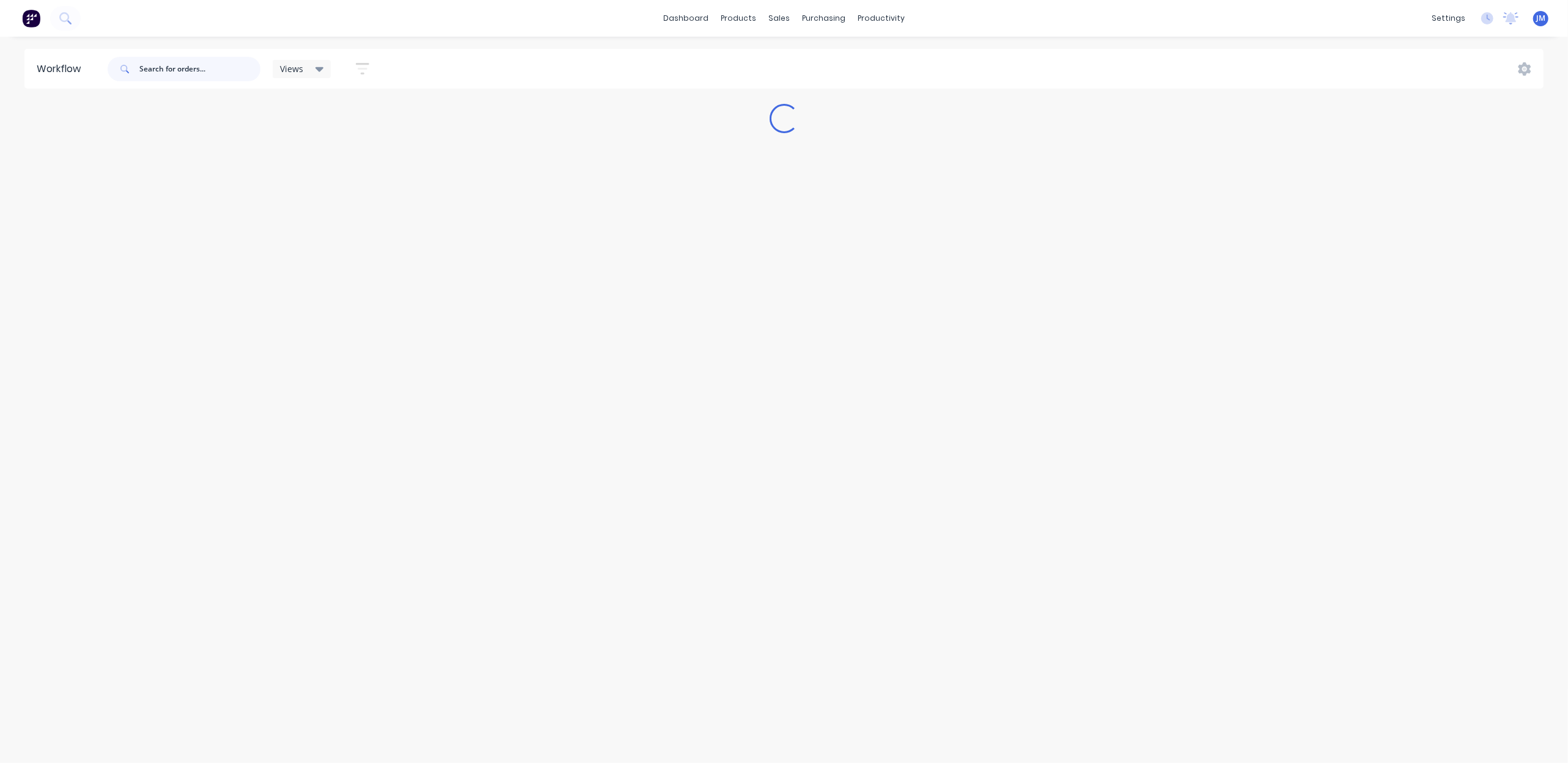
scroll to position [0, 0]
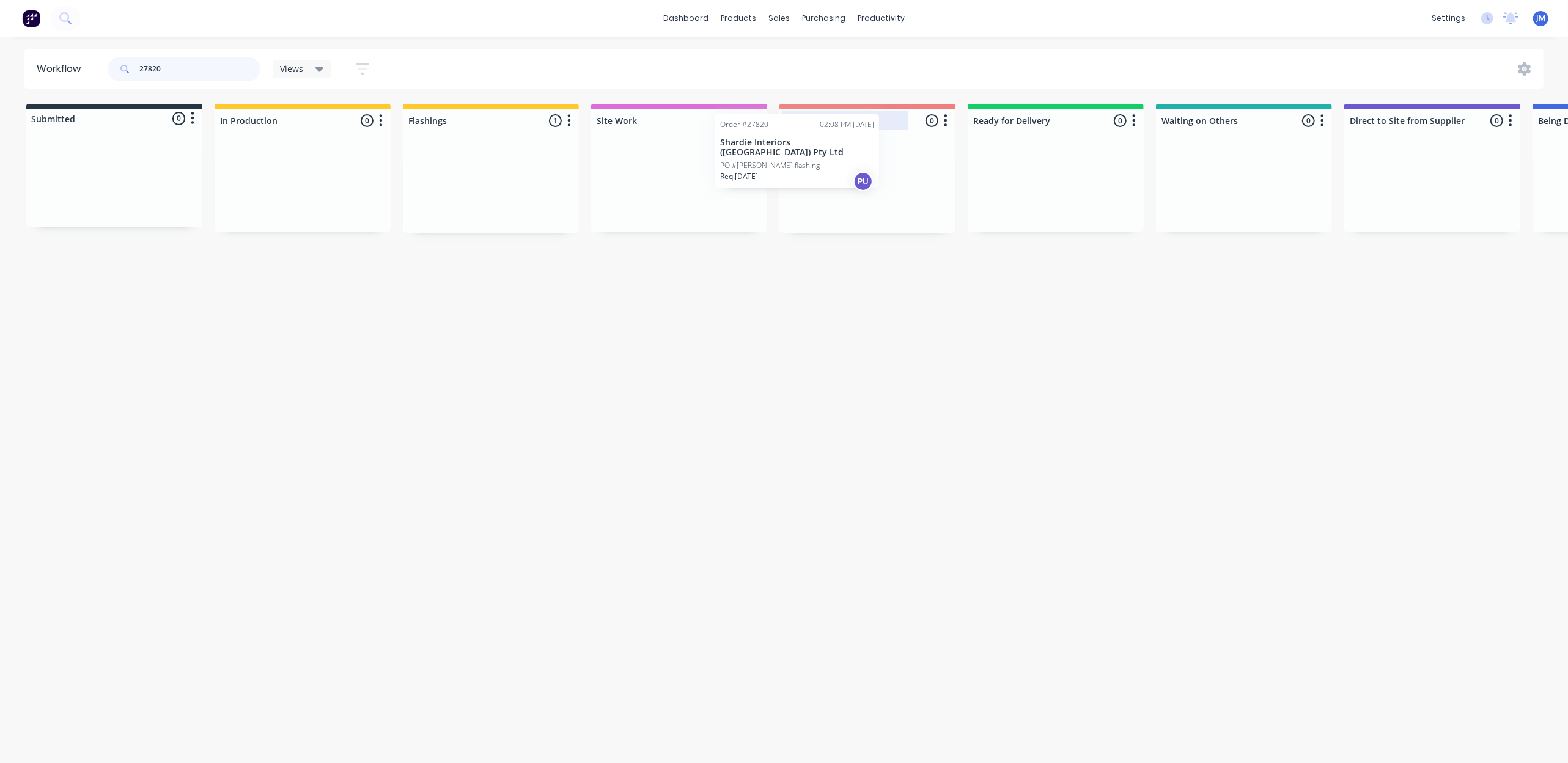
drag, startPoint x: 514, startPoint y: 176, endPoint x: 835, endPoint y: 125, distance: 325.0
click at [835, 125] on div "Submitted 0 Status colour #273444 hex #273444 Save Cancel Summaries Total order…" at bounding box center [1099, 168] width 2215 height 129
type input "2"
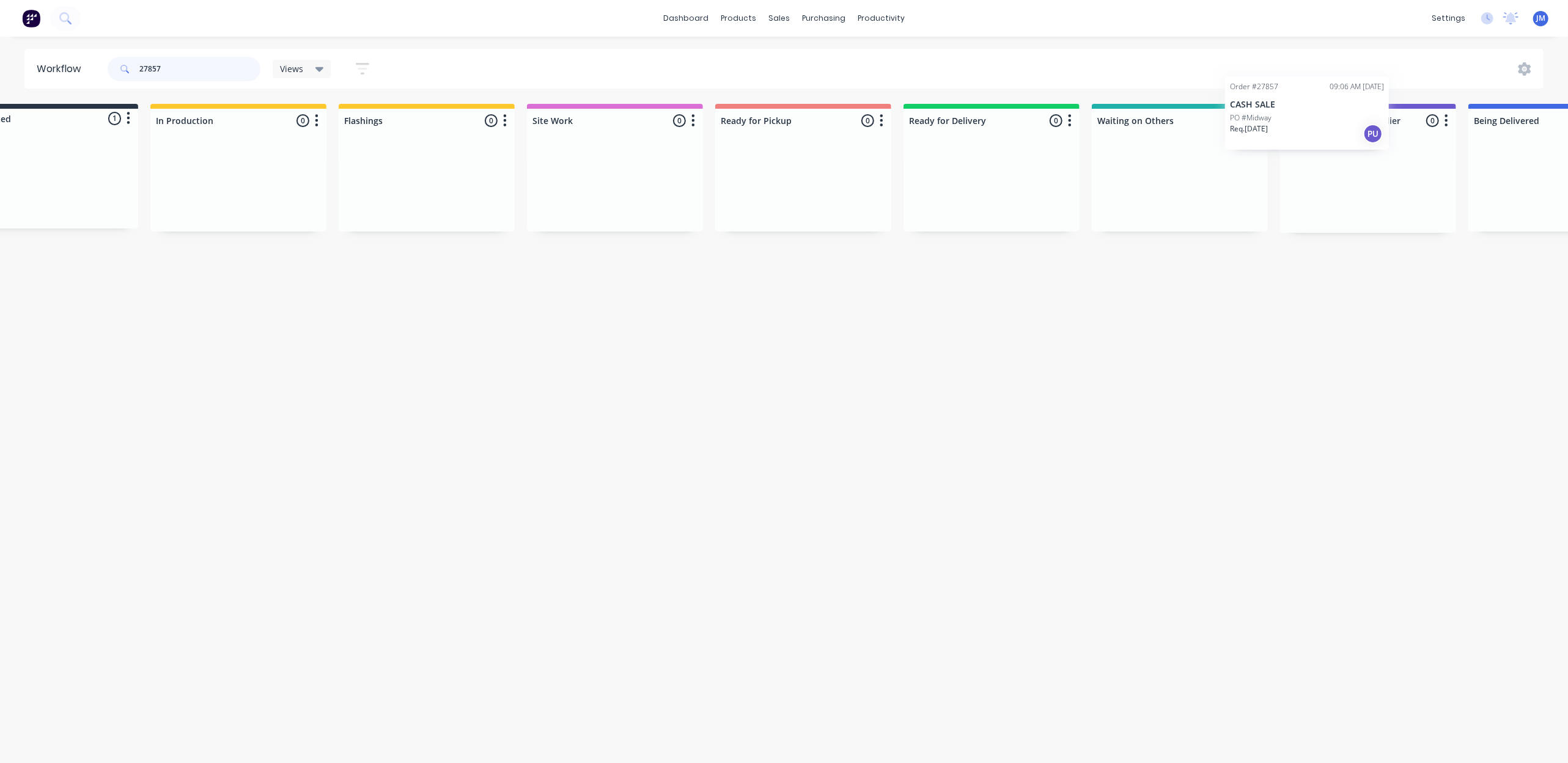
scroll to position [0, 89]
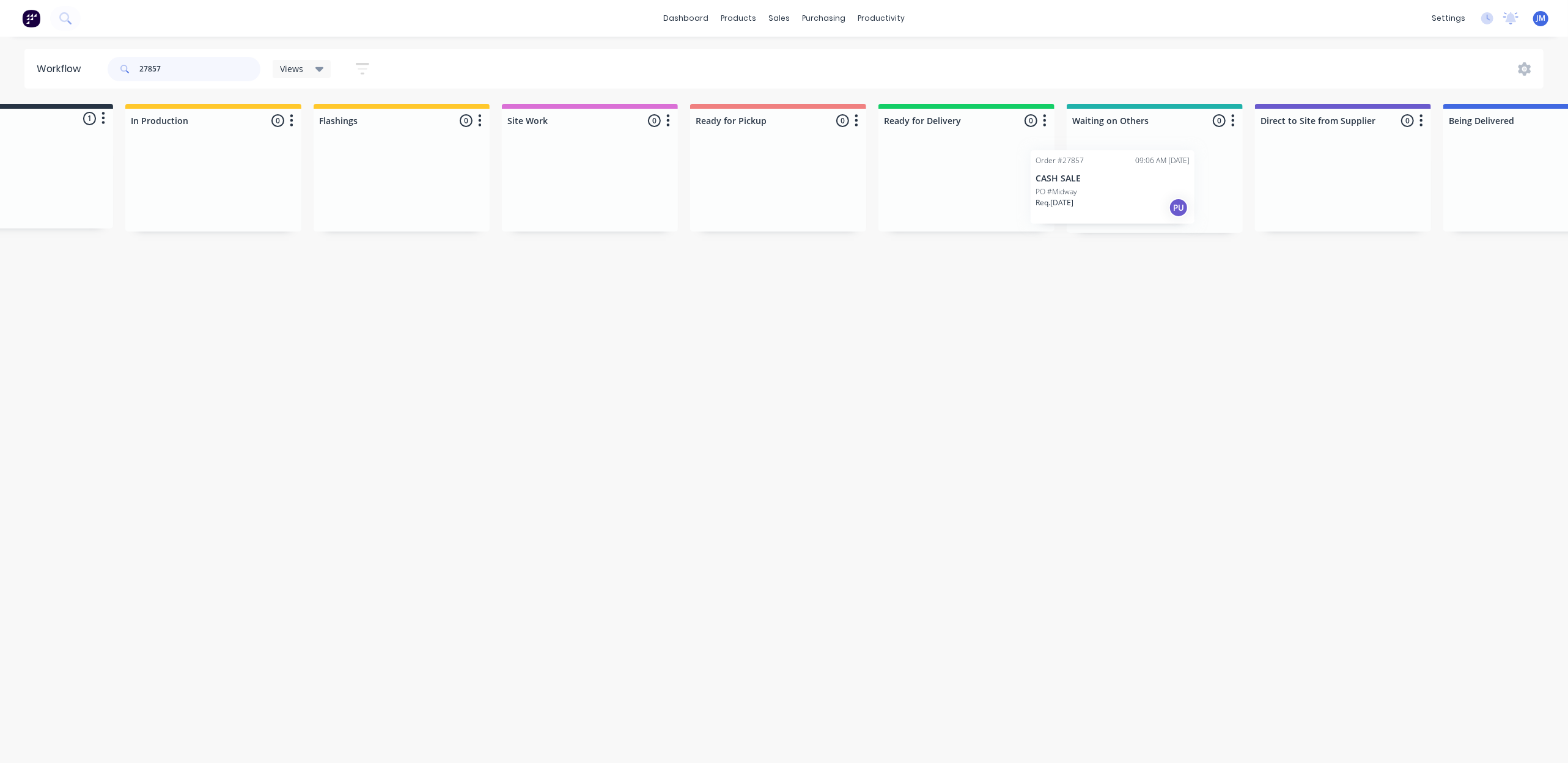
drag, startPoint x: 690, startPoint y: 145, endPoint x: 1088, endPoint y: 165, distance: 398.5
click at [1108, 191] on div "Submitted 1 Status colour #273444 hex #273444 Save Cancel Summaries Total order…" at bounding box center [1009, 168] width 2215 height 129
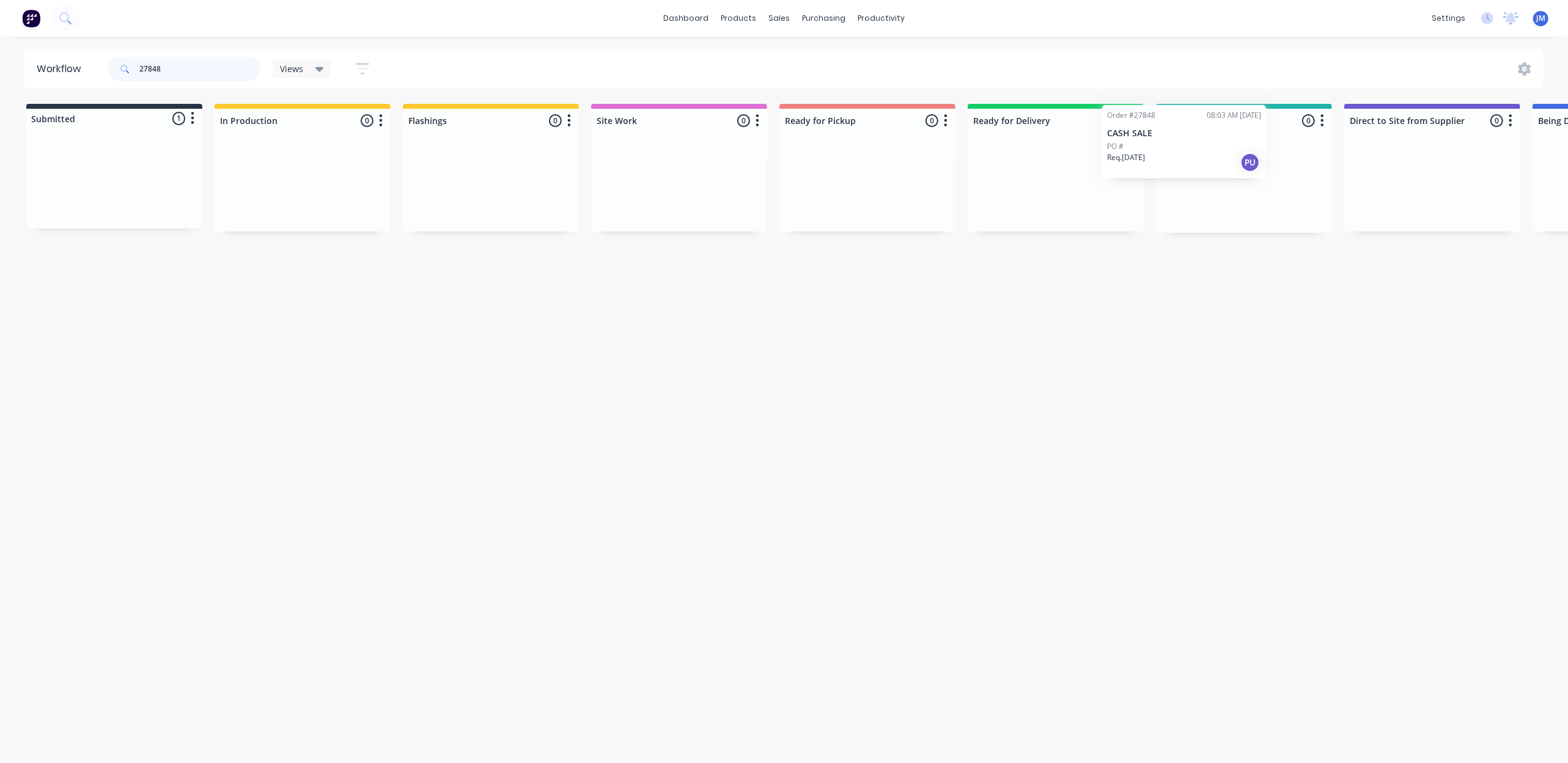
drag, startPoint x: 103, startPoint y: 186, endPoint x: 1167, endPoint y: 145, distance: 1064.8
click at [1173, 145] on div "Submitted 1 Status colour #273444 hex #273444 Save Cancel Summaries Total order…" at bounding box center [1099, 168] width 2215 height 129
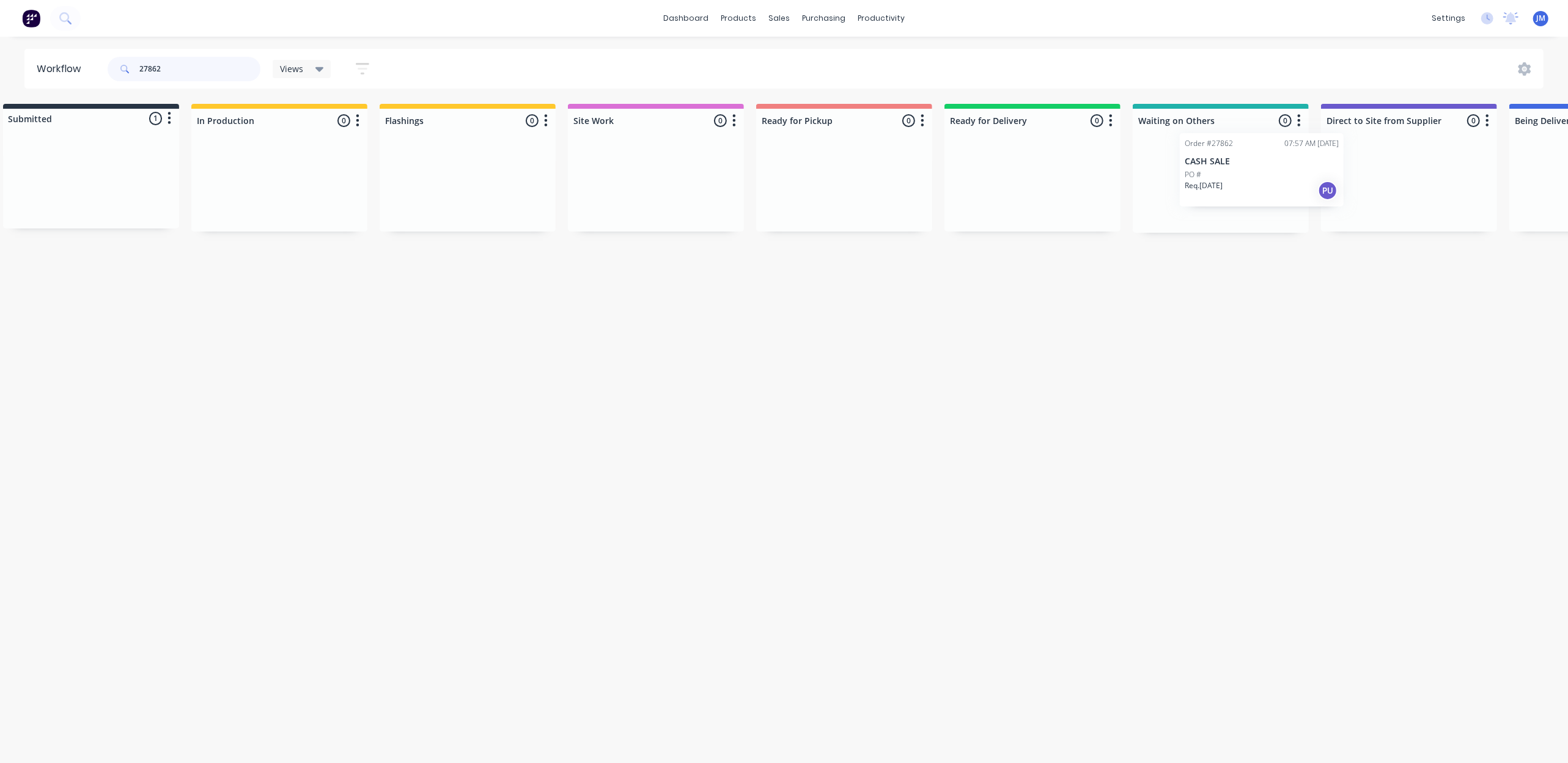
drag, startPoint x: 135, startPoint y: 174, endPoint x: 1272, endPoint y: 152, distance: 1137.2
click at [1274, 154] on div "Submitted 1 Status colour #273444 hex #273444 Save Cancel Summaries Total order…" at bounding box center [1076, 168] width 2215 height 129
drag, startPoint x: 73, startPoint y: 177, endPoint x: 1137, endPoint y: 160, distance: 1064.1
click at [1137, 160] on div "Submitted 1 Status colour #273444 hex #273444 Save Cancel Summaries Total order…" at bounding box center [1071, 168] width 2215 height 129
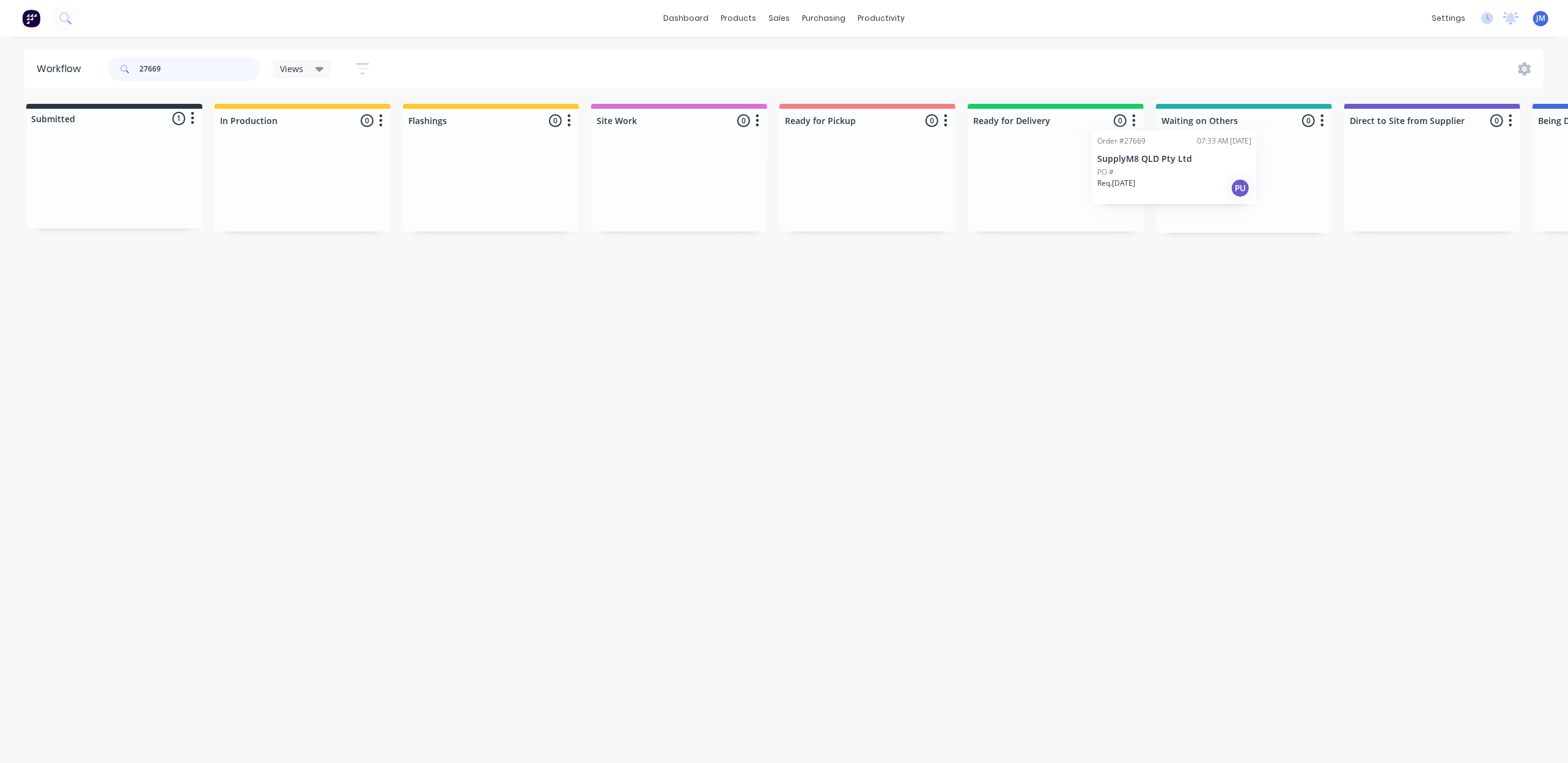
scroll to position [0, 3]
drag, startPoint x: 77, startPoint y: 172, endPoint x: 1157, endPoint y: 150, distance: 1080.2
click at [1152, 152] on div "Submitted 1 Status colour #273444 hex #273444 Save Cancel Summaries Total order…" at bounding box center [1096, 168] width 2215 height 129
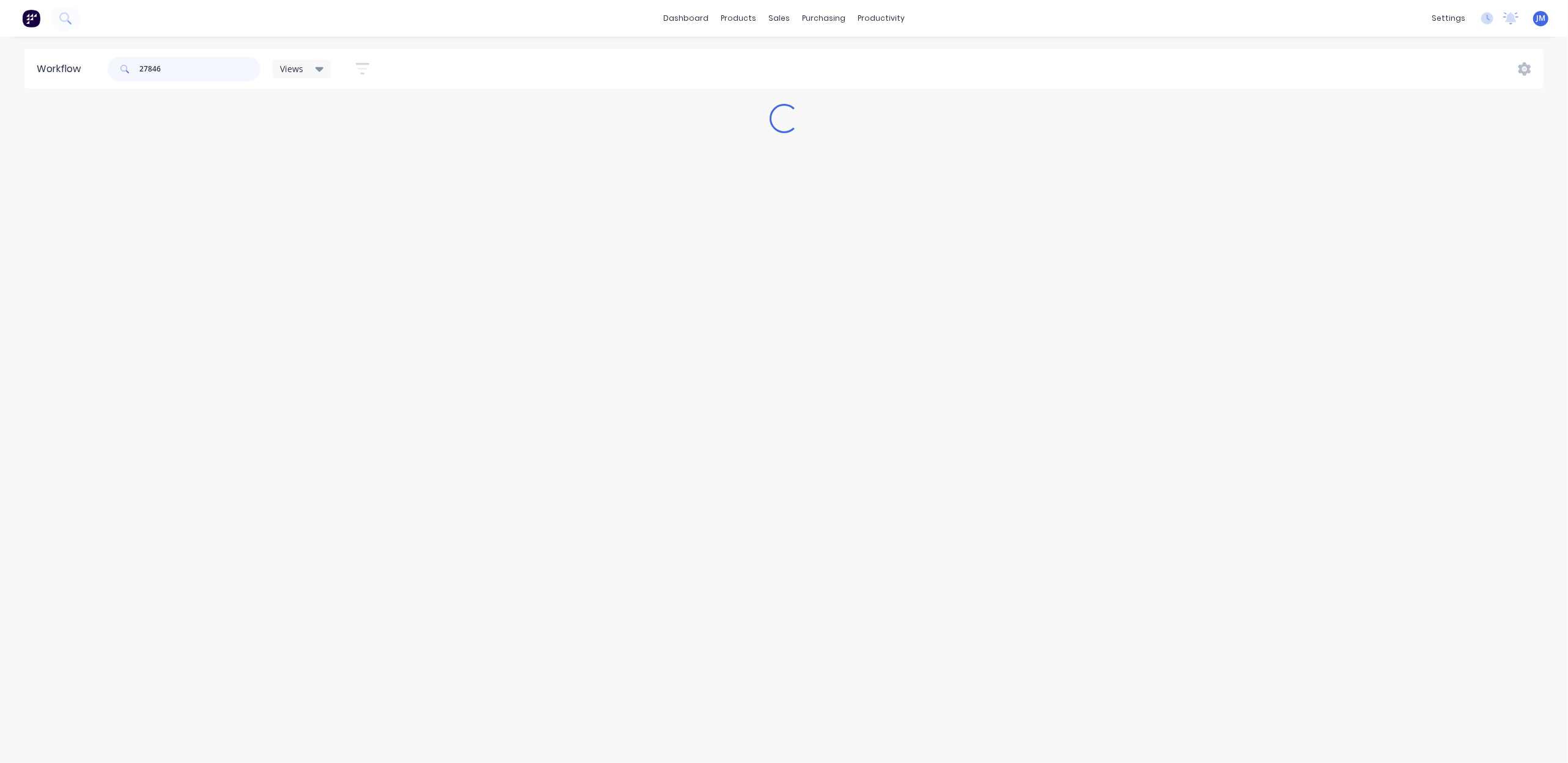
scroll to position [0, 0]
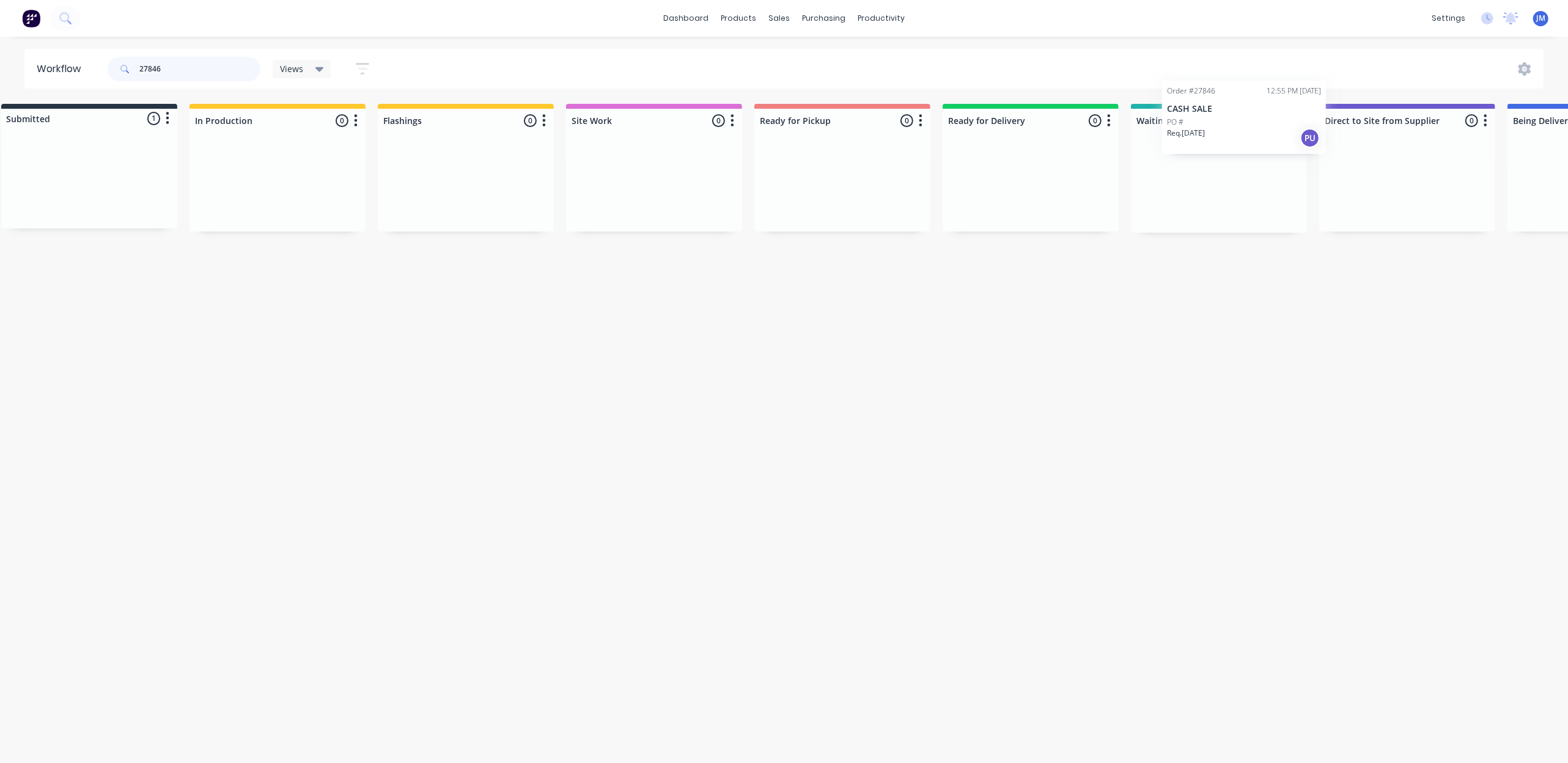
drag, startPoint x: 228, startPoint y: 191, endPoint x: 1225, endPoint y: 155, distance: 997.6
click at [1225, 155] on div "Submitted 1 Status colour #273444 hex #273444 Save Cancel Summaries Total order…" at bounding box center [1074, 168] width 2215 height 129
type input "2"
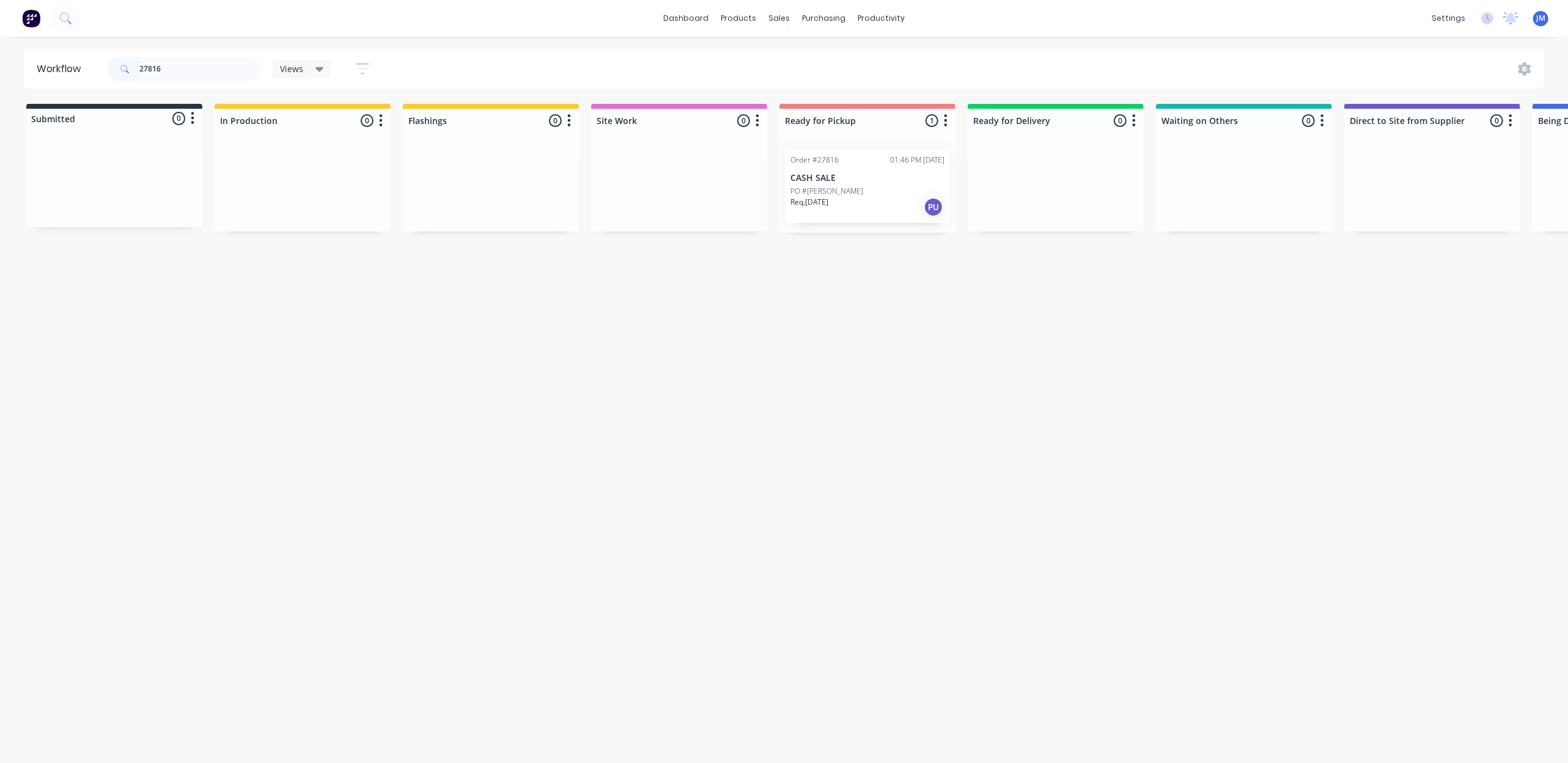
click at [877, 212] on div "Req. [DATE] PU" at bounding box center [867, 207] width 154 height 21
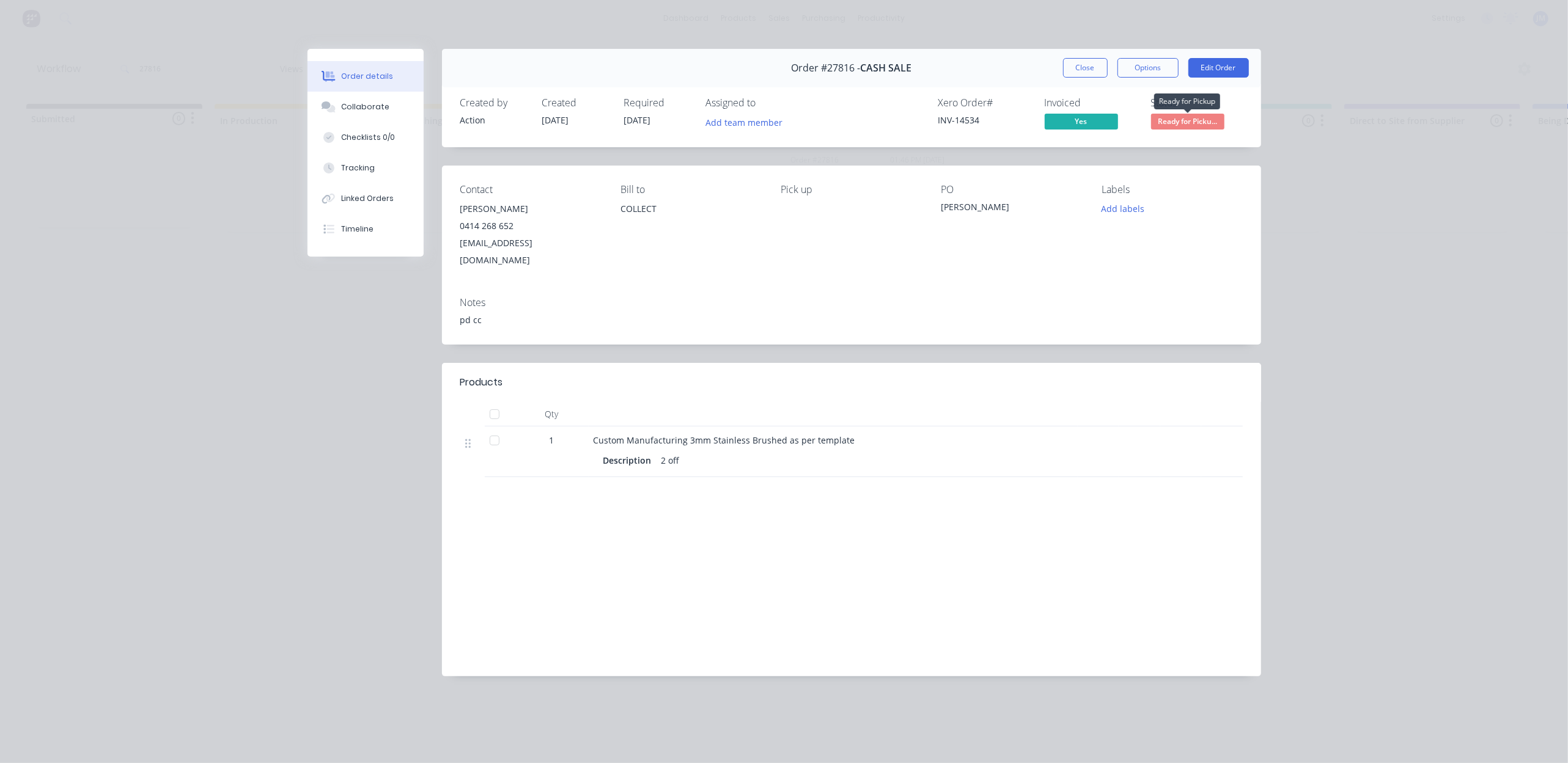
click at [1199, 120] on span "Ready for Picku..." at bounding box center [1187, 121] width 73 height 15
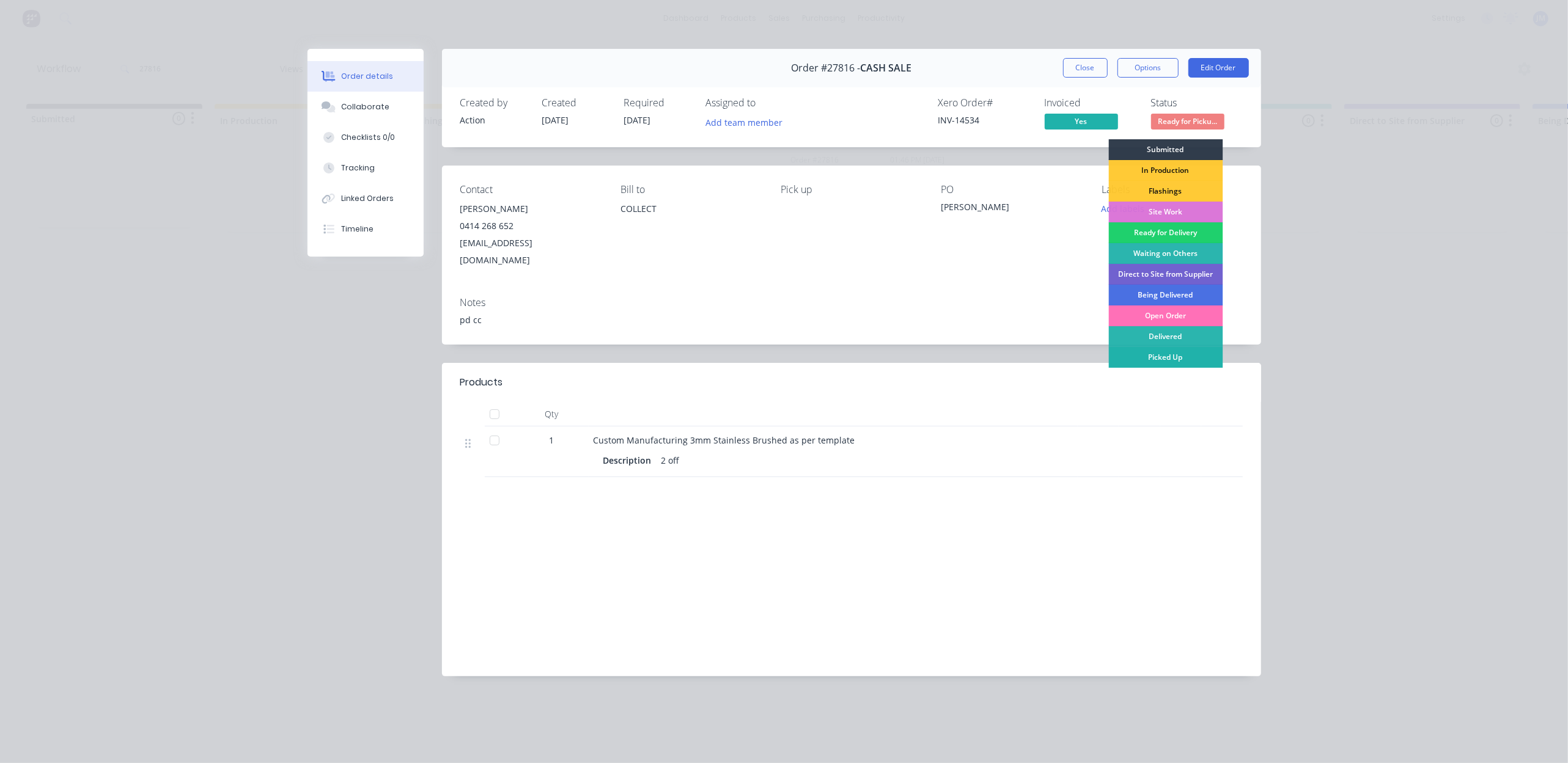
click at [1173, 353] on div "Picked Up" at bounding box center [1165, 357] width 115 height 21
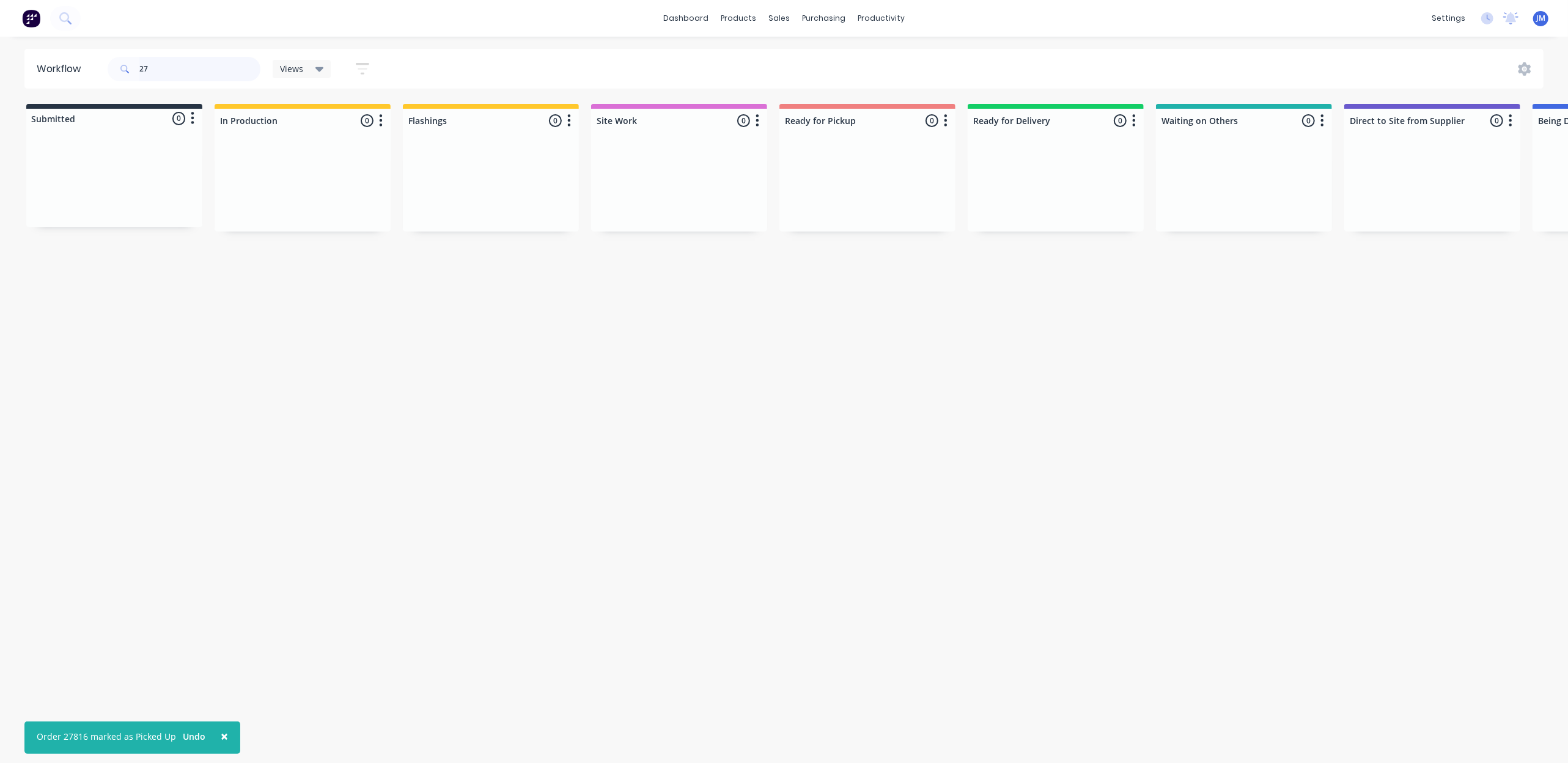
type input "2"
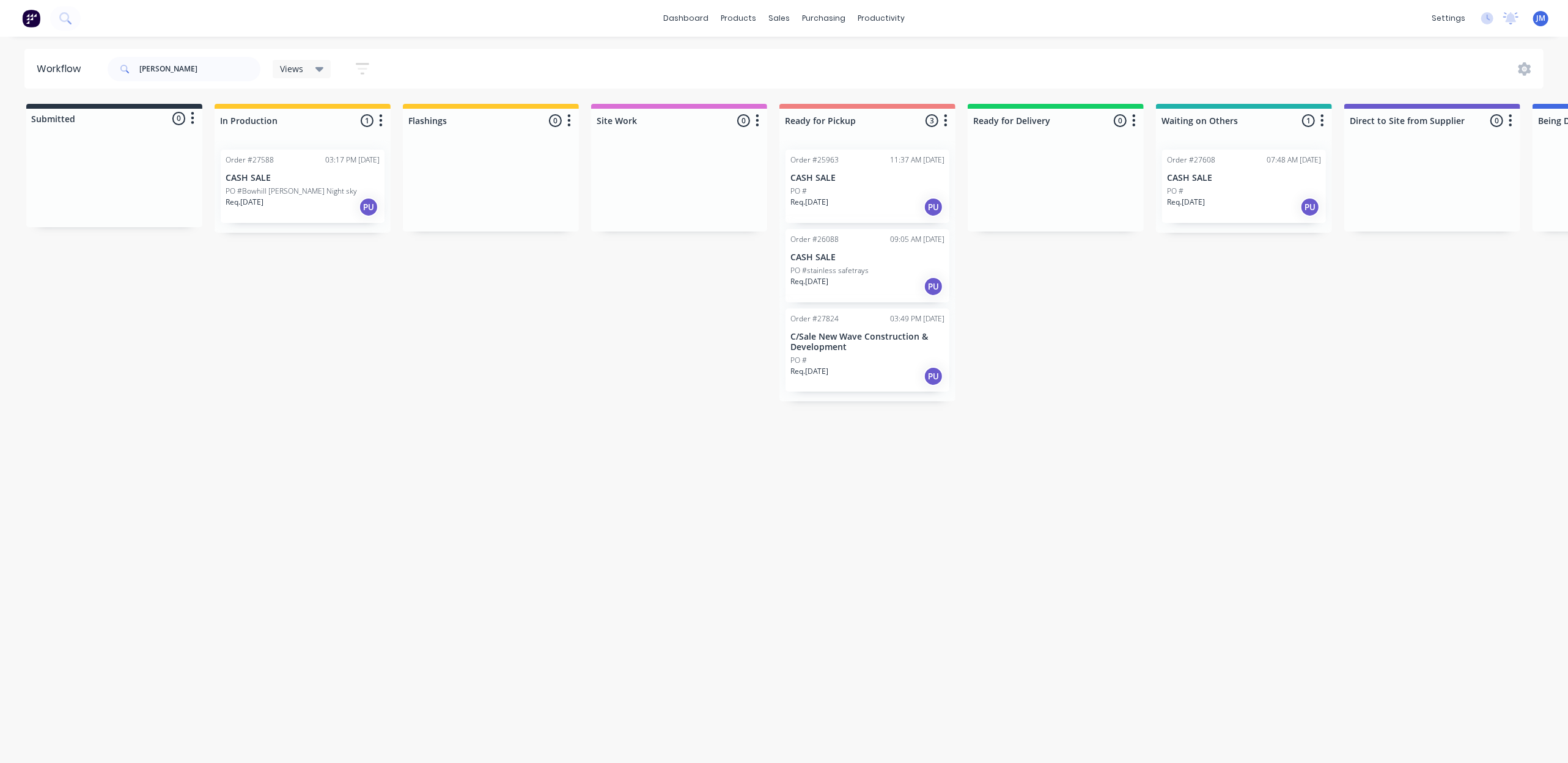
click at [847, 188] on div "PO #" at bounding box center [867, 191] width 154 height 11
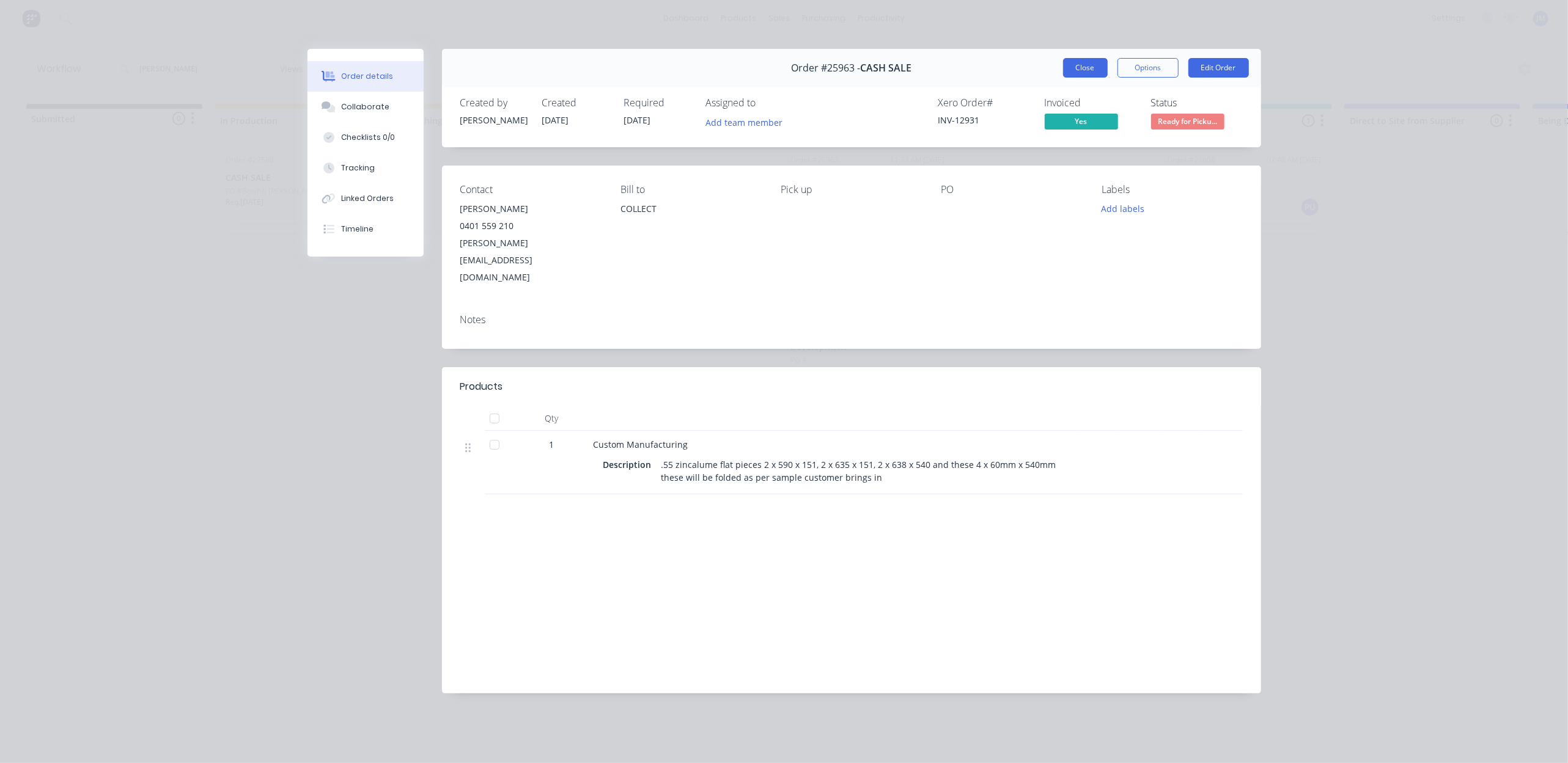
click at [1077, 71] on button "Close" at bounding box center [1085, 68] width 45 height 20
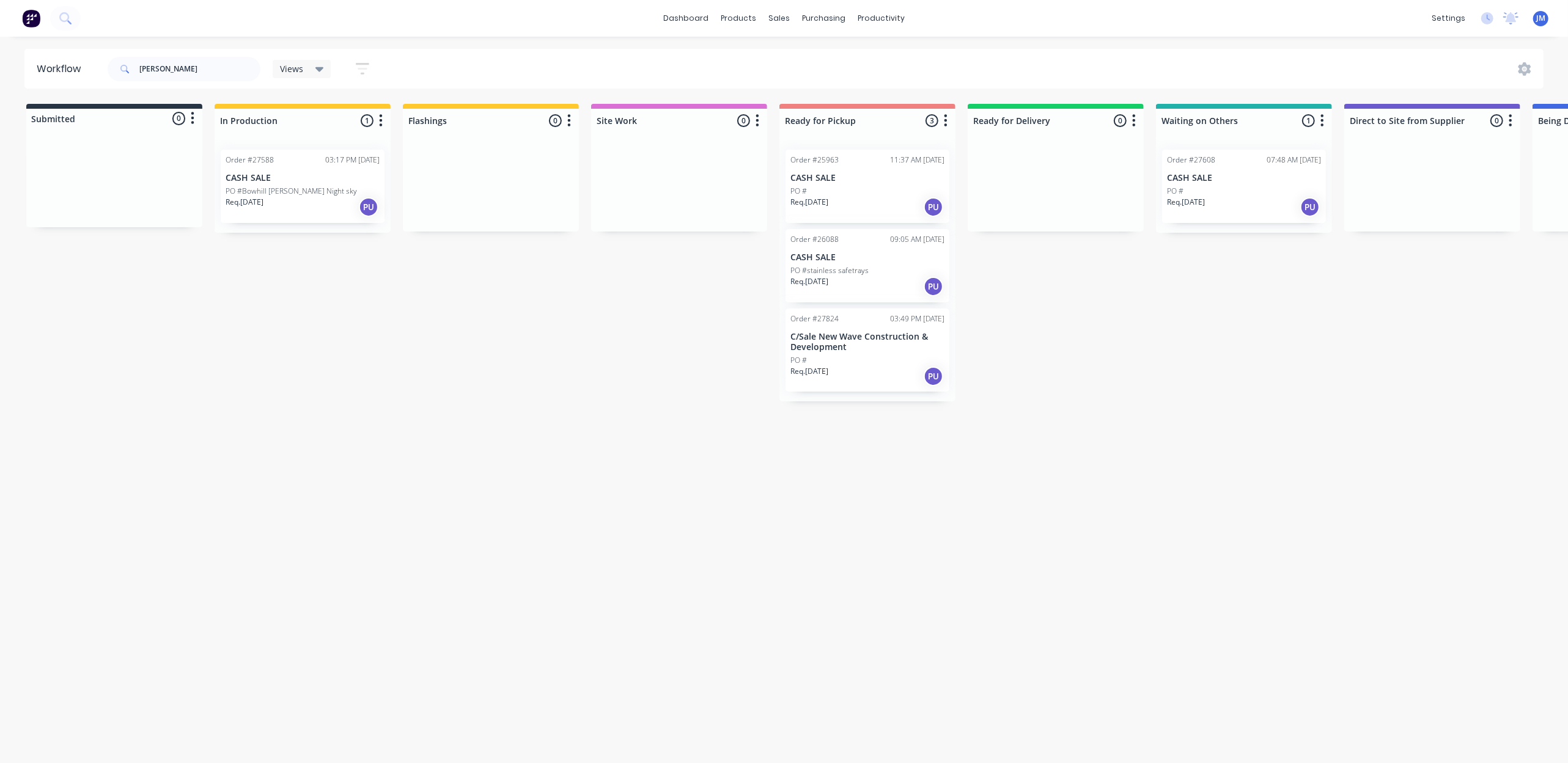
click at [877, 275] on div "PO #stainless safetrays" at bounding box center [867, 271] width 154 height 11
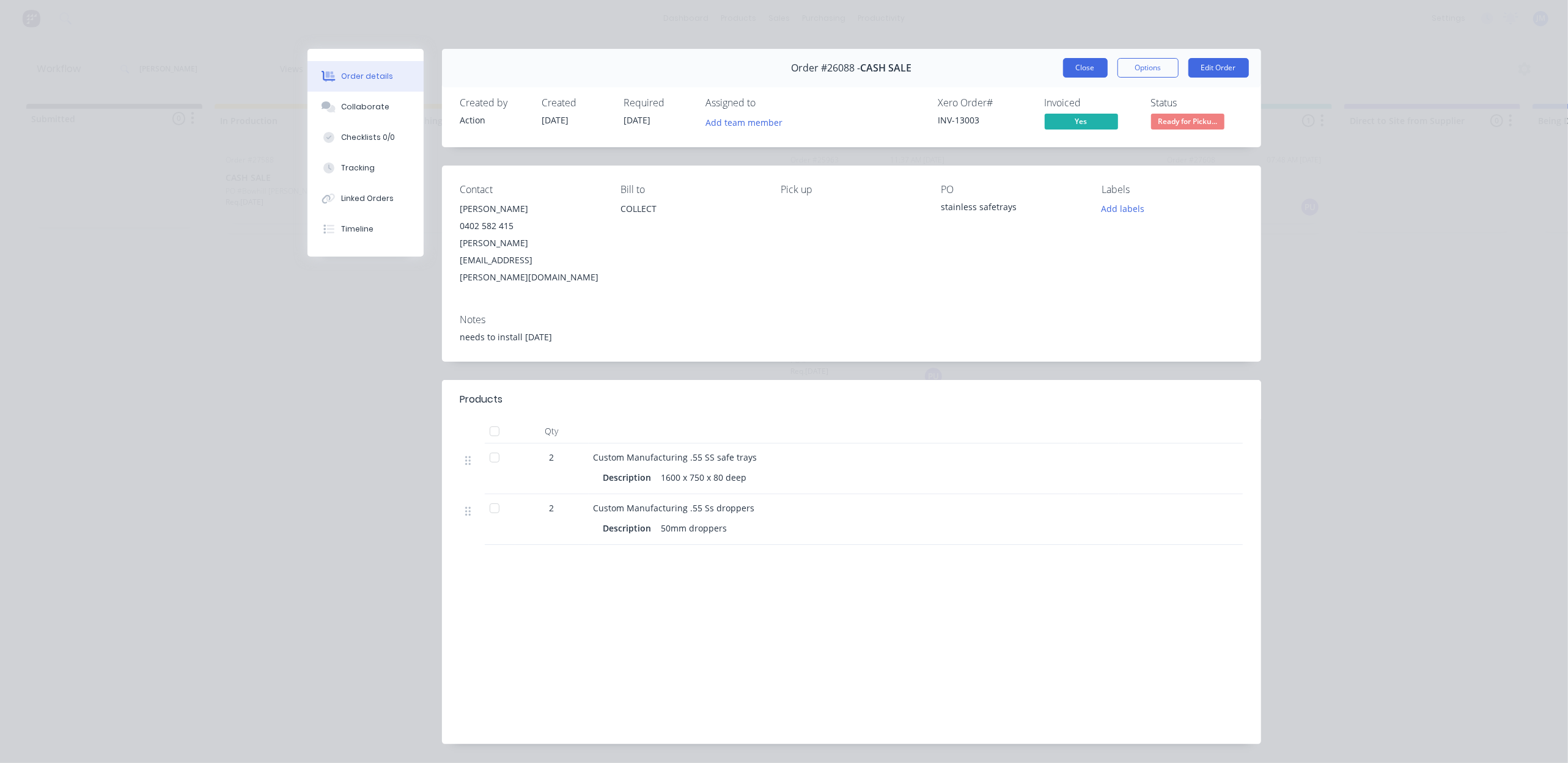
click at [1074, 58] on button "Close" at bounding box center [1085, 68] width 45 height 20
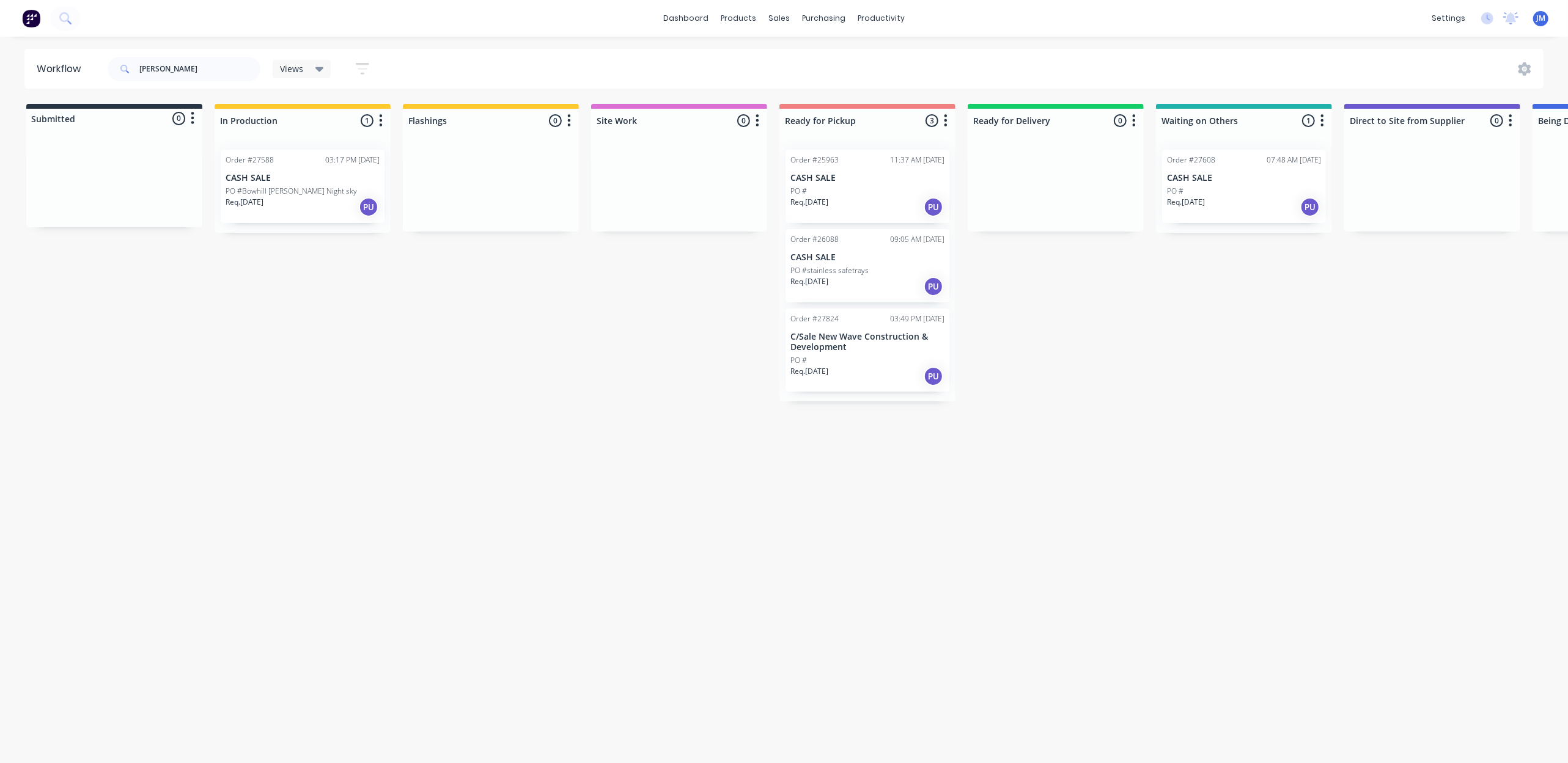
click at [800, 333] on p "C/Sale New Wave Construction & Development" at bounding box center [867, 342] width 154 height 21
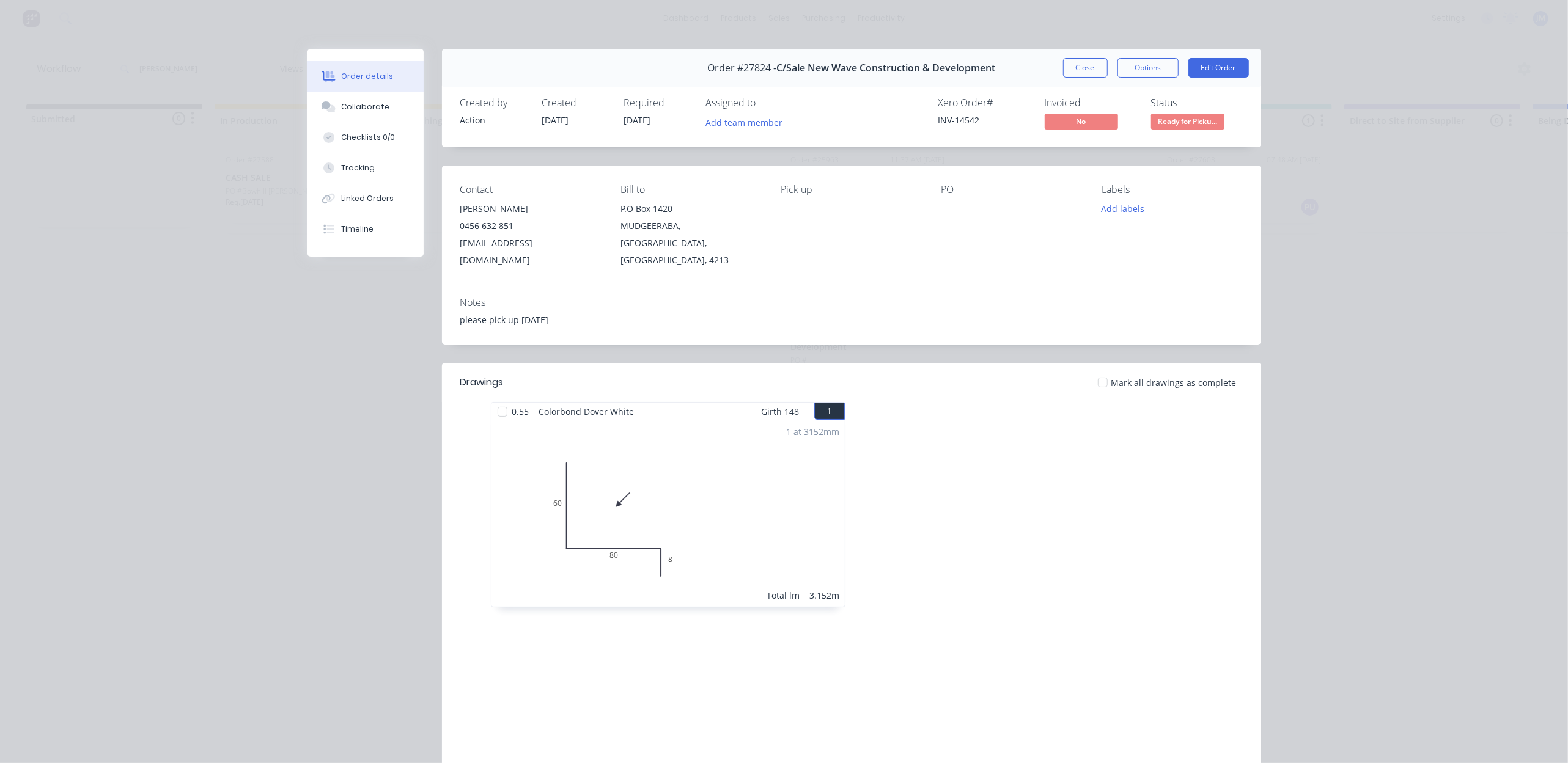
click at [1069, 71] on button "Close" at bounding box center [1085, 68] width 45 height 20
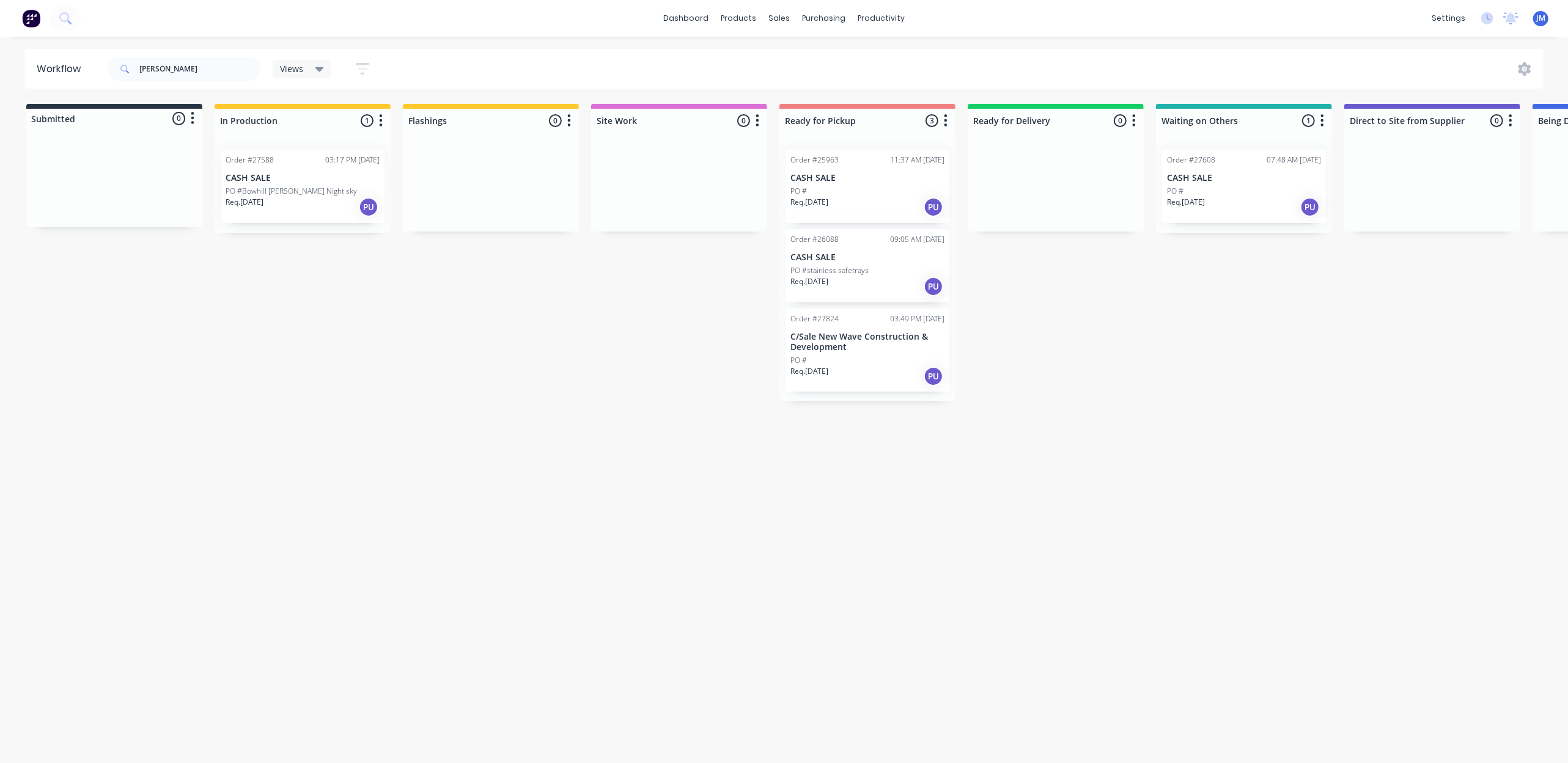
click at [1191, 198] on p "Req. [DATE]" at bounding box center [1185, 202] width 38 height 11
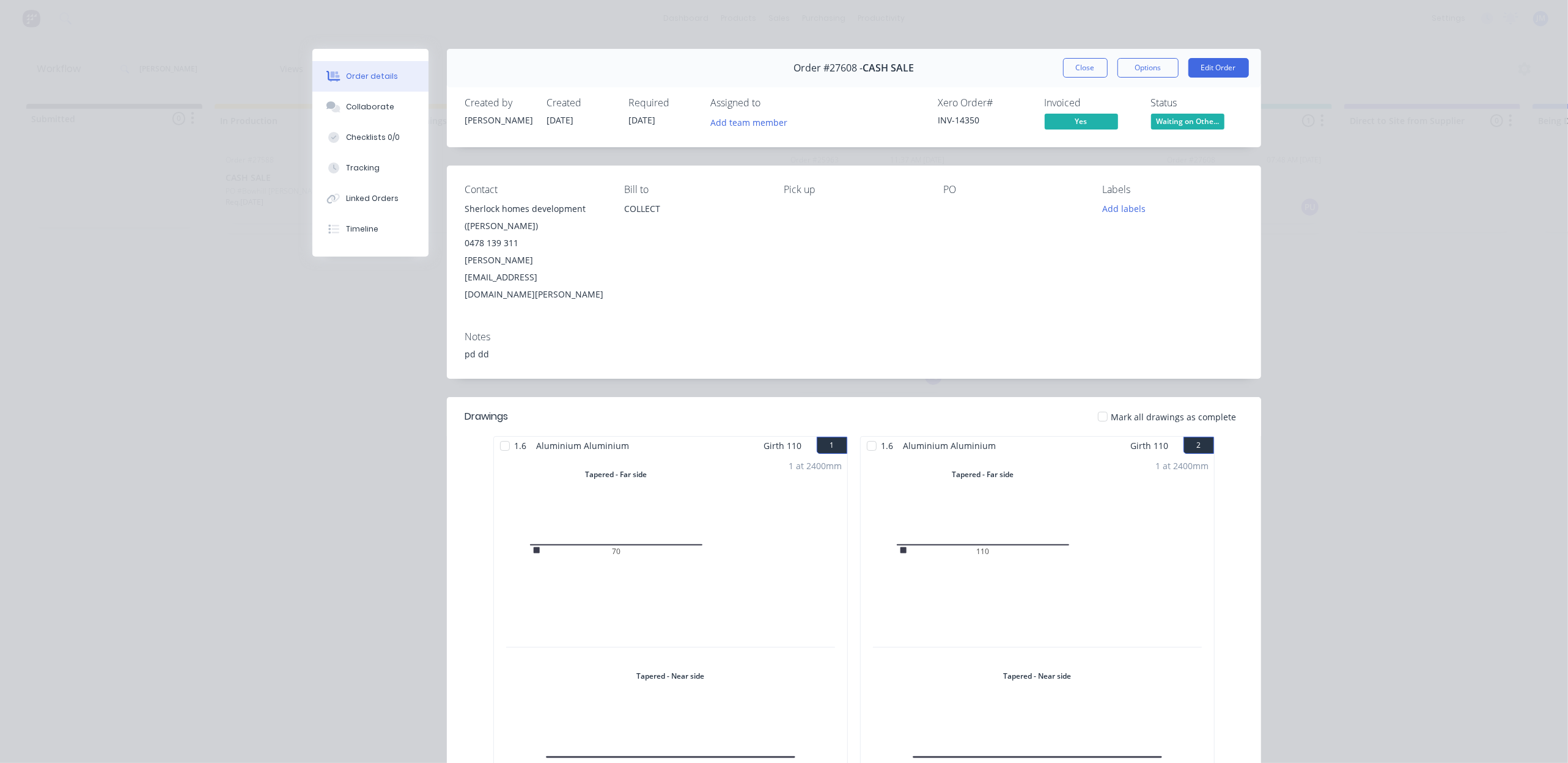
drag, startPoint x: 1089, startPoint y: 67, endPoint x: 1083, endPoint y: 71, distance: 7.2
click at [1086, 66] on button "Close" at bounding box center [1085, 68] width 45 height 20
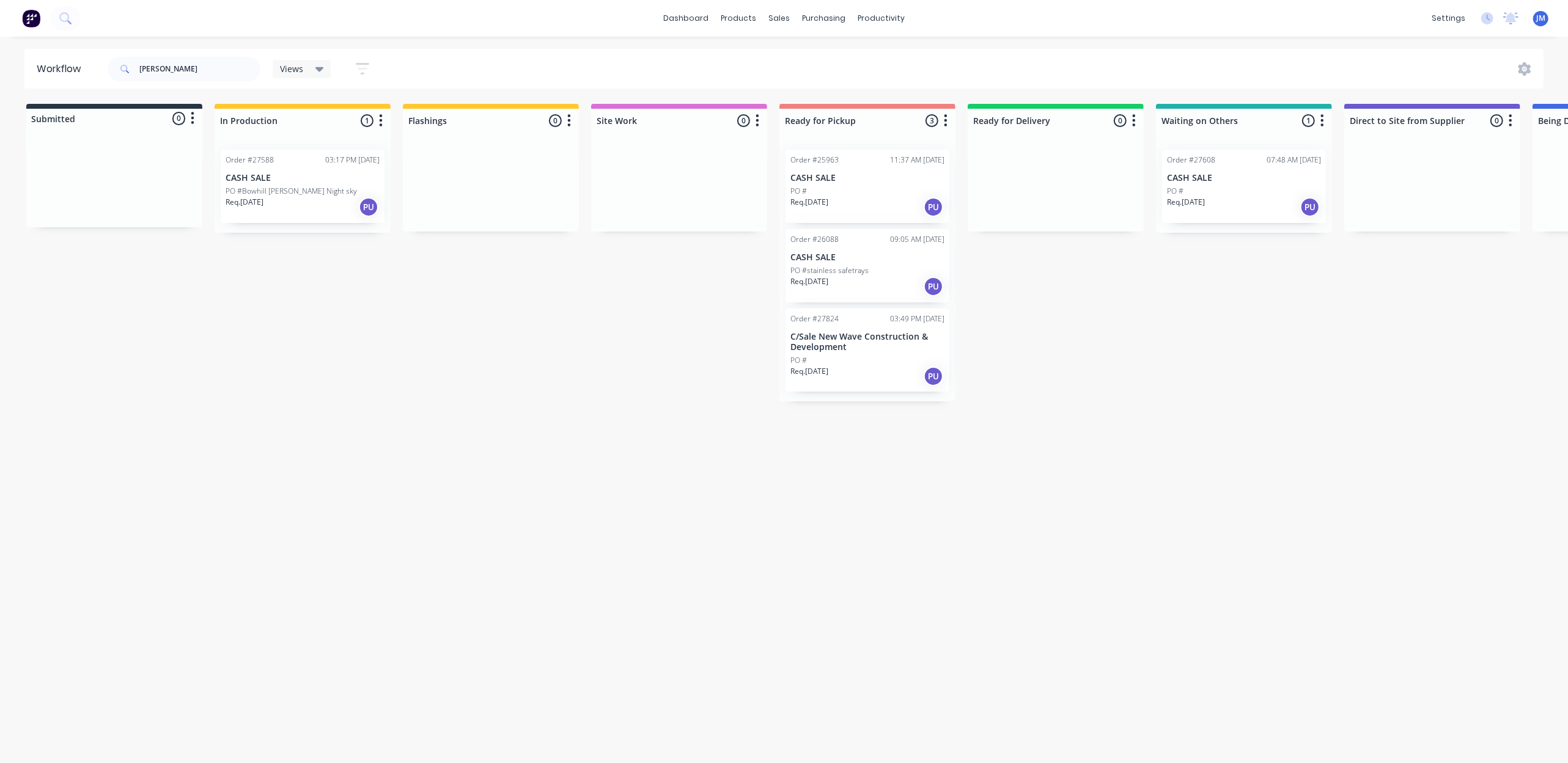
click at [285, 164] on div "Order #27588 03:17 PM [DATE]" at bounding box center [302, 160] width 154 height 11
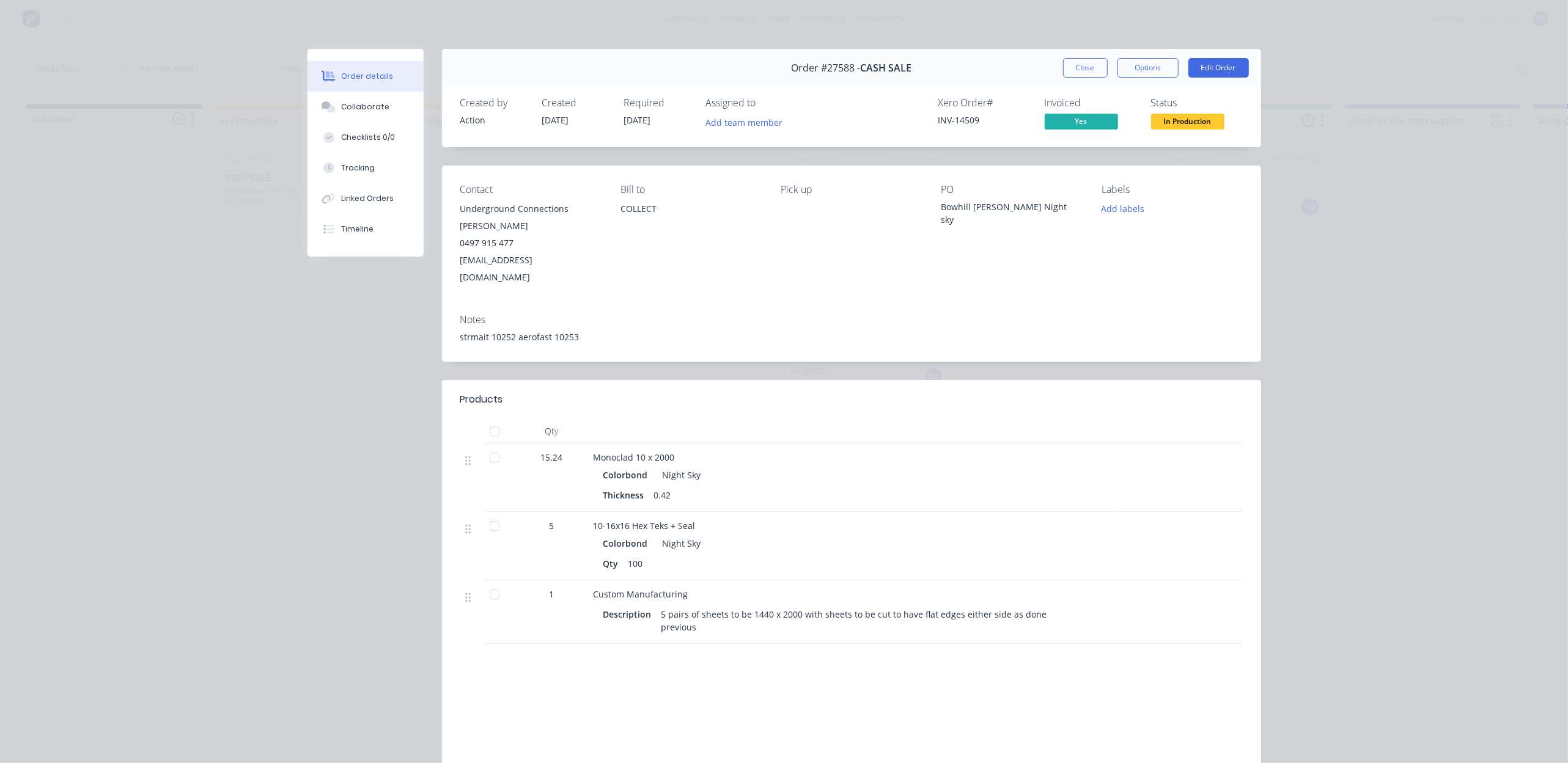
drag, startPoint x: 1081, startPoint y: 70, endPoint x: 1067, endPoint y: 80, distance: 17.2
click at [1081, 69] on button "Close" at bounding box center [1085, 68] width 45 height 20
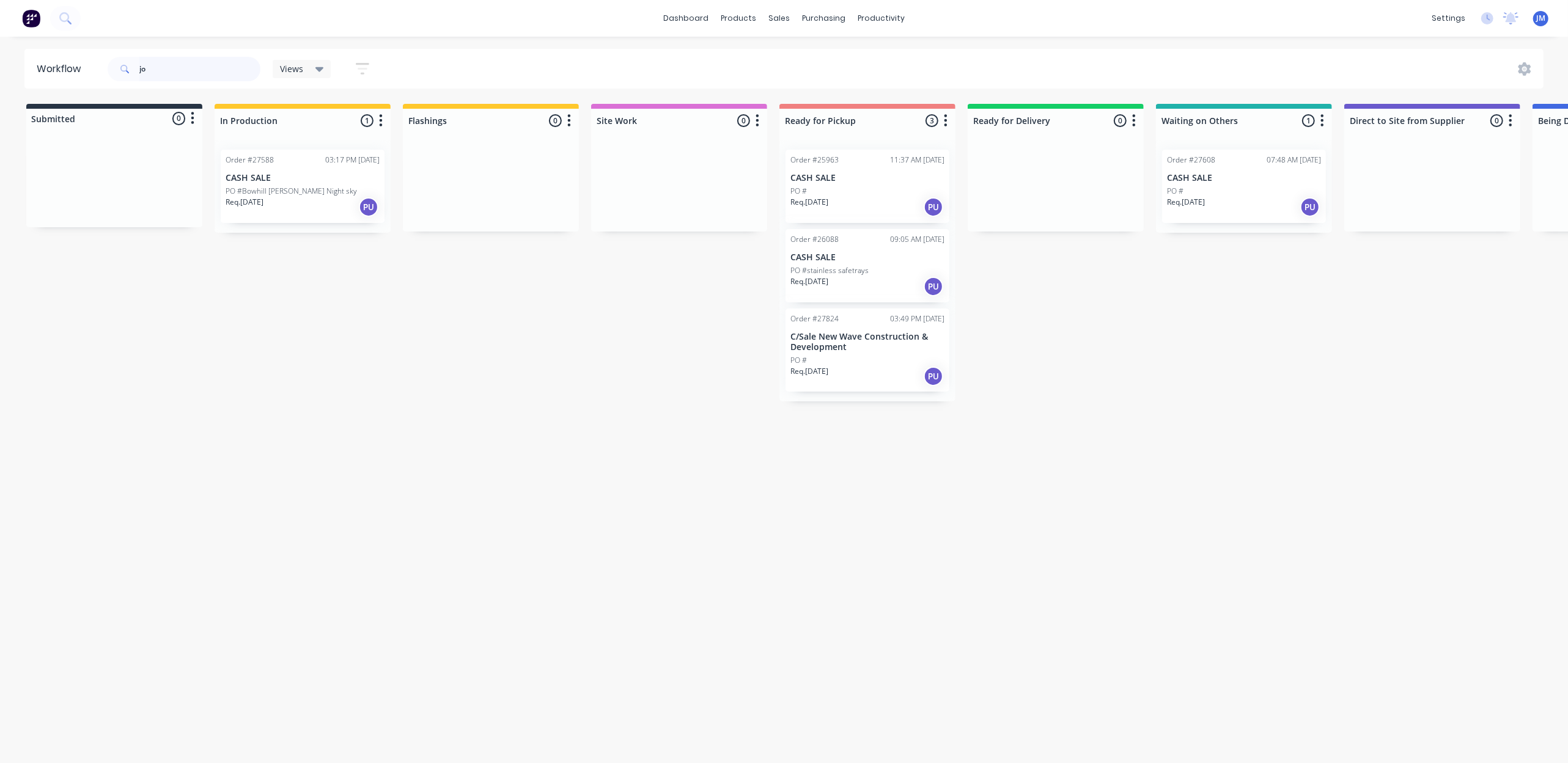
type input "j"
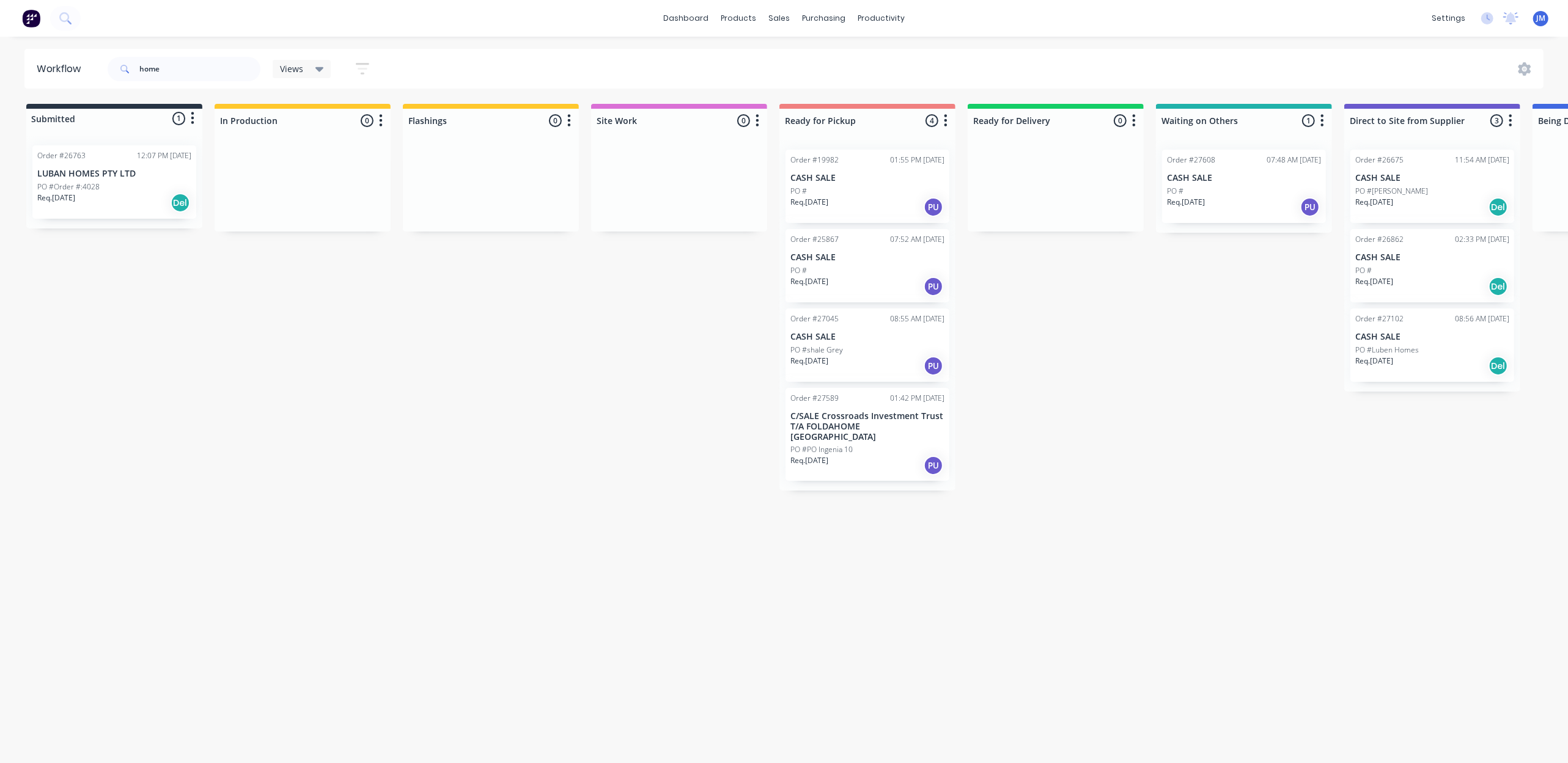
click at [834, 182] on p "CASH SALE" at bounding box center [867, 178] width 154 height 10
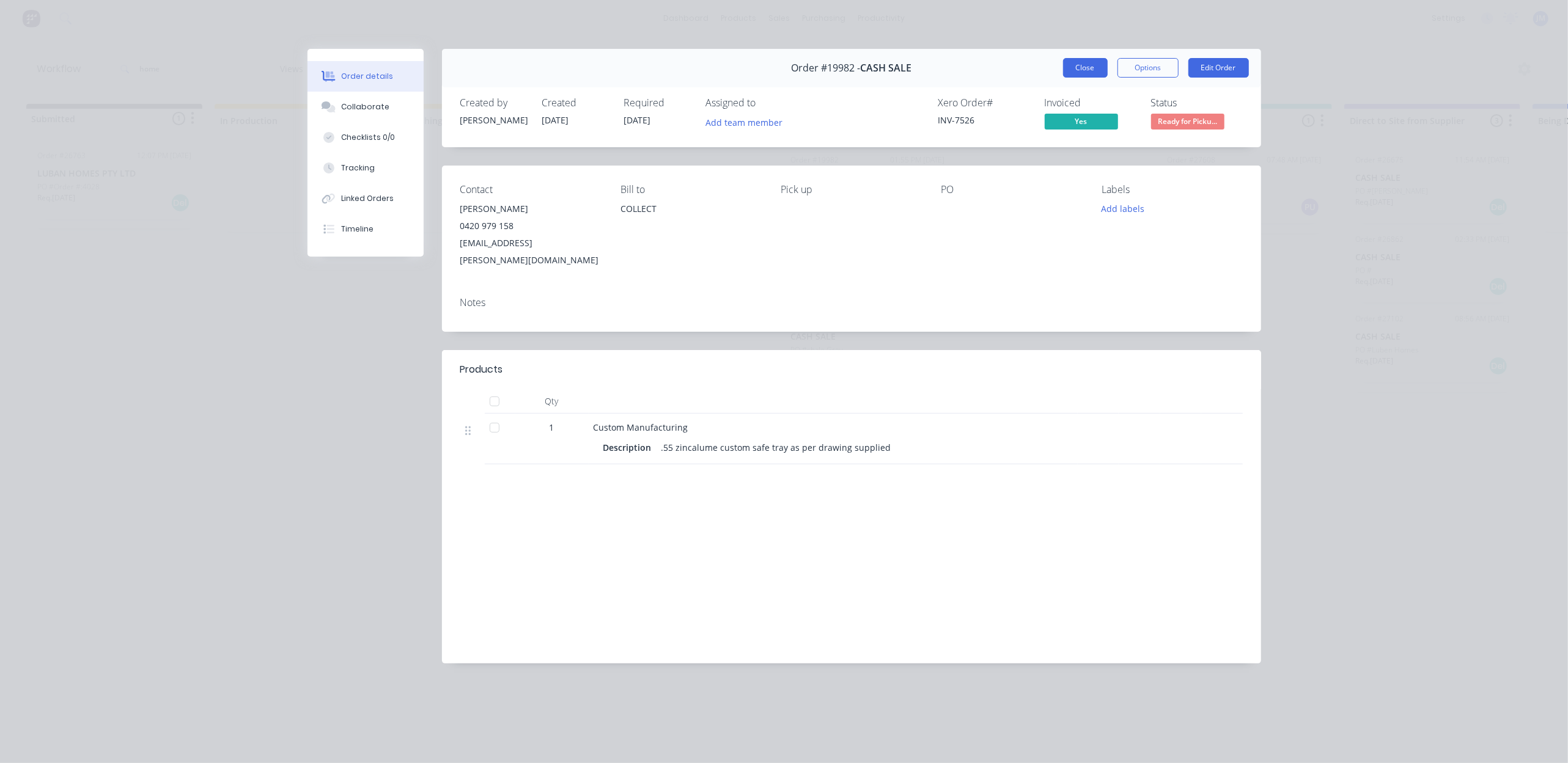
click at [1080, 61] on button "Close" at bounding box center [1085, 68] width 45 height 20
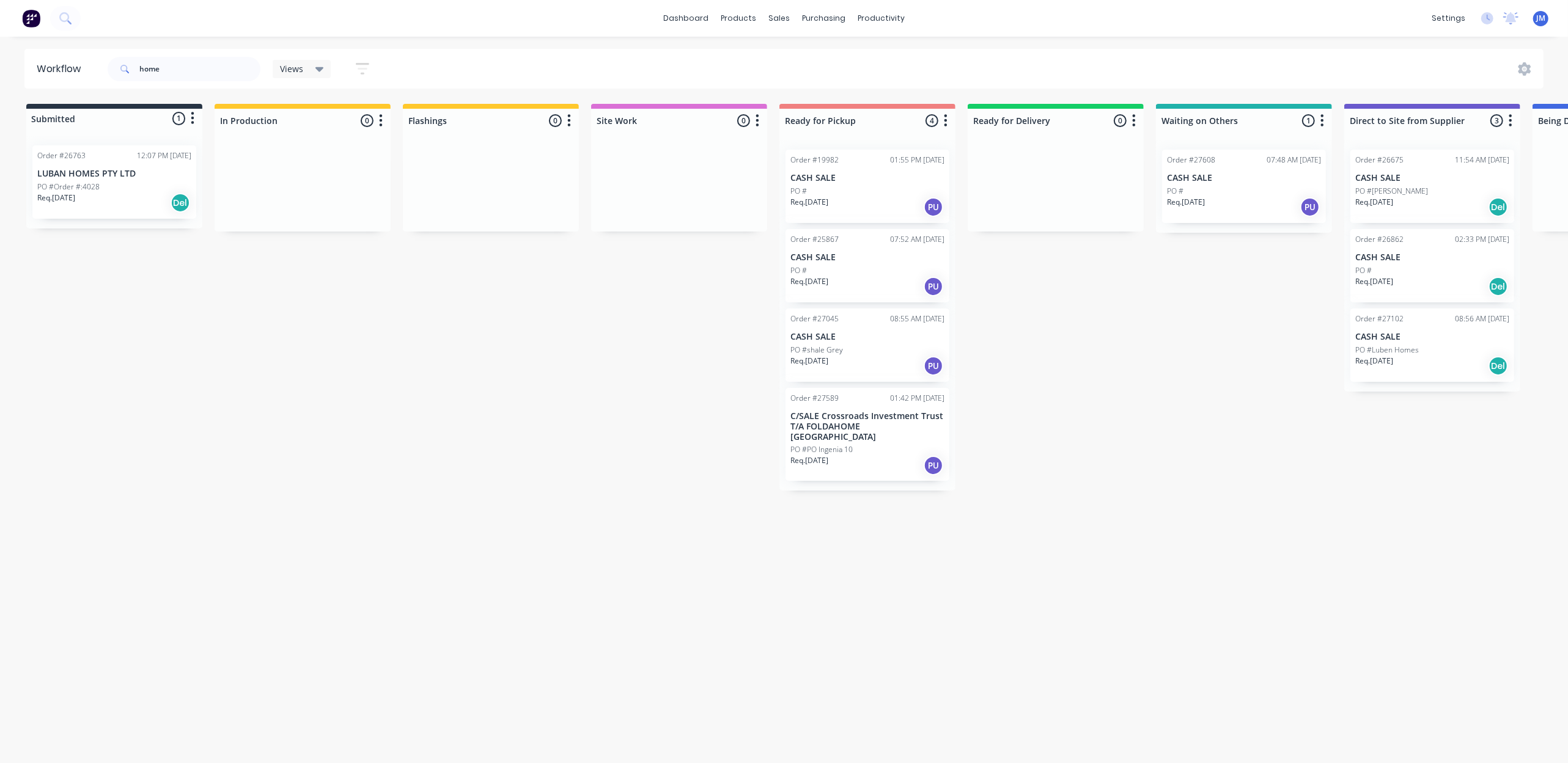
click at [847, 267] on div "PO #" at bounding box center [867, 271] width 154 height 11
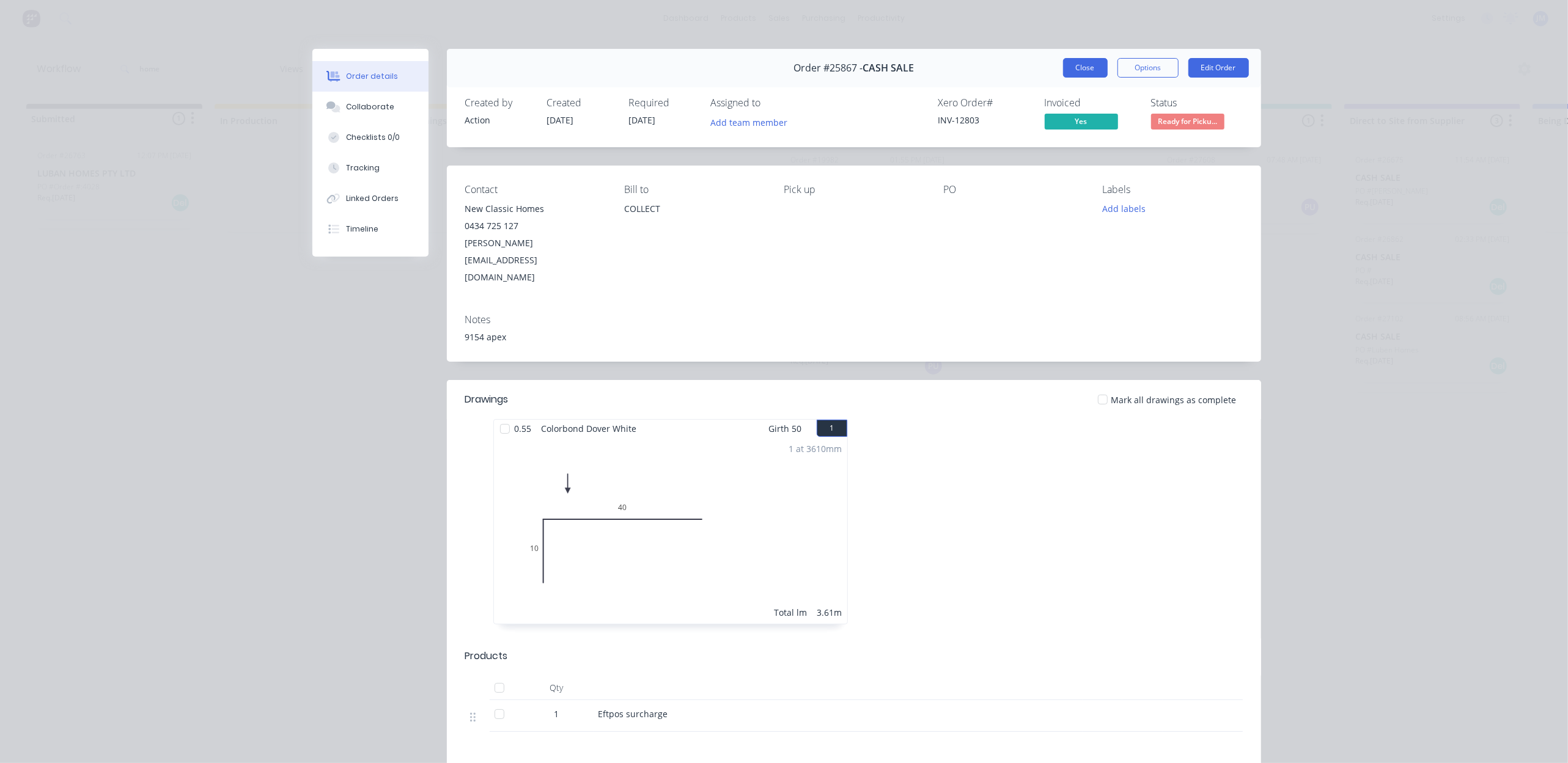
click at [1087, 76] on button "Close" at bounding box center [1085, 68] width 45 height 20
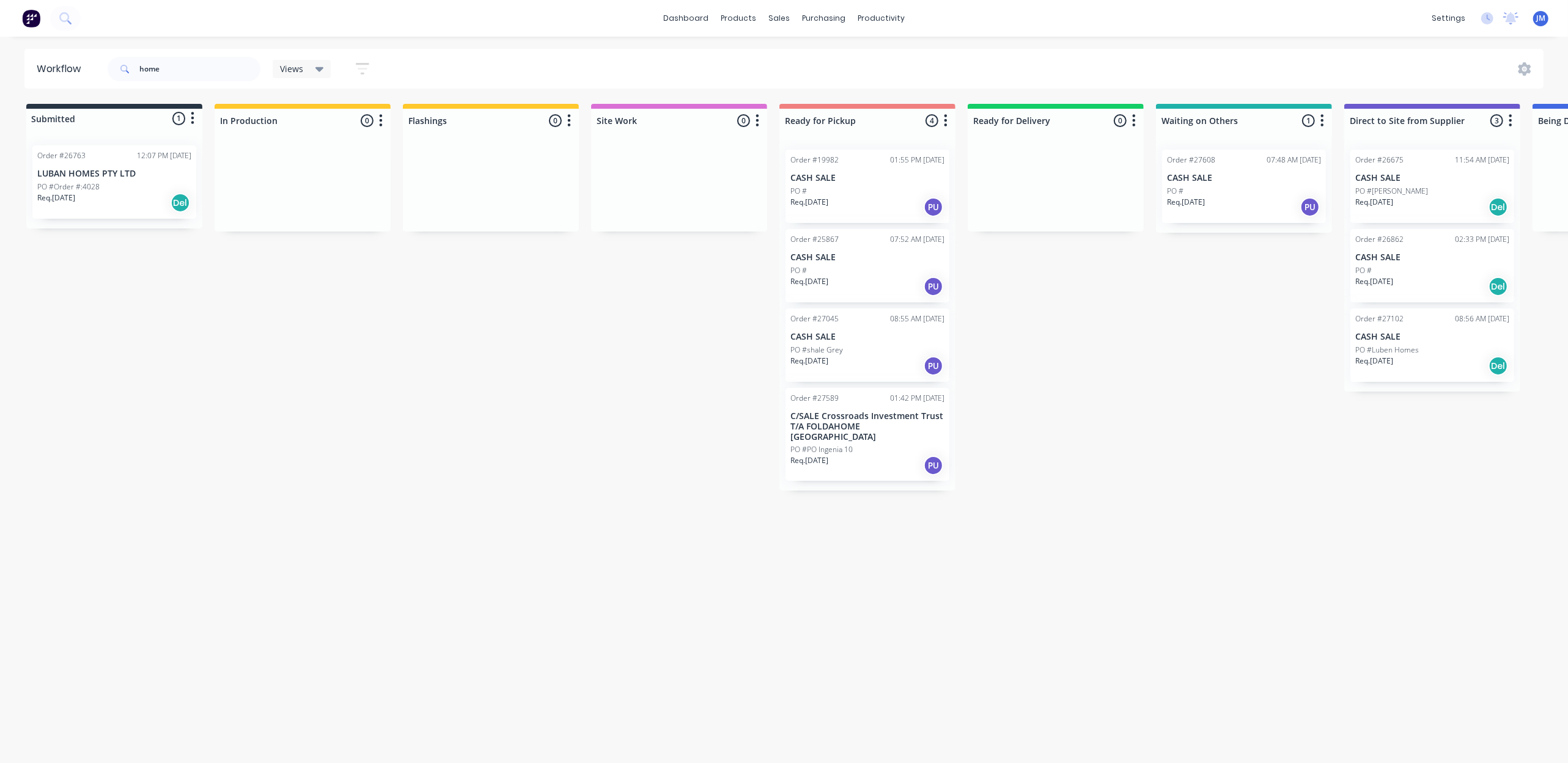
click at [898, 320] on div "08:55 AM [DATE]" at bounding box center [917, 319] width 54 height 11
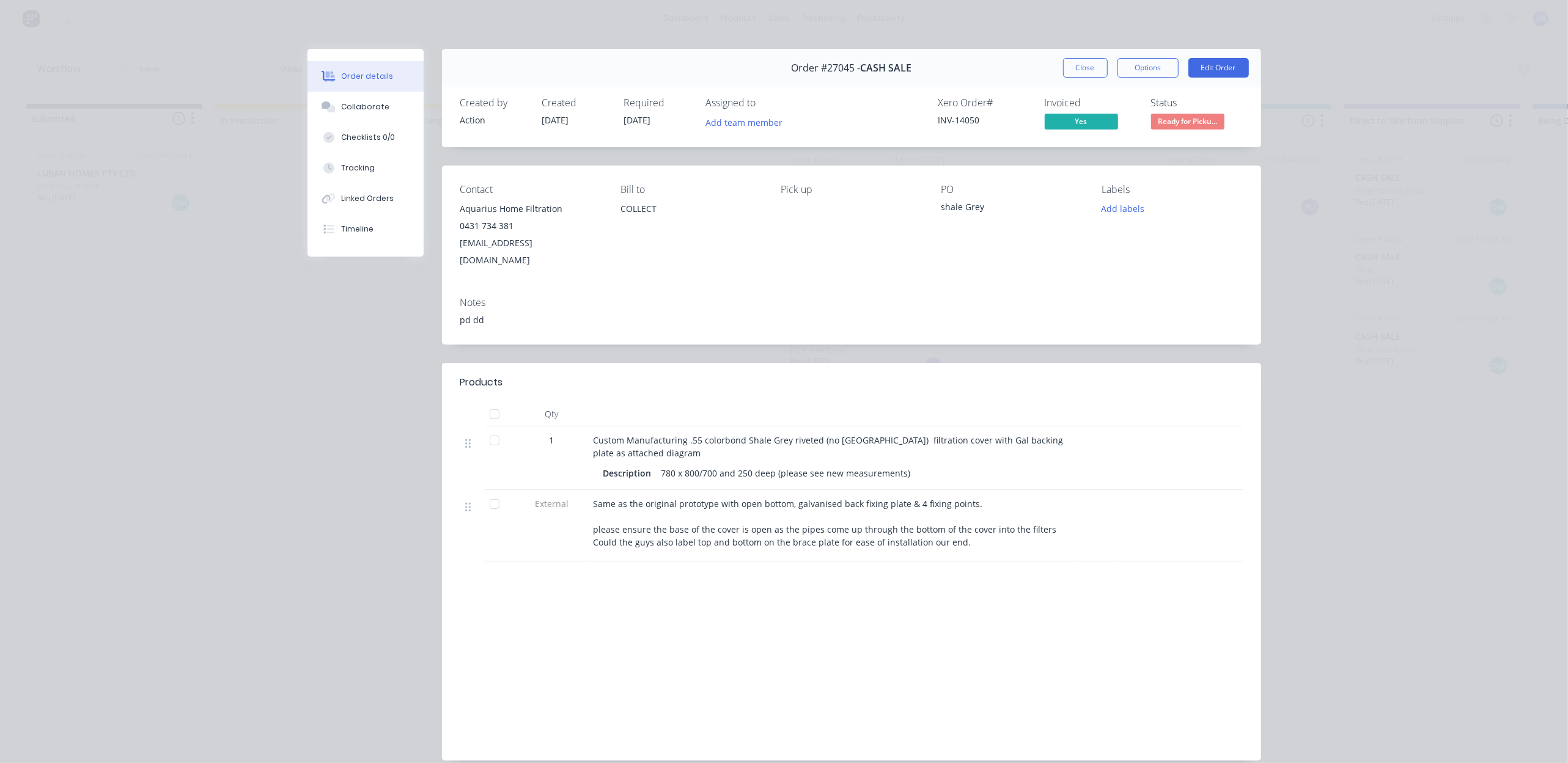
click at [1069, 69] on button "Close" at bounding box center [1085, 68] width 45 height 20
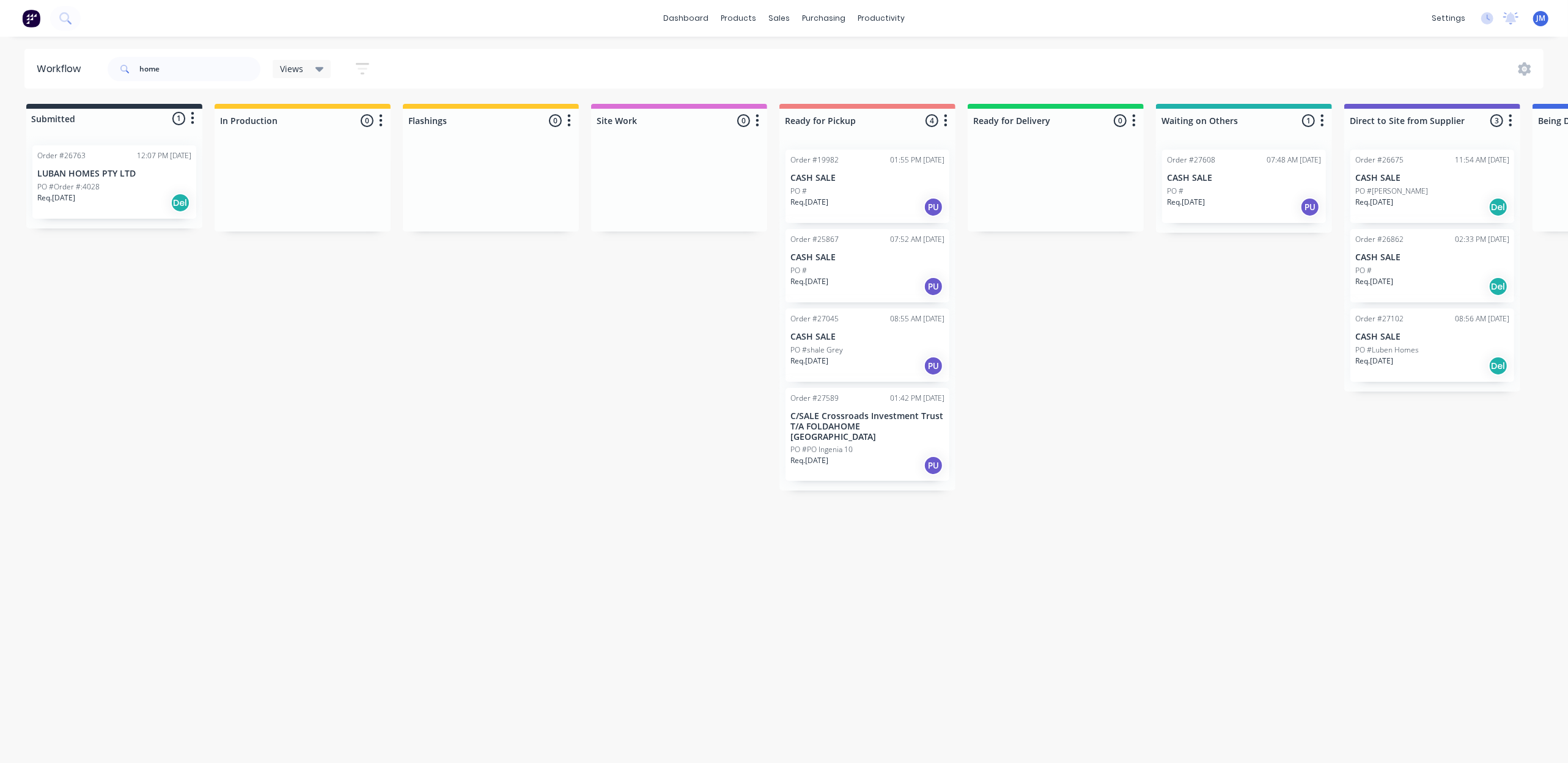
click at [1199, 169] on div "Order #27608 07:48 AM [DATE] CASH SALE PO # Req. [DATE] PU" at bounding box center [1243, 186] width 164 height 73
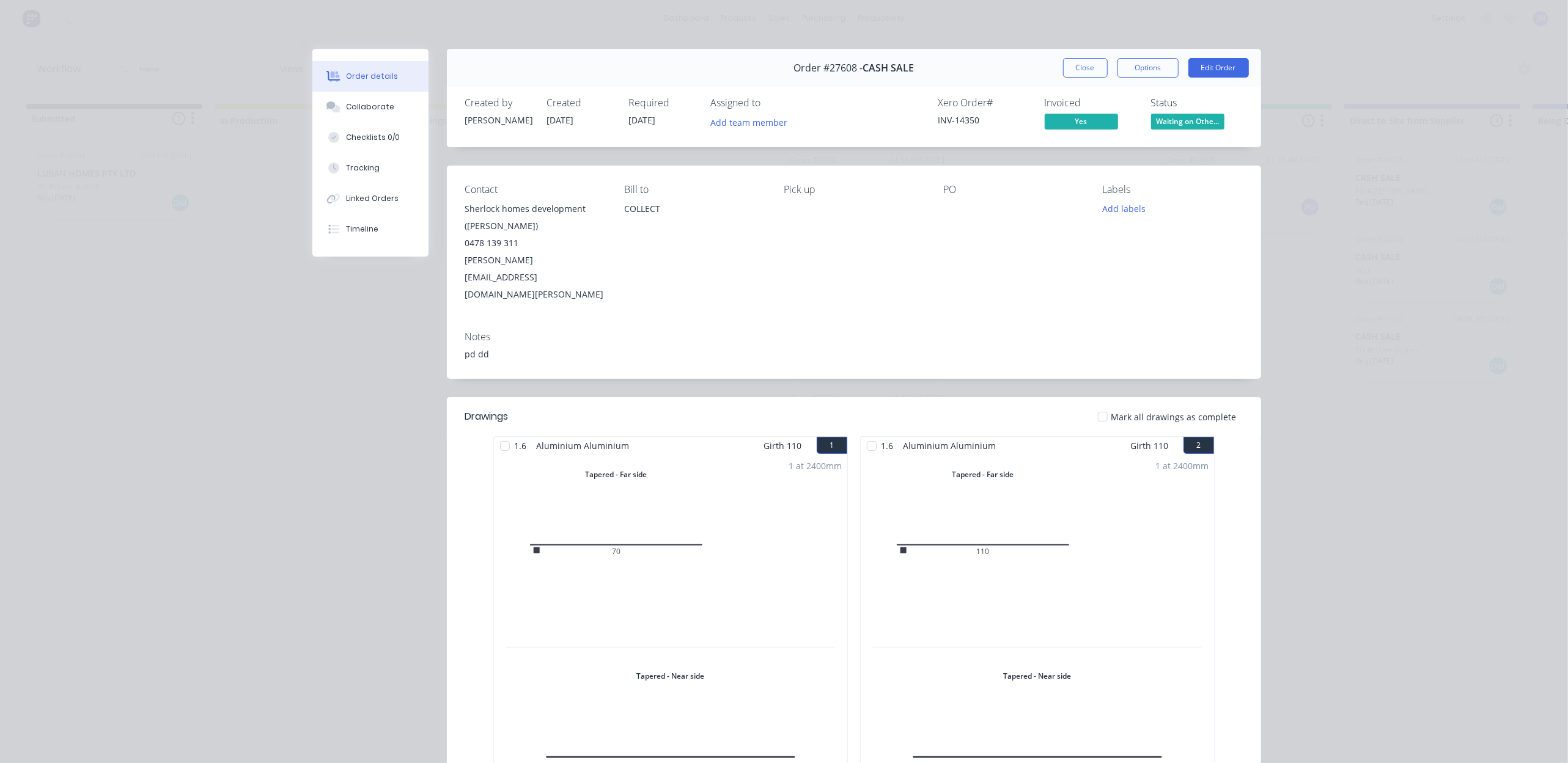
click at [1081, 76] on button "Close" at bounding box center [1085, 68] width 45 height 20
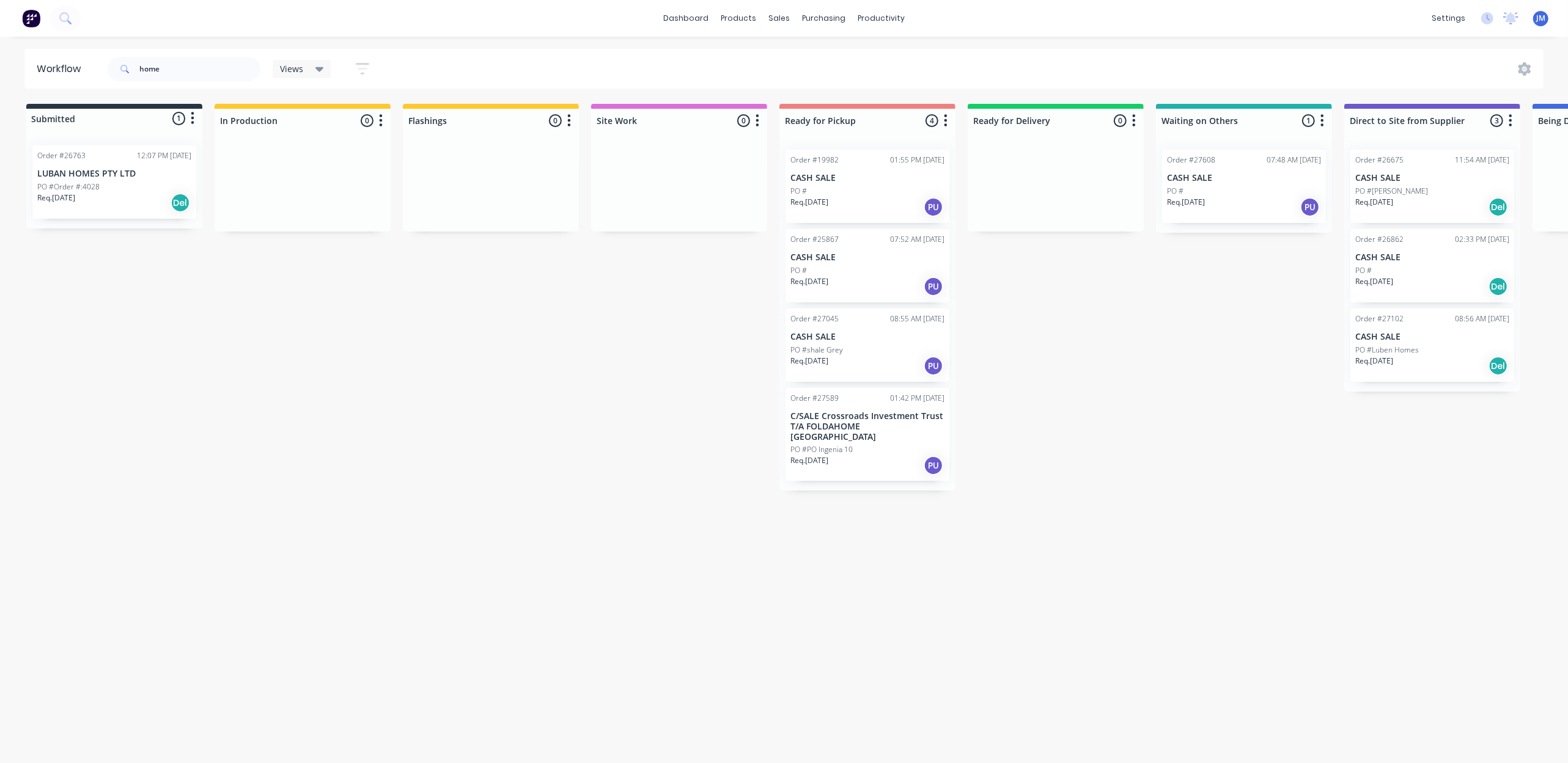
click at [155, 193] on div "Req. [DATE] Del" at bounding box center [114, 203] width 154 height 21
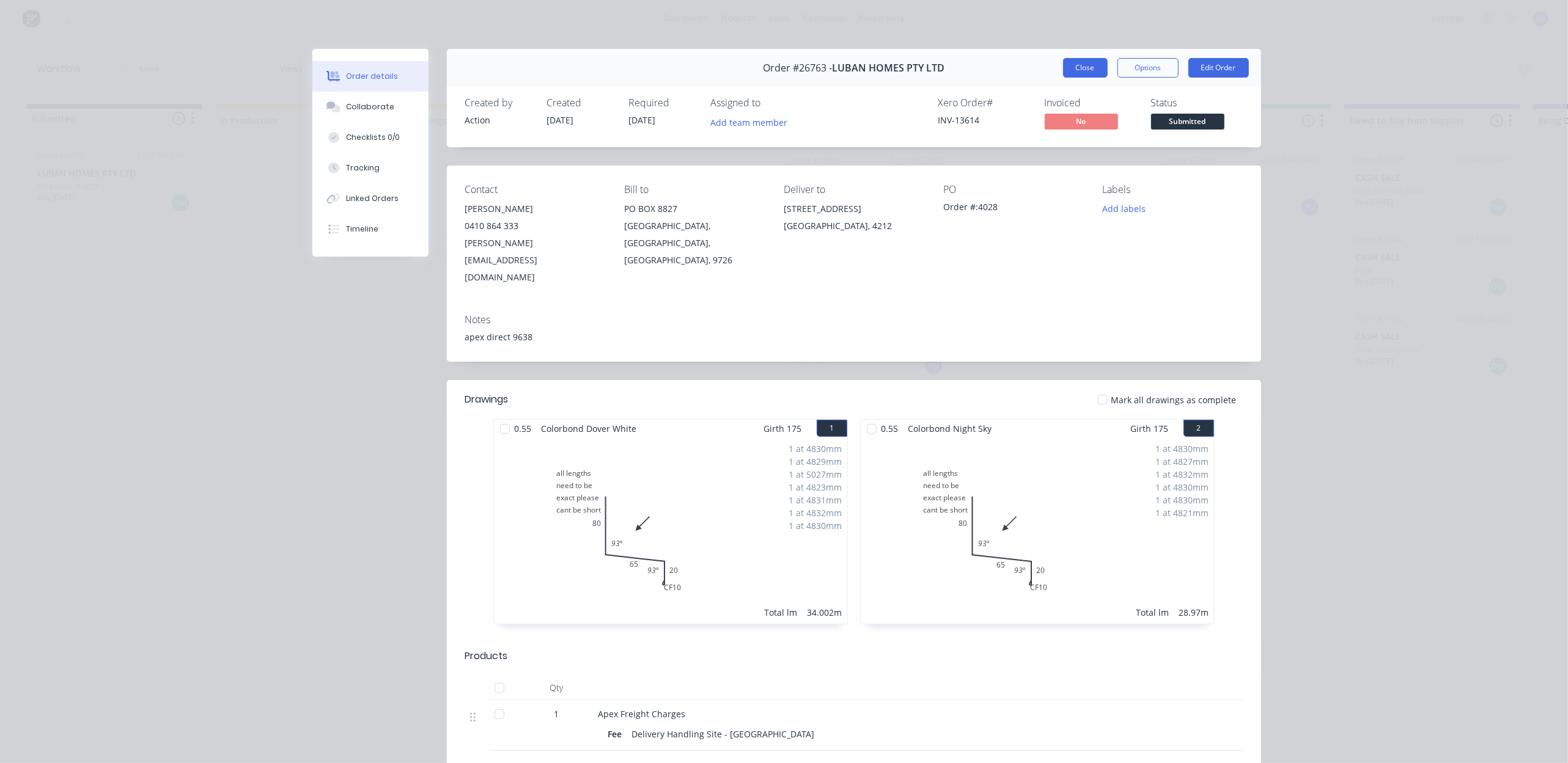
click at [1071, 72] on button "Close" at bounding box center [1085, 68] width 45 height 20
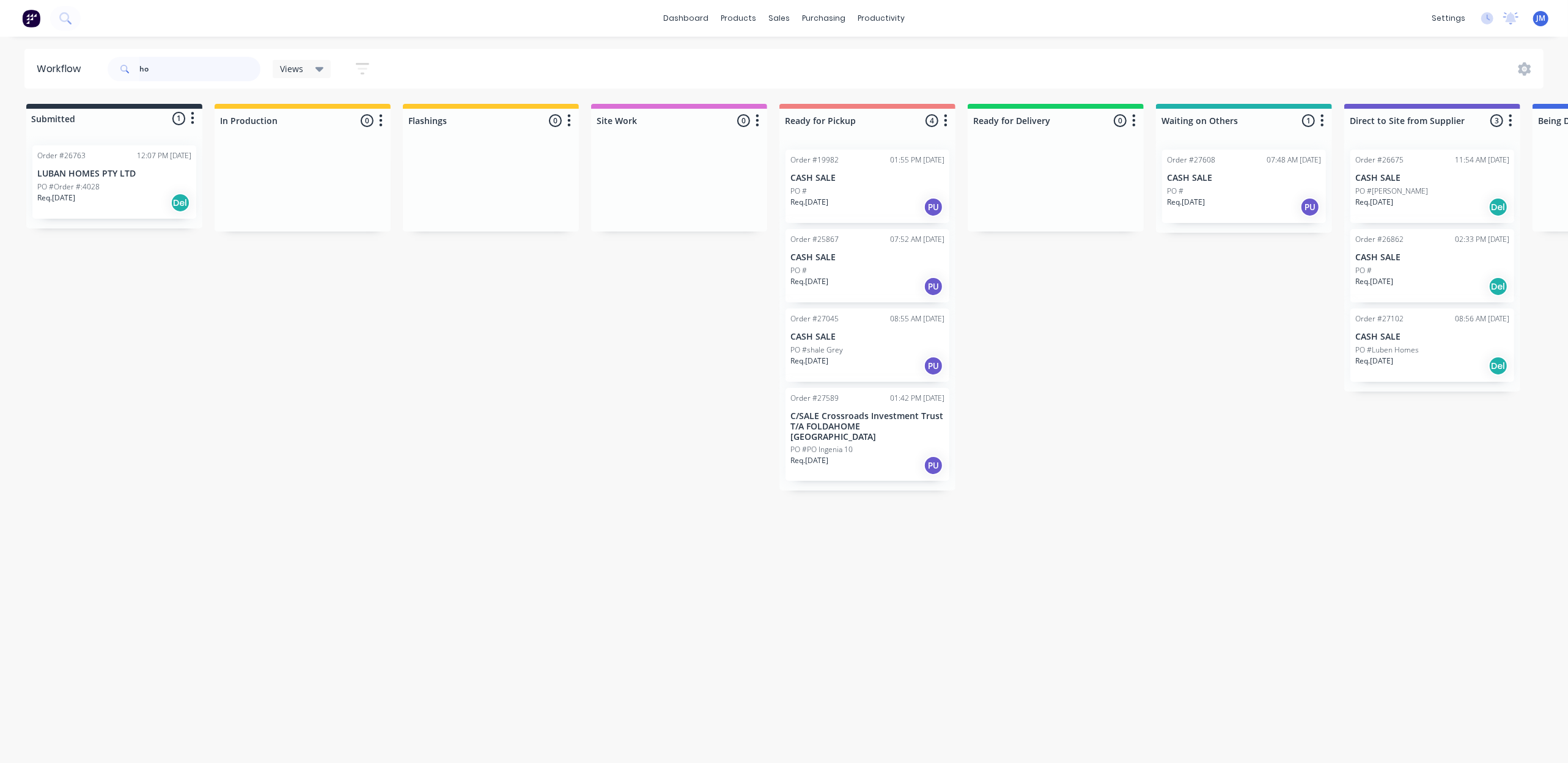
type input "h"
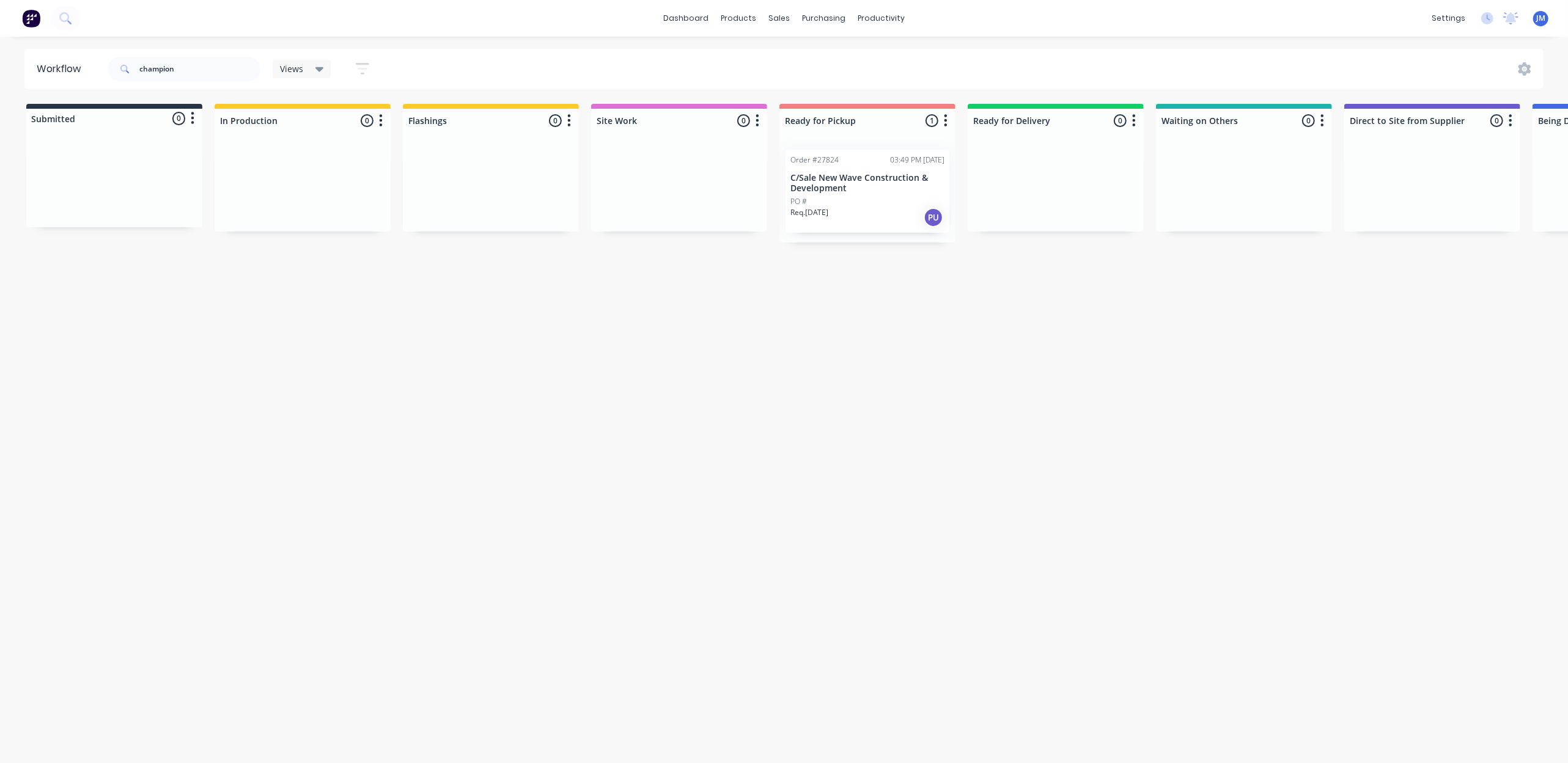
click at [839, 206] on div "PO #" at bounding box center [867, 202] width 154 height 11
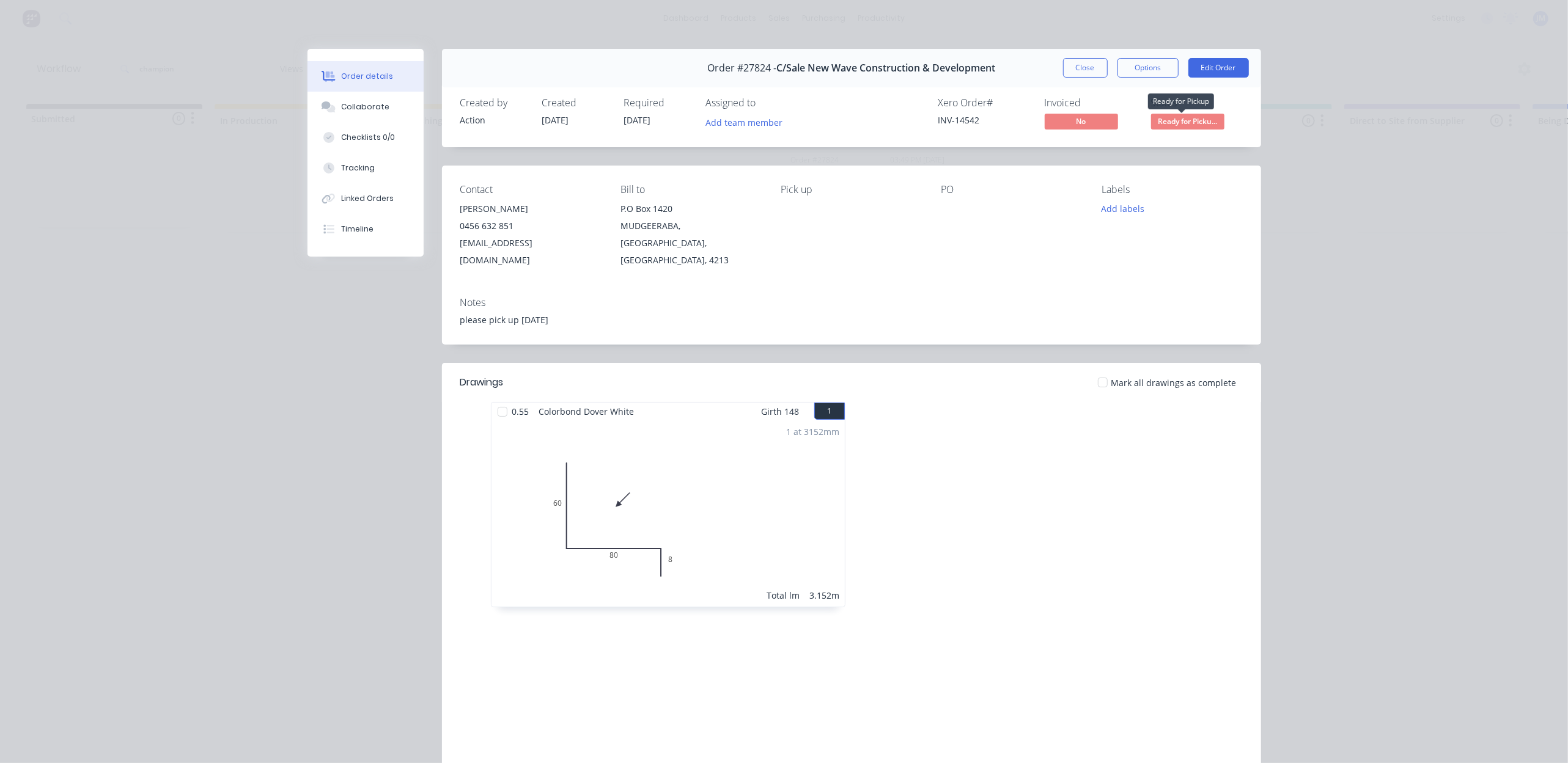
drag, startPoint x: 1173, startPoint y: 125, endPoint x: 1171, endPoint y: 138, distance: 13.2
click at [1171, 125] on span "Ready for Picku..." at bounding box center [1187, 121] width 73 height 15
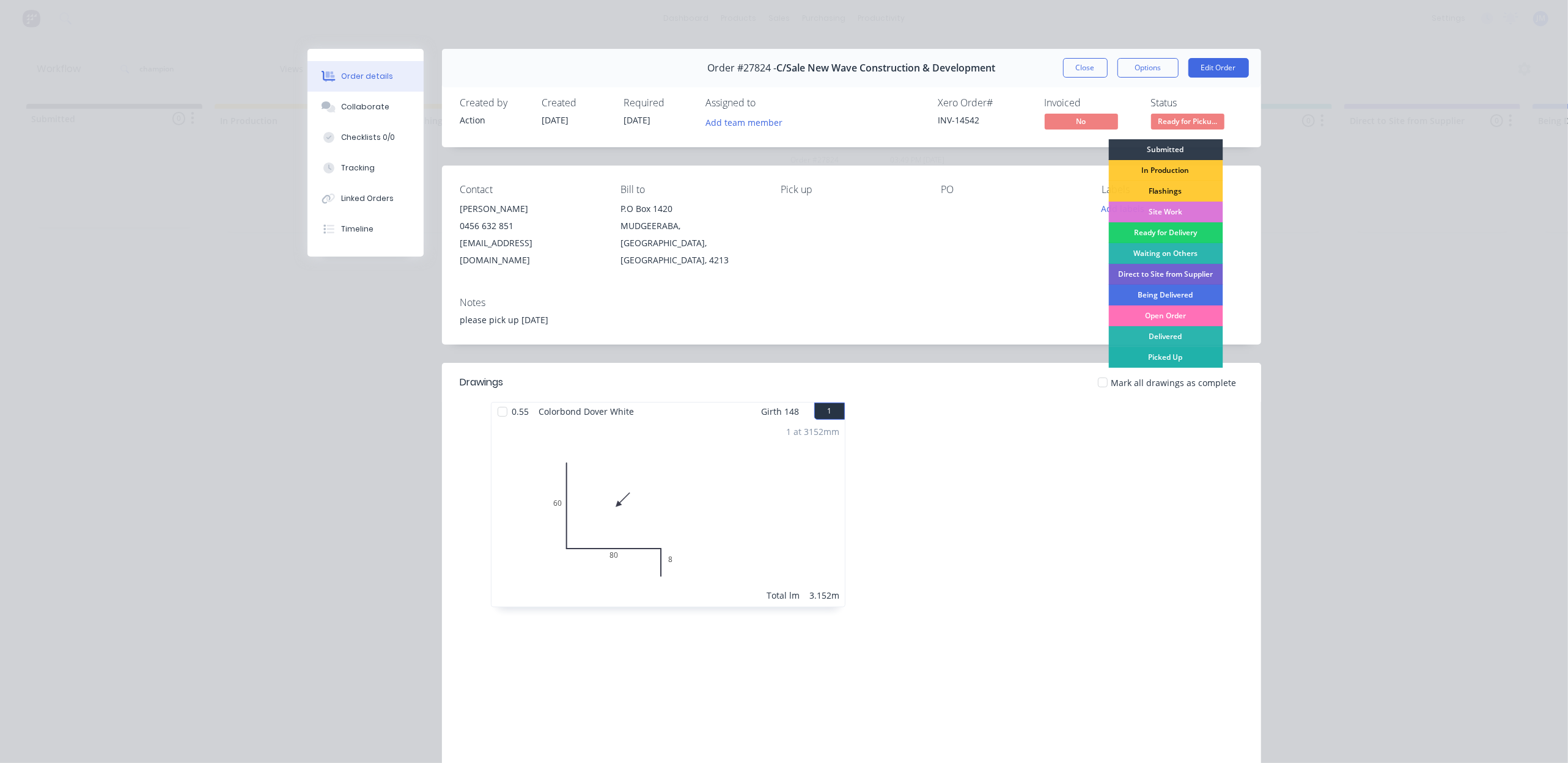
click at [1192, 365] on div "Picked Up" at bounding box center [1165, 357] width 115 height 21
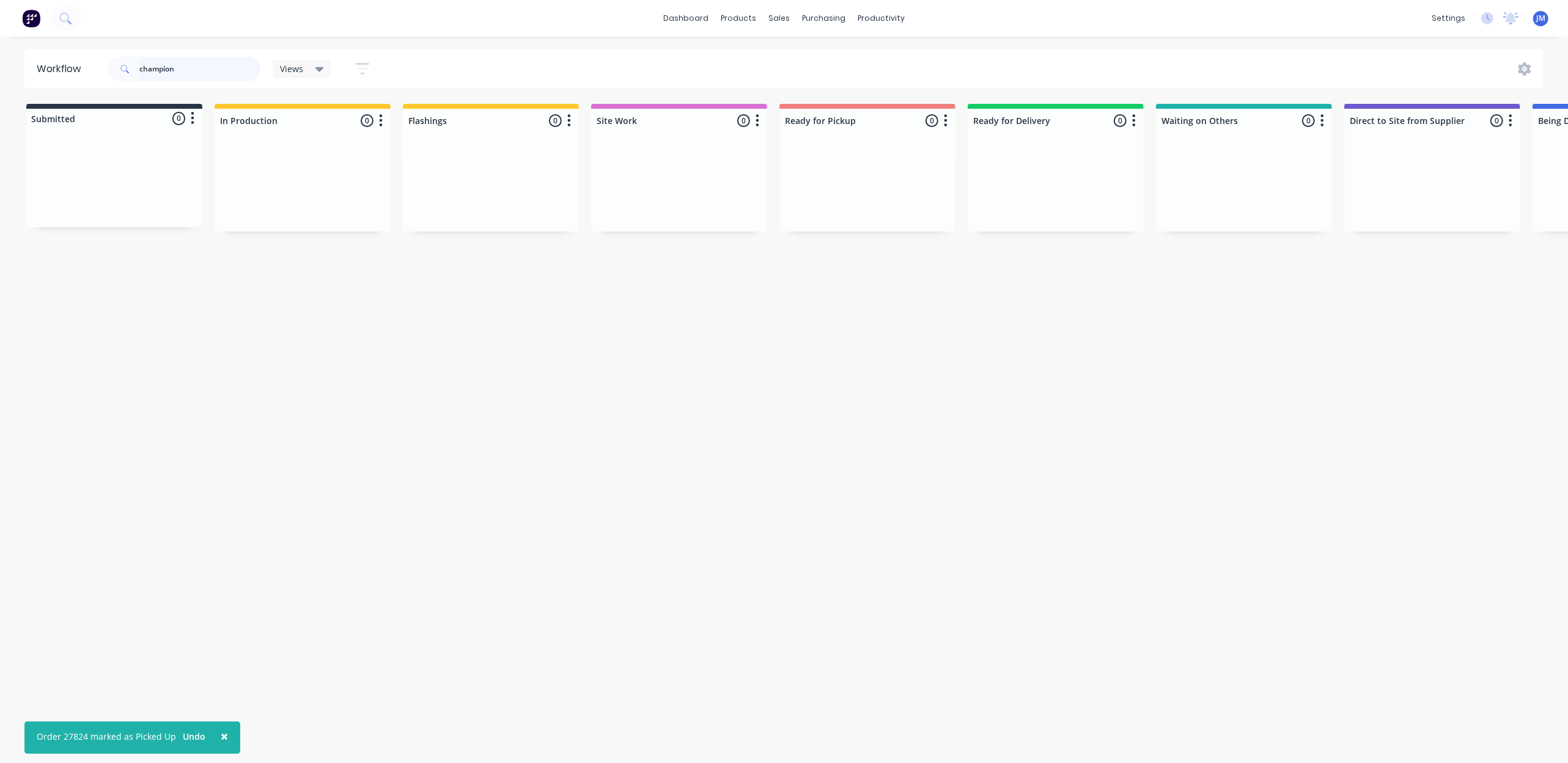
click at [193, 67] on input "champion" at bounding box center [200, 68] width 121 height 24
type input "c"
drag, startPoint x: 494, startPoint y: 200, endPoint x: 866, endPoint y: 179, distance: 372.6
click at [866, 179] on div "Submitted 0 Status colour #273444 hex #273444 Save Cancel Summaries Total order…" at bounding box center [1099, 168] width 2215 height 129
drag, startPoint x: 531, startPoint y: 189, endPoint x: 890, endPoint y: 161, distance: 360.1
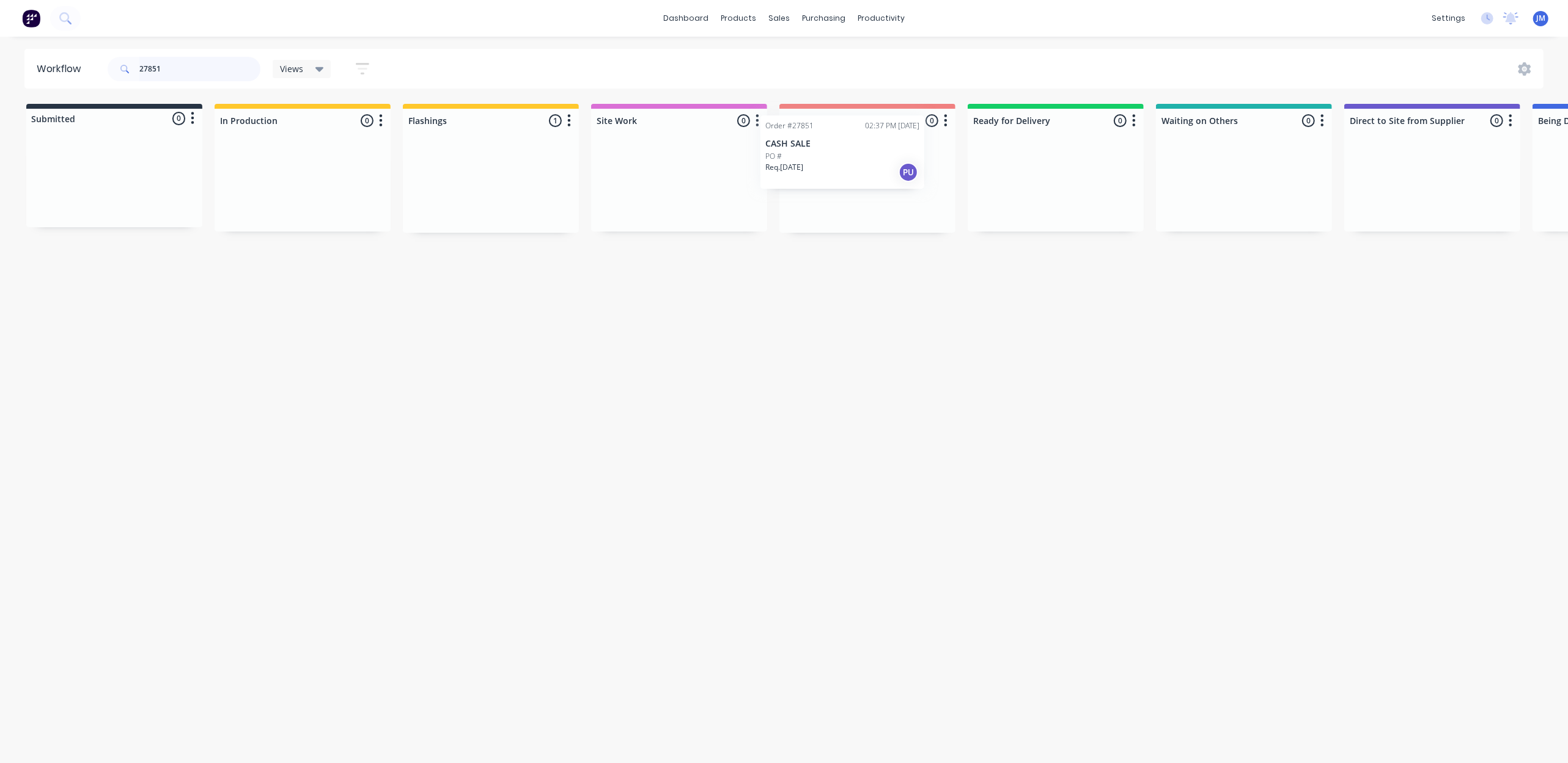
click at [890, 161] on div "Submitted 0 Status colour #273444 hex #273444 Save Cancel Summaries Total order…" at bounding box center [1099, 168] width 2215 height 129
type input "2"
